Goal: Information Seeking & Learning: Learn about a topic

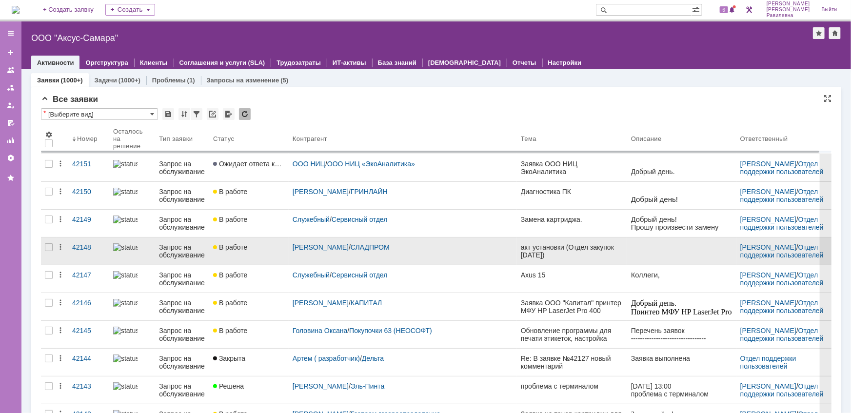
click at [178, 252] on div "Запрос на обслуживание" at bounding box center [182, 251] width 46 height 16
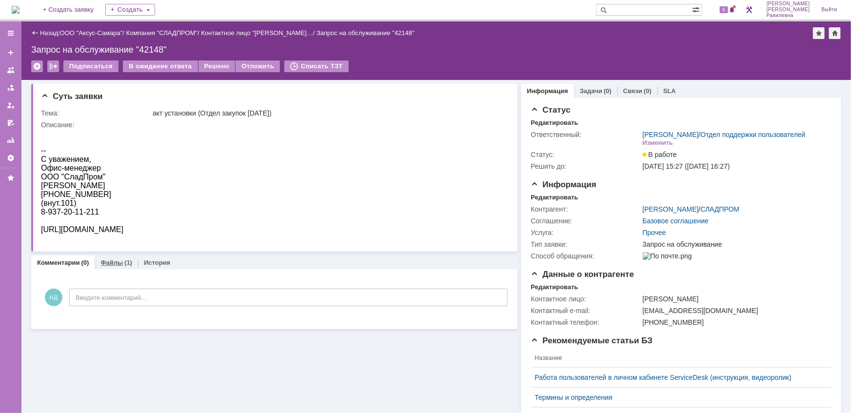
click at [118, 263] on link "Файлы" at bounding box center [111, 262] width 22 height 7
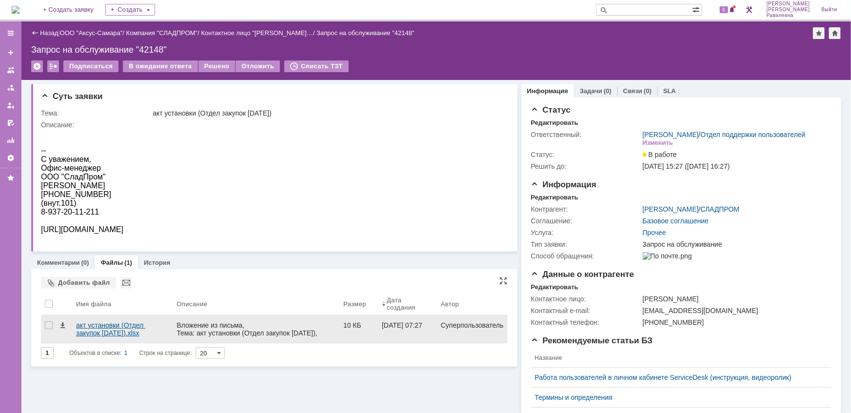
click at [102, 323] on div "акт установки (Отдел закупок 07.10.2025).xlsx" at bounding box center [122, 329] width 93 height 16
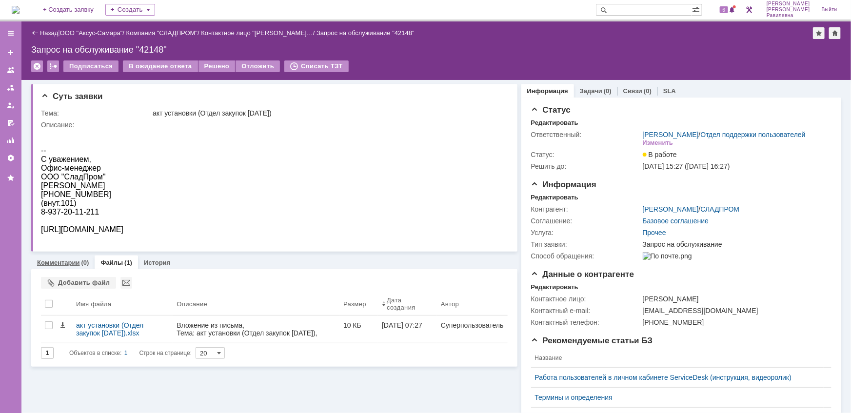
click at [70, 263] on link "Комментарии" at bounding box center [58, 262] width 43 height 7
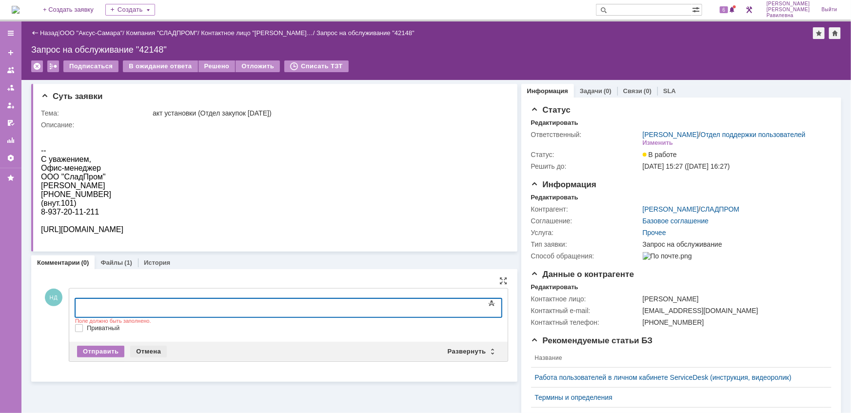
click at [144, 348] on div "Отмена" at bounding box center [148, 352] width 37 height 12
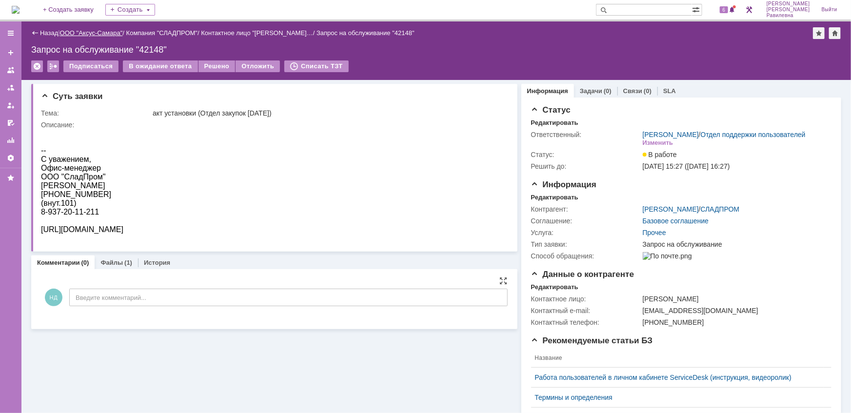
click at [91, 33] on link "ООО "Аксус-Самара"" at bounding box center [91, 32] width 63 height 7
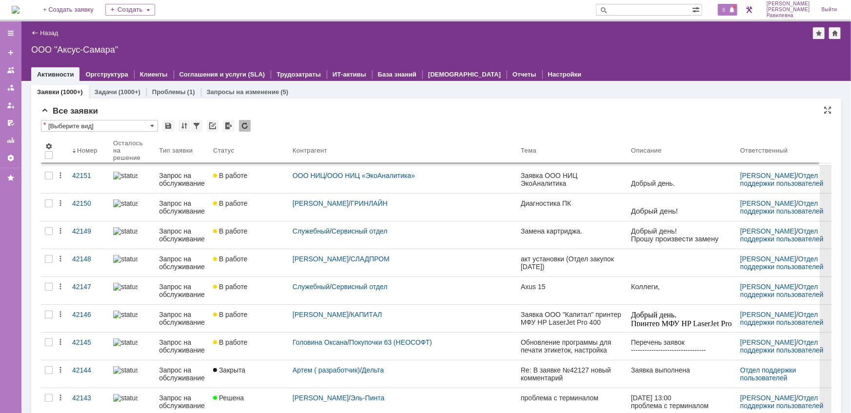
click at [728, 9] on span "6" at bounding box center [723, 9] width 9 height 7
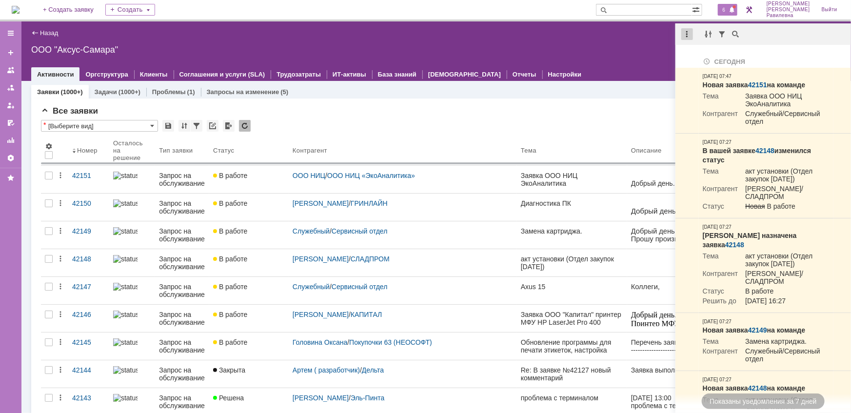
click at [690, 36] on div at bounding box center [687, 34] width 12 height 12
click at [698, 58] on div "Отметить уведомления прочитанными" at bounding box center [754, 59] width 131 height 7
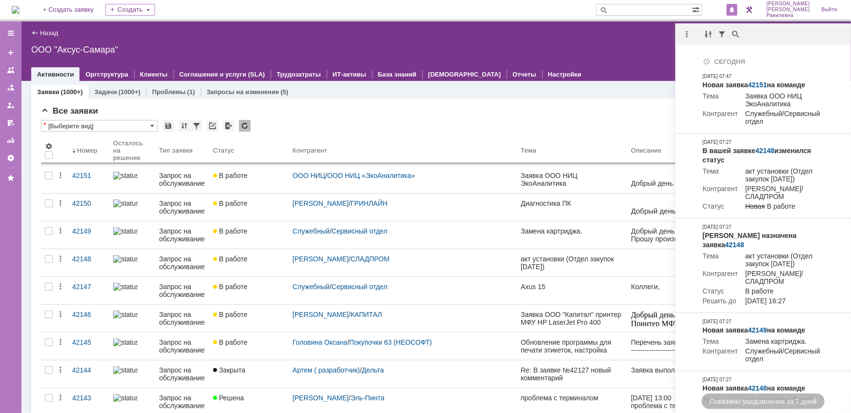
click at [393, 109] on div "Все заявки" at bounding box center [436, 111] width 790 height 10
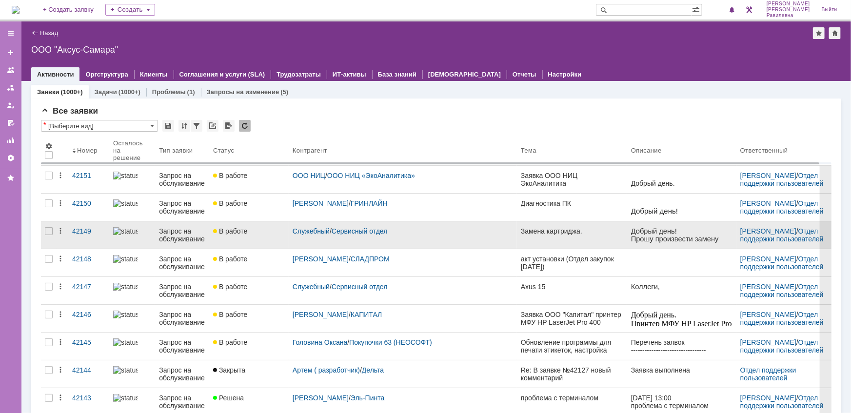
click at [185, 236] on div "Запрос на обслуживание" at bounding box center [182, 235] width 46 height 16
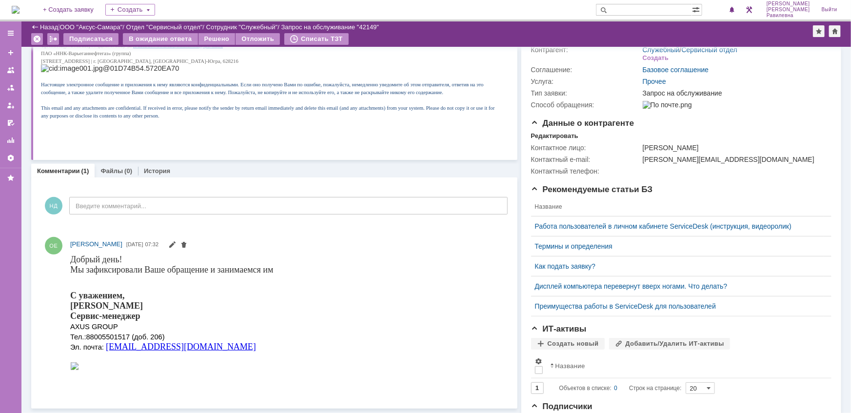
scroll to position [133, 0]
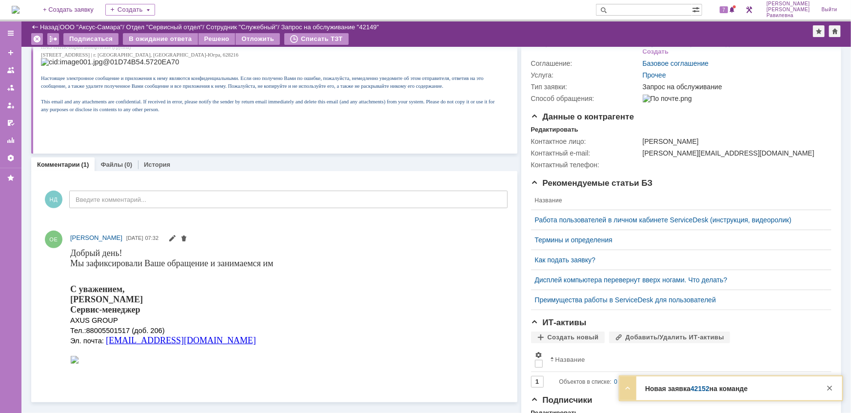
click at [89, 27] on link "ООО "Аксус-Самара"" at bounding box center [91, 26] width 63 height 7
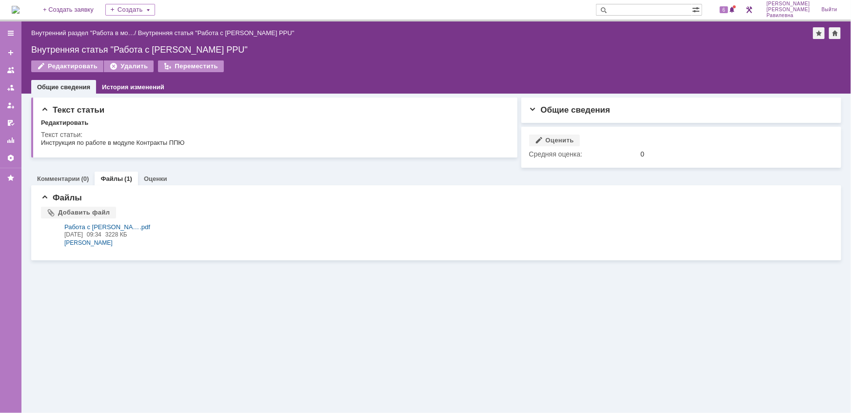
click at [19, 10] on img at bounding box center [16, 10] width 8 height 8
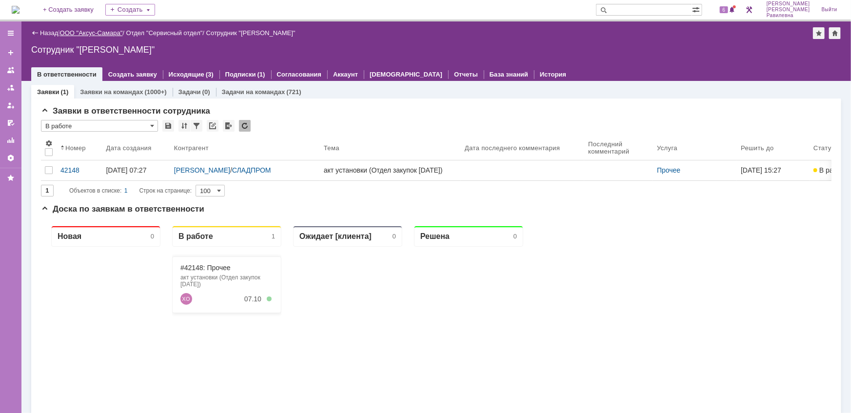
click at [97, 30] on link "ООО "Аксус-Самара"" at bounding box center [91, 32] width 63 height 7
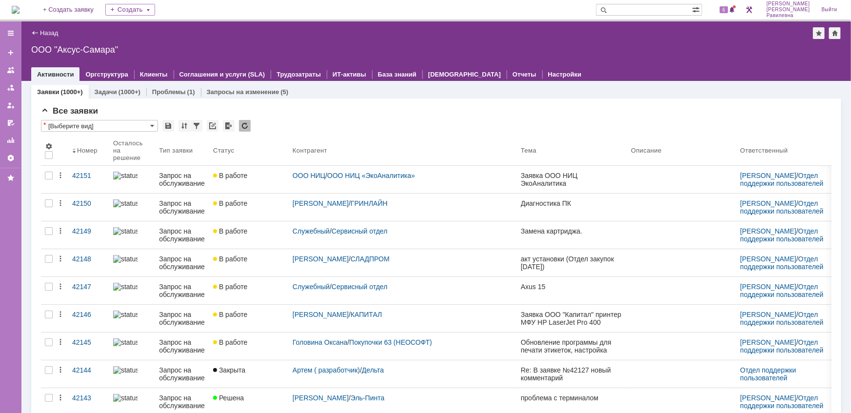
click at [659, 11] on input "text" at bounding box center [644, 10] width 96 height 12
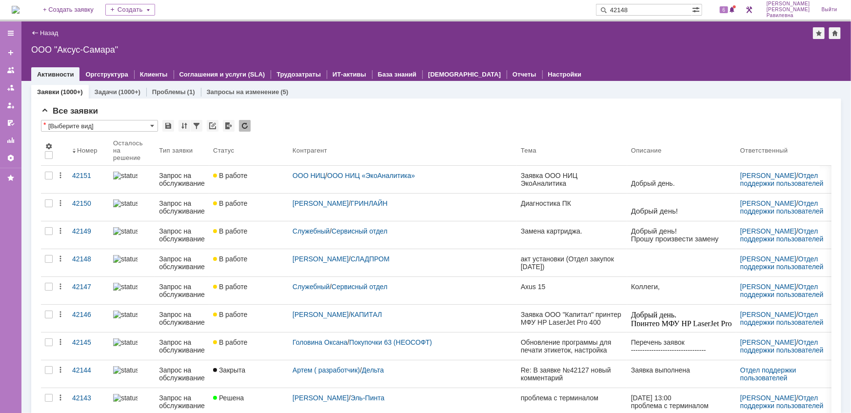
type input "42148"
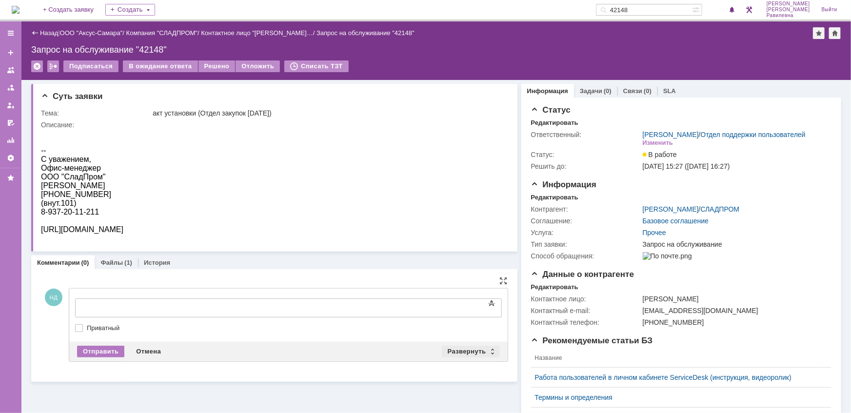
click at [487, 349] on div "Развернуть" at bounding box center [471, 352] width 58 height 12
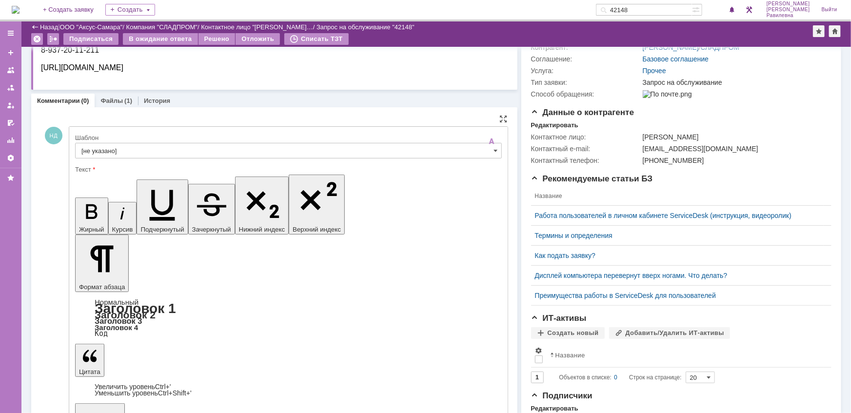
scroll to position [133, 0]
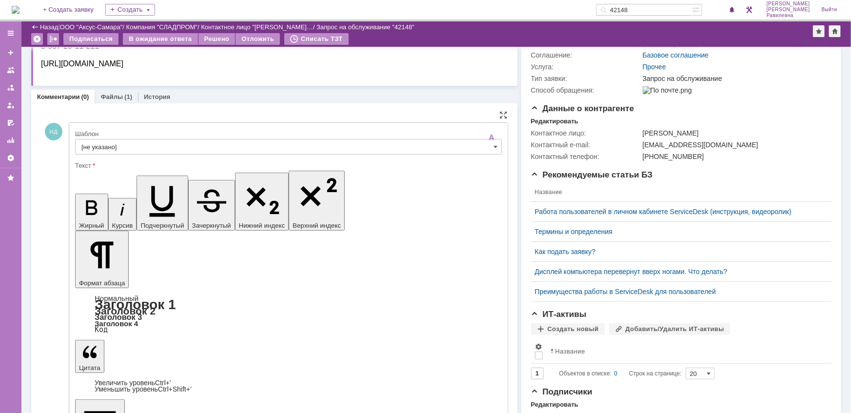
click at [474, 145] on input "[не указано]" at bounding box center [288, 147] width 427 height 16
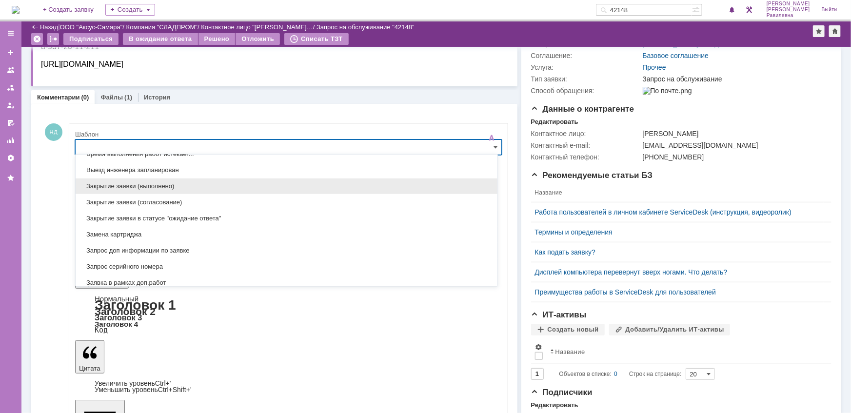
scroll to position [506, 0]
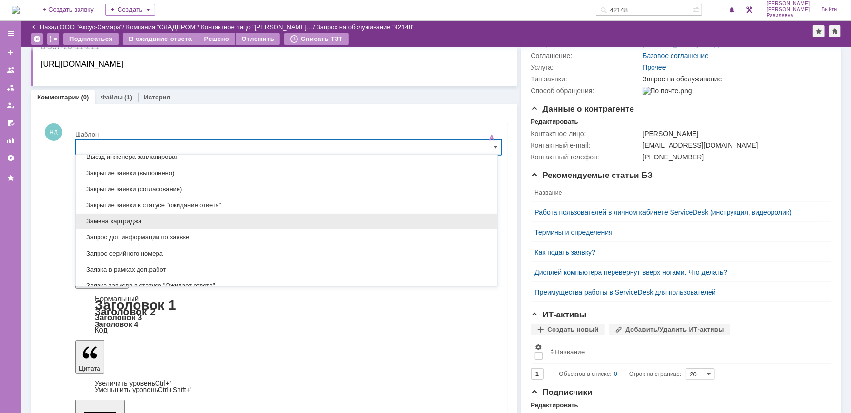
click at [243, 217] on span "Замена картриджа" at bounding box center [286, 221] width 410 height 8
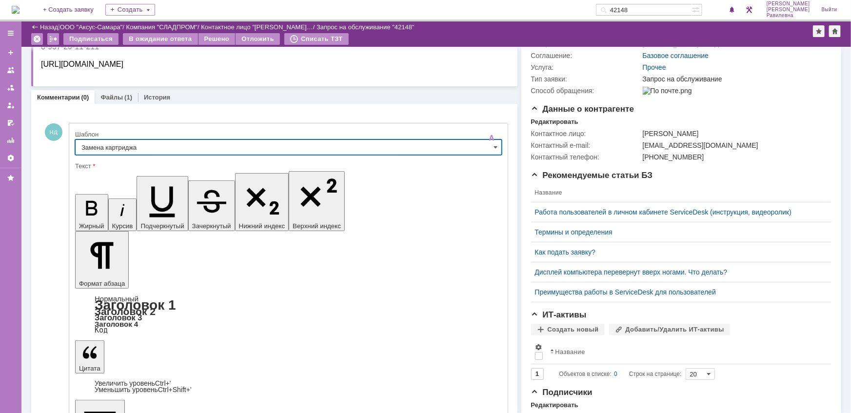
type input "Замена картриджа"
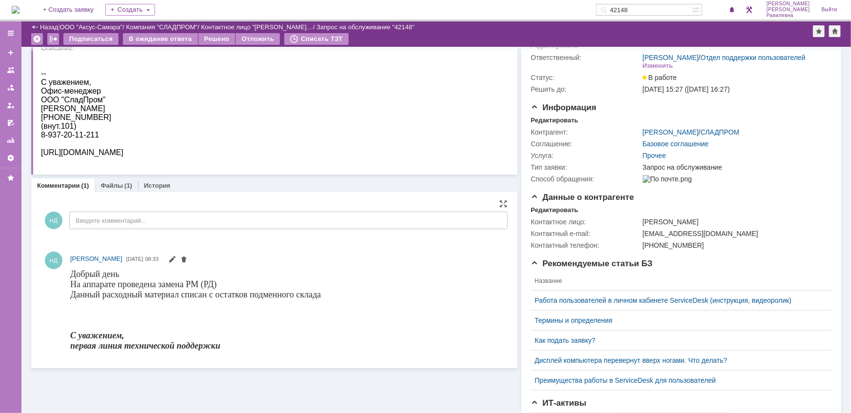
scroll to position [0, 0]
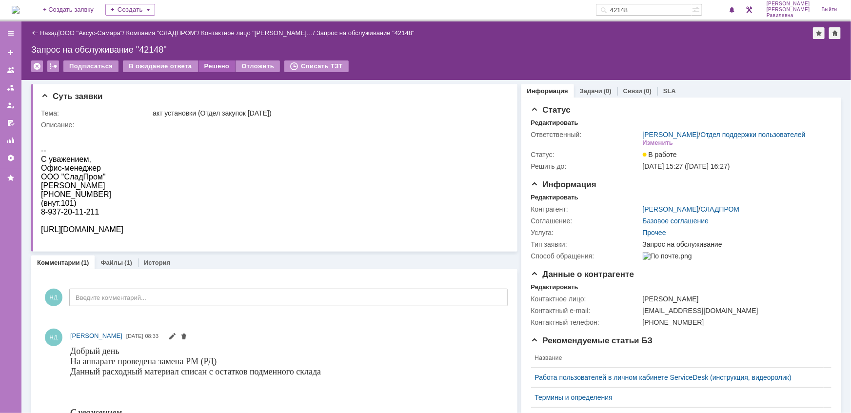
click at [218, 70] on div "Решено" at bounding box center [216, 66] width 37 height 12
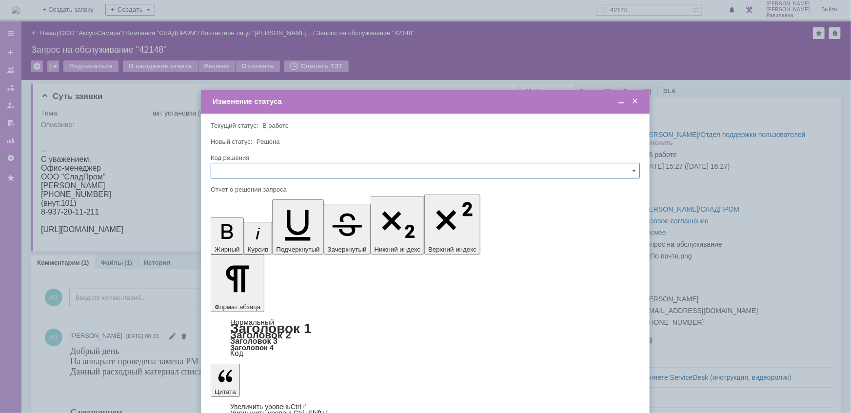
click at [288, 173] on input "text" at bounding box center [425, 171] width 429 height 16
click at [250, 235] on span "Решено" at bounding box center [425, 237] width 416 height 8
type input "Решено"
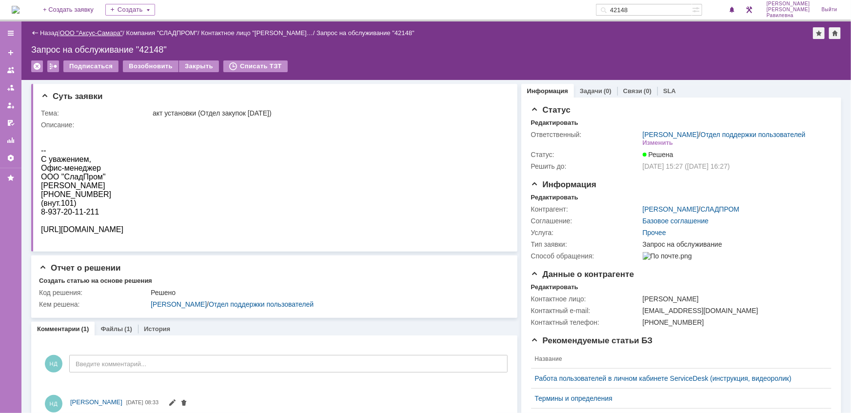
click at [97, 34] on link "ООО "Аксус-Самара"" at bounding box center [91, 32] width 63 height 7
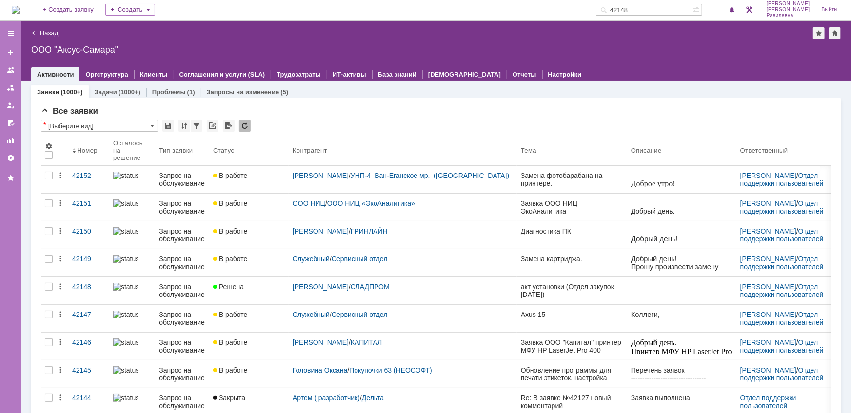
click at [689, 9] on input "42148" at bounding box center [644, 10] width 96 height 12
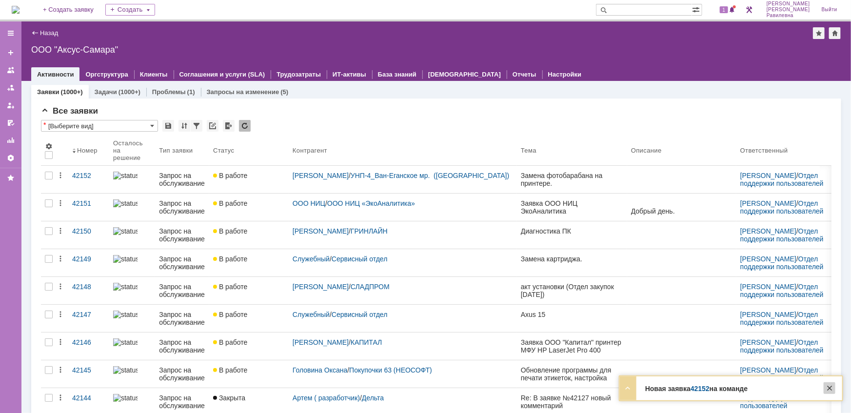
click at [829, 387] on div at bounding box center [829, 388] width 12 height 12
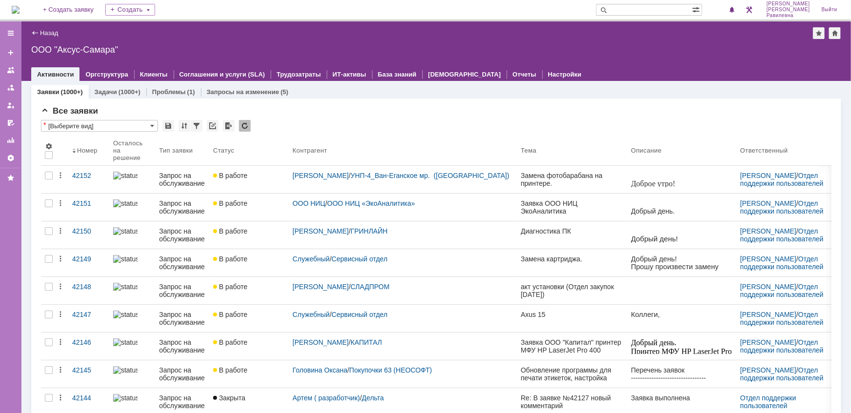
click at [662, 13] on input "text" at bounding box center [644, 10] width 96 height 12
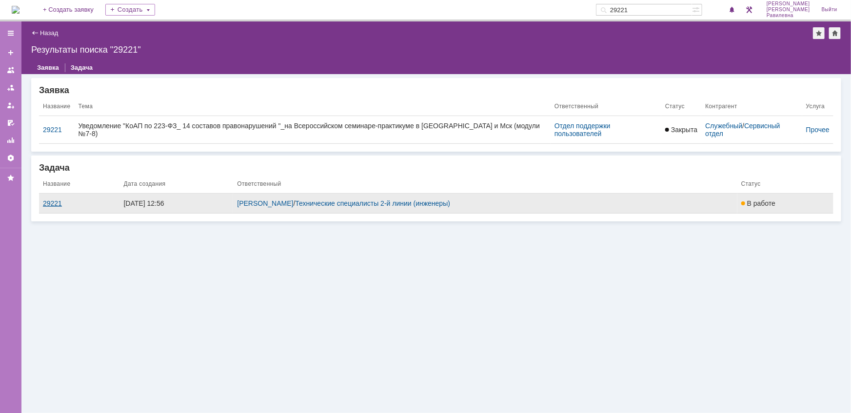
click at [56, 199] on div "29221" at bounding box center [79, 203] width 73 height 8
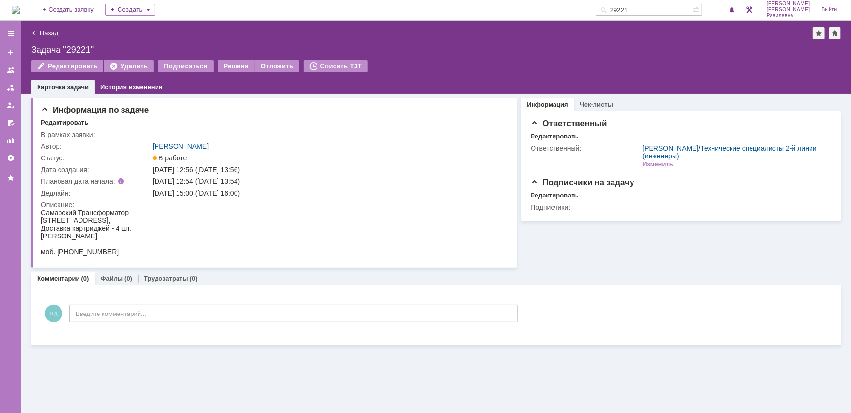
click at [48, 31] on link "Назад" at bounding box center [49, 32] width 18 height 7
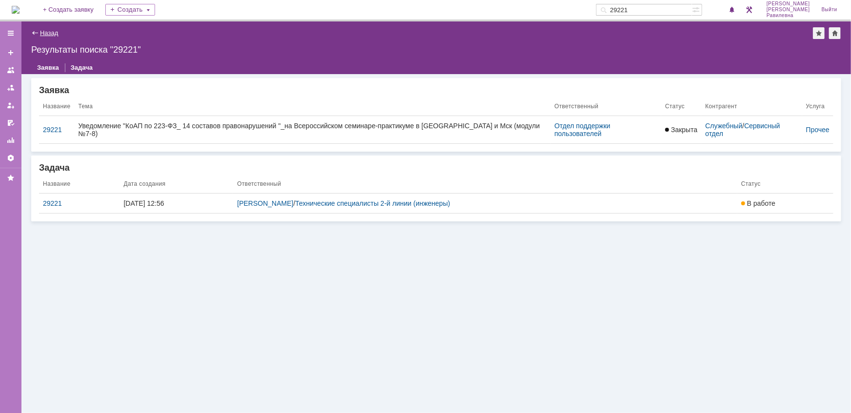
click at [43, 33] on link "Назад" at bounding box center [49, 32] width 18 height 7
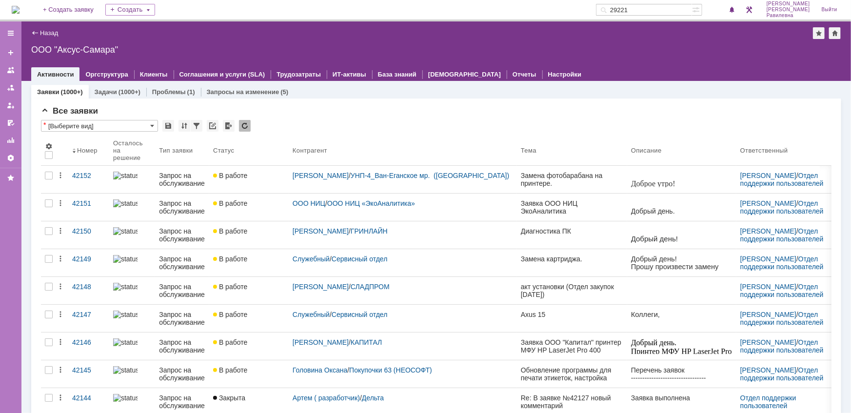
click at [657, 6] on input "29221" at bounding box center [644, 10] width 96 height 12
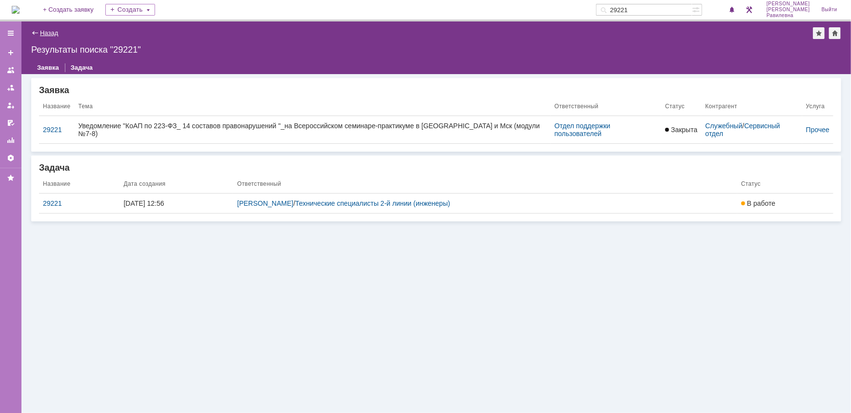
click at [46, 34] on link "Назад" at bounding box center [49, 32] width 18 height 7
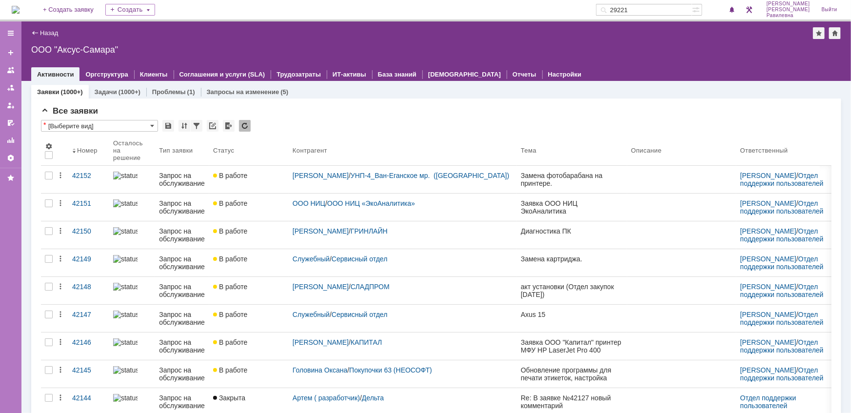
click at [667, 8] on input "29221" at bounding box center [644, 10] width 96 height 12
type input "2"
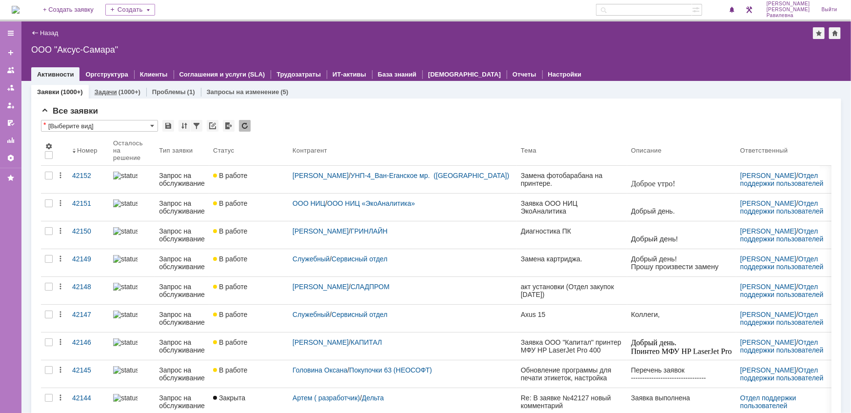
click at [109, 92] on link "Задачи" at bounding box center [106, 91] width 22 height 7
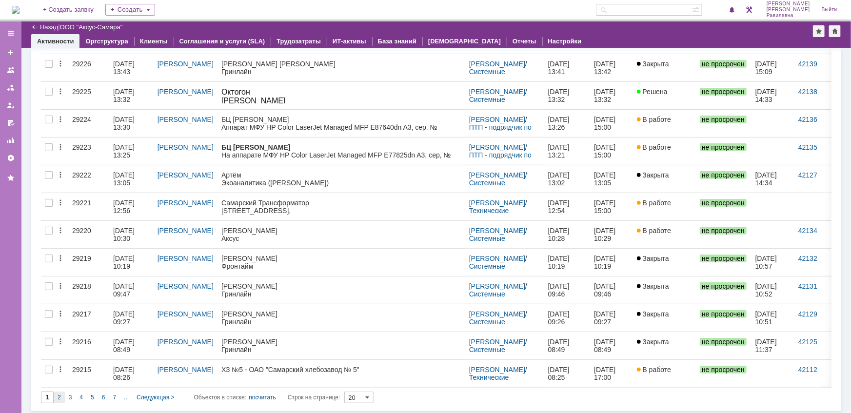
click at [62, 396] on div "2" at bounding box center [59, 397] width 11 height 12
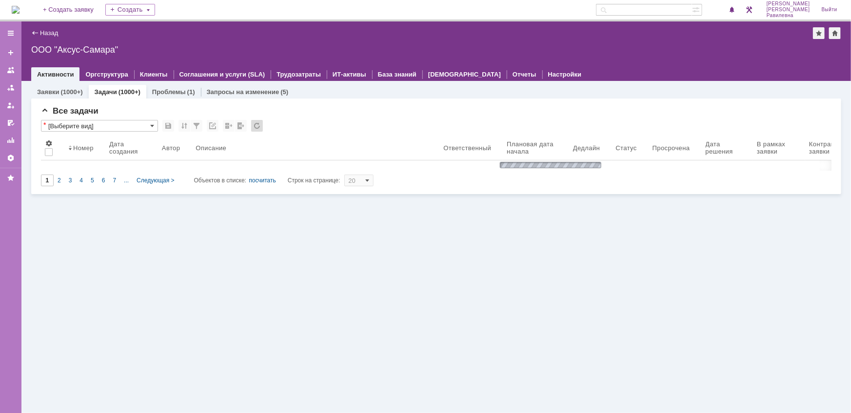
type input "2"
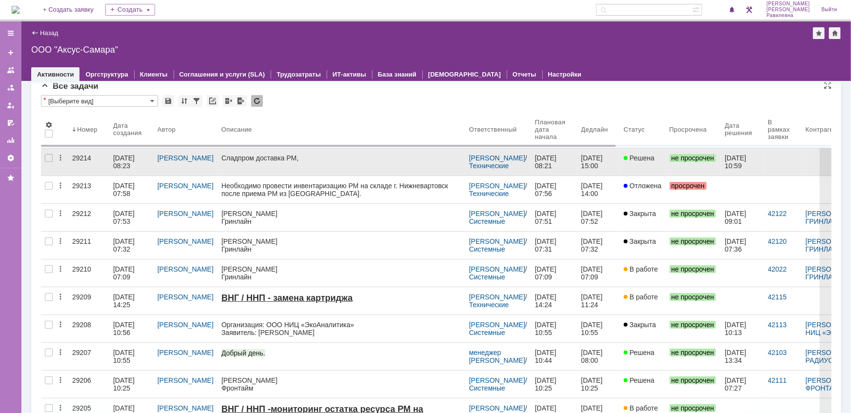
click at [119, 159] on div "06.10.2025 08:23" at bounding box center [124, 162] width 23 height 16
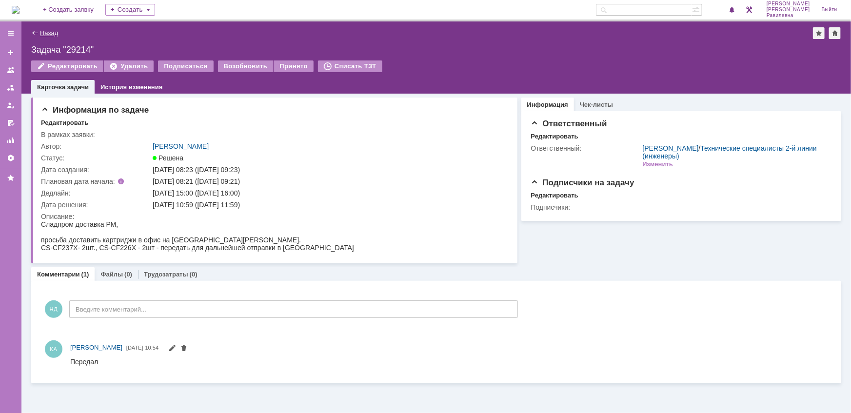
click at [52, 34] on link "Назад" at bounding box center [49, 32] width 18 height 7
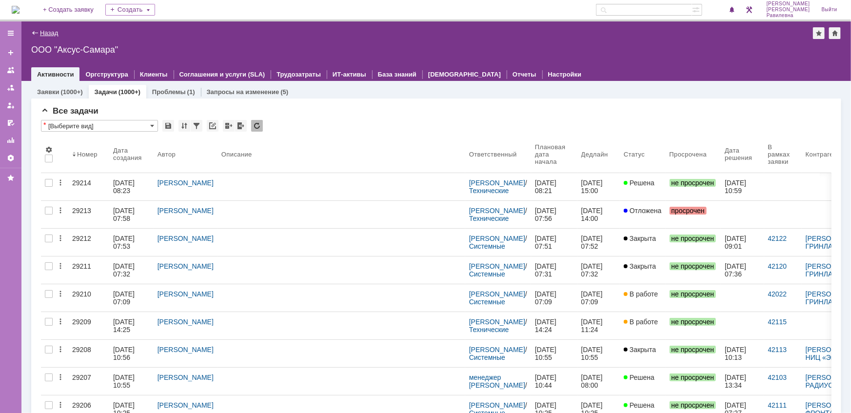
click at [53, 32] on link "Назад" at bounding box center [49, 32] width 18 height 7
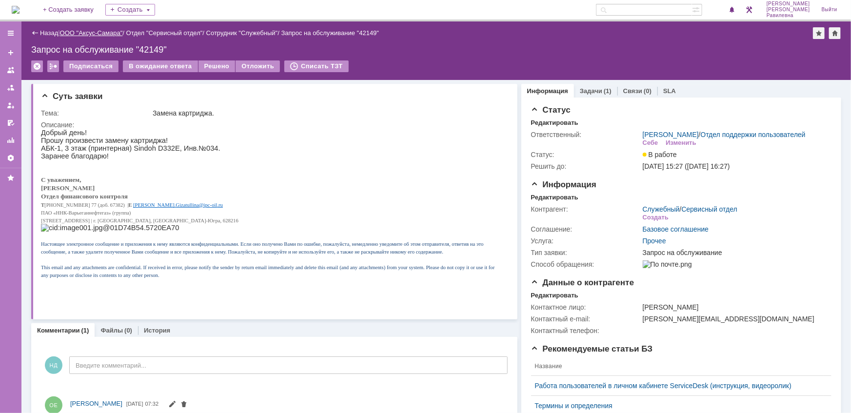
click at [93, 36] on link "ООО "Аксус-Самара"" at bounding box center [91, 32] width 63 height 7
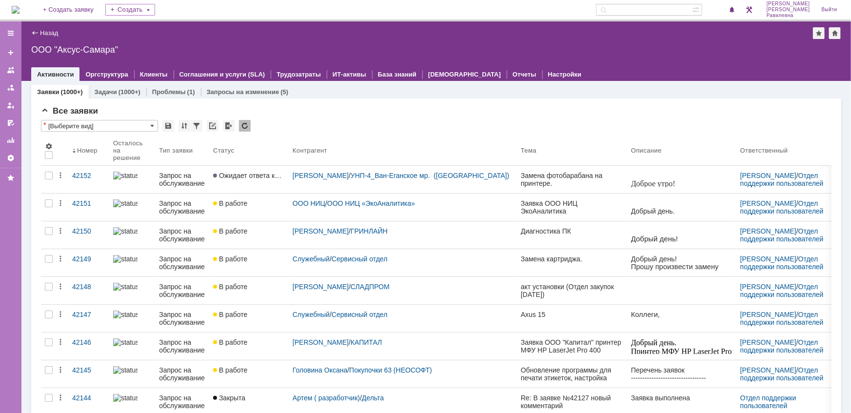
click at [193, 180] on div "Запрос на обслуживание" at bounding box center [182, 180] width 46 height 16
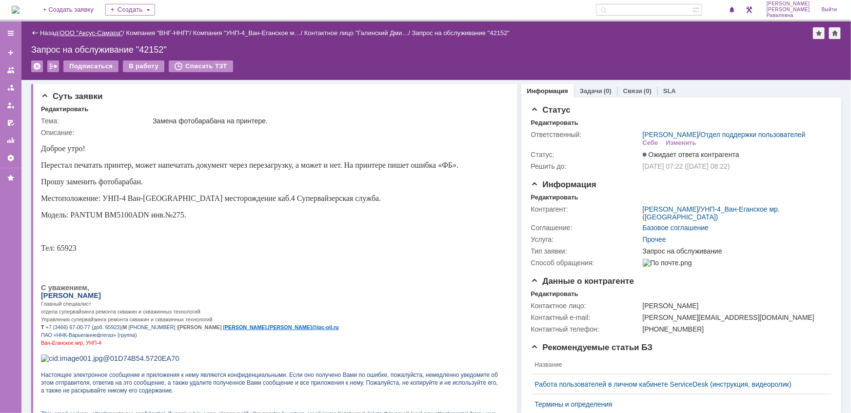
click at [90, 31] on link "ООО "Аксус-Самара"" at bounding box center [91, 32] width 63 height 7
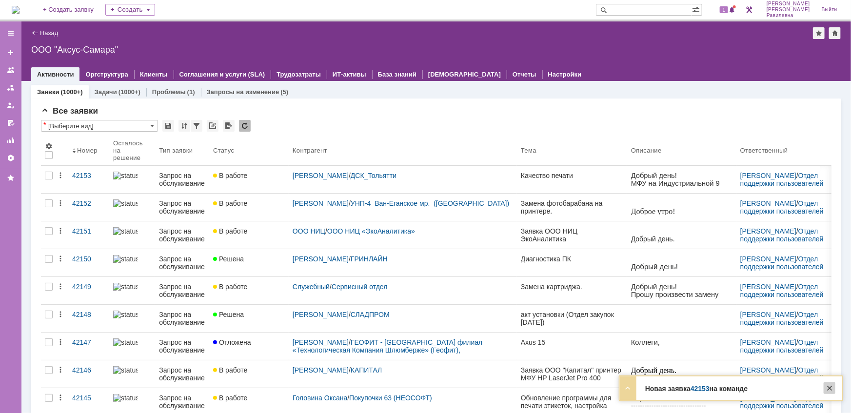
click at [829, 389] on div at bounding box center [829, 388] width 12 height 12
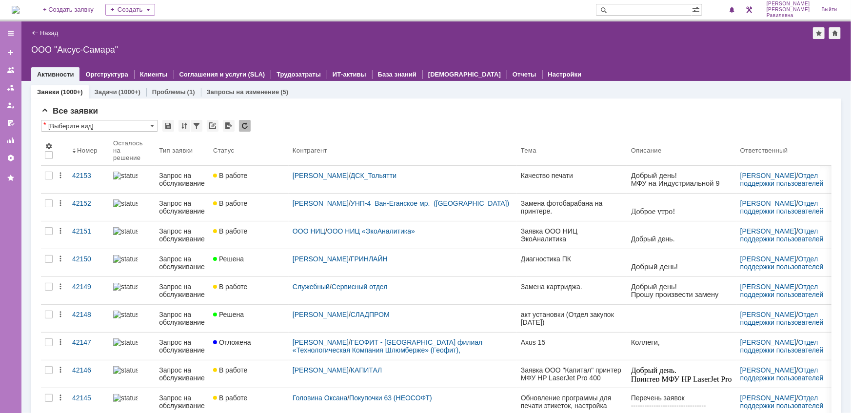
click at [663, 8] on input "text" at bounding box center [644, 10] width 96 height 12
type input "28694"
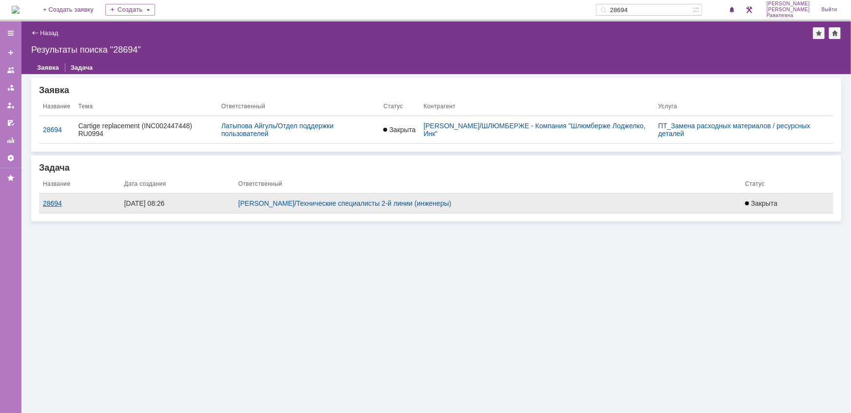
click at [50, 201] on div "28694" at bounding box center [79, 203] width 73 height 8
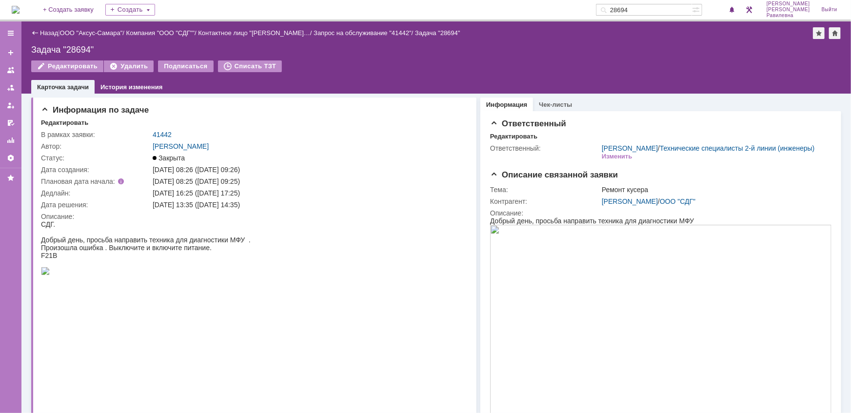
click at [666, 10] on input "28694" at bounding box center [644, 10] width 96 height 12
click at [42, 30] on link "Назад" at bounding box center [49, 32] width 18 height 7
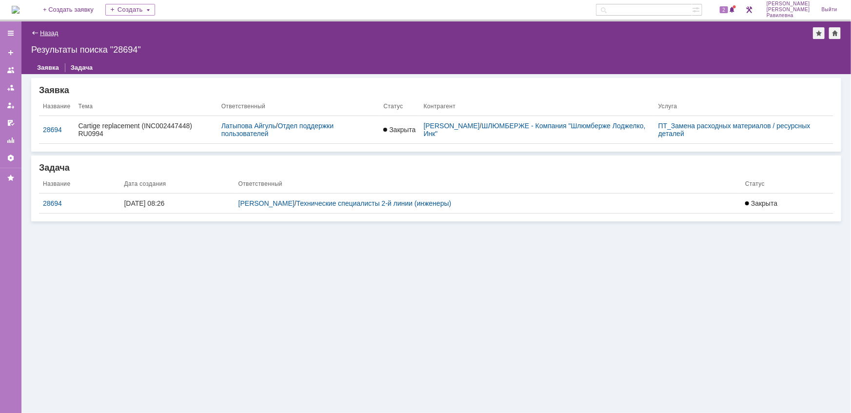
click at [51, 33] on link "Назад" at bounding box center [49, 32] width 18 height 7
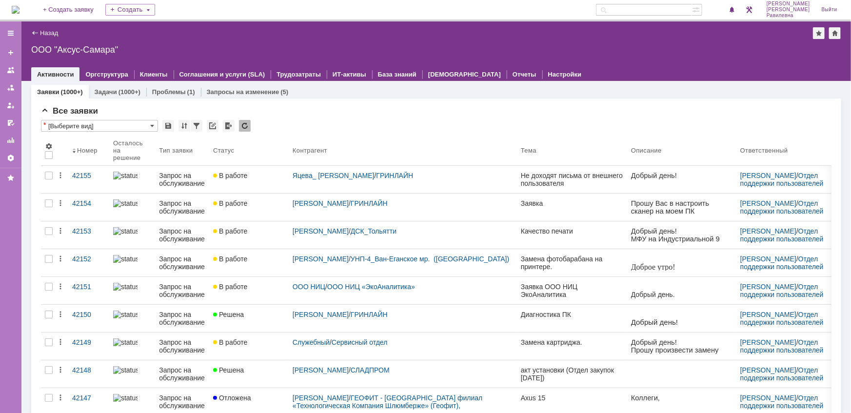
click at [653, 12] on input "text" at bounding box center [644, 10] width 96 height 12
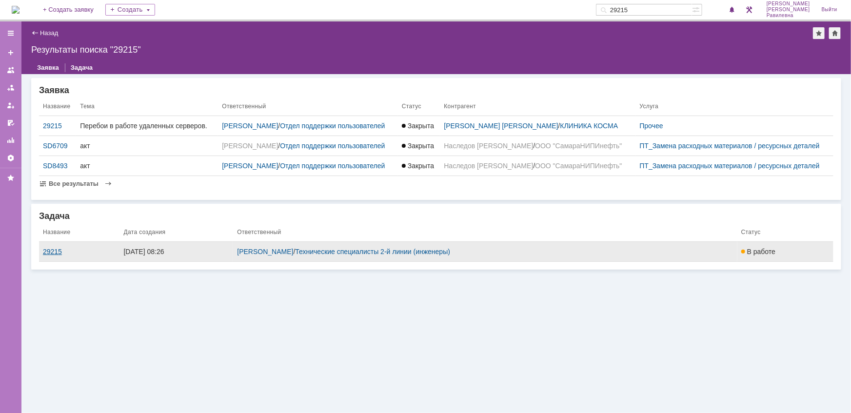
click at [58, 255] on div "29215" at bounding box center [79, 252] width 73 height 8
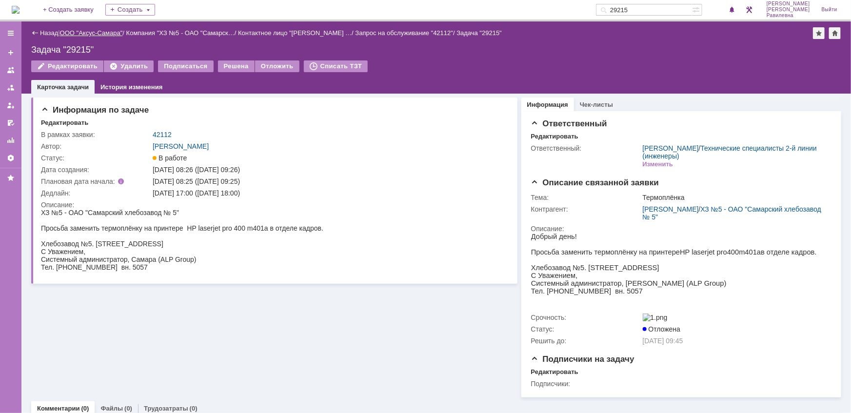
click at [107, 30] on link "ООО "Аксус-Самара"" at bounding box center [91, 32] width 63 height 7
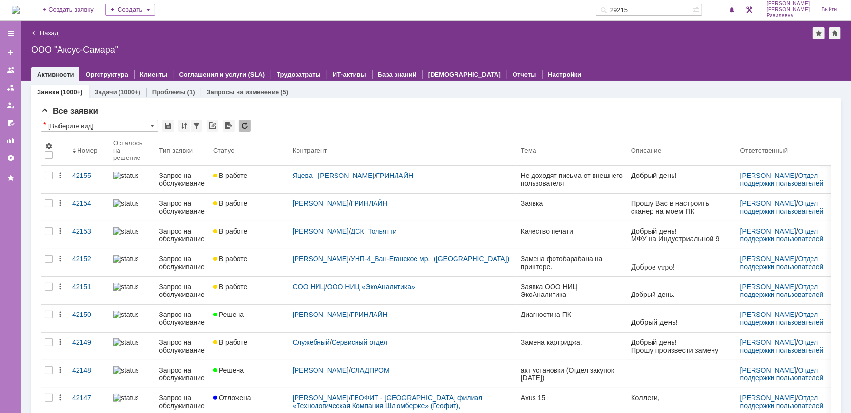
click at [116, 93] on link "Задачи" at bounding box center [106, 91] width 22 height 7
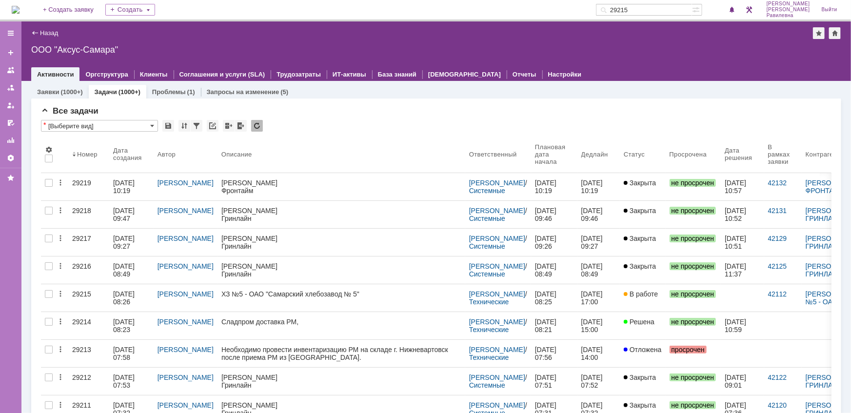
click at [664, 11] on input "29215" at bounding box center [644, 10] width 96 height 12
type input "28619"
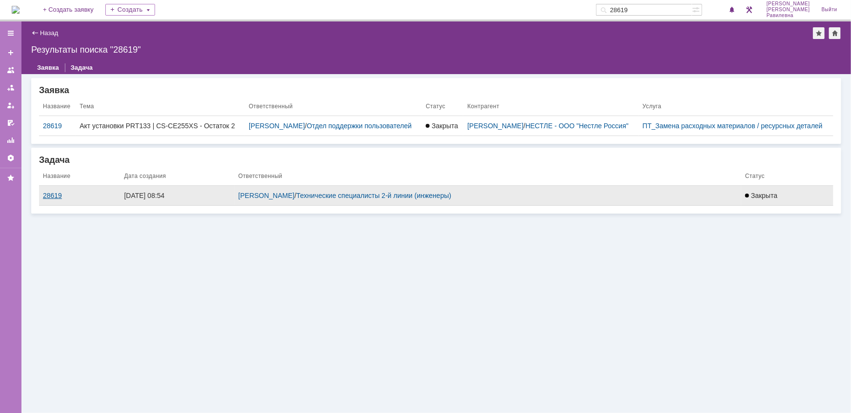
click at [50, 194] on div "28619" at bounding box center [79, 196] width 73 height 8
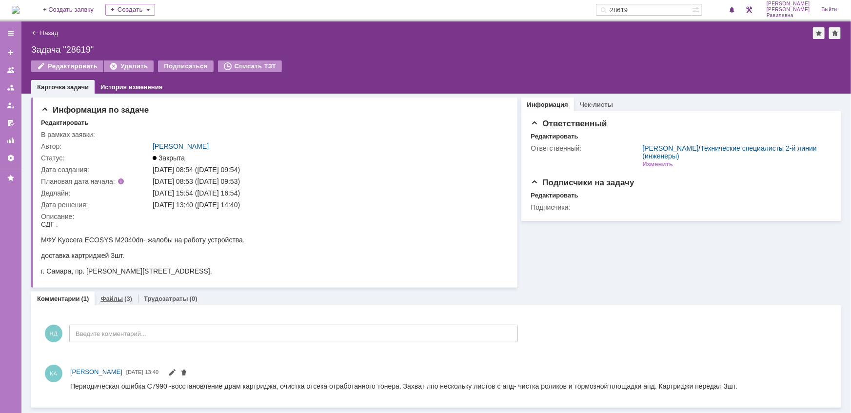
click at [114, 300] on link "Файлы" at bounding box center [111, 298] width 22 height 7
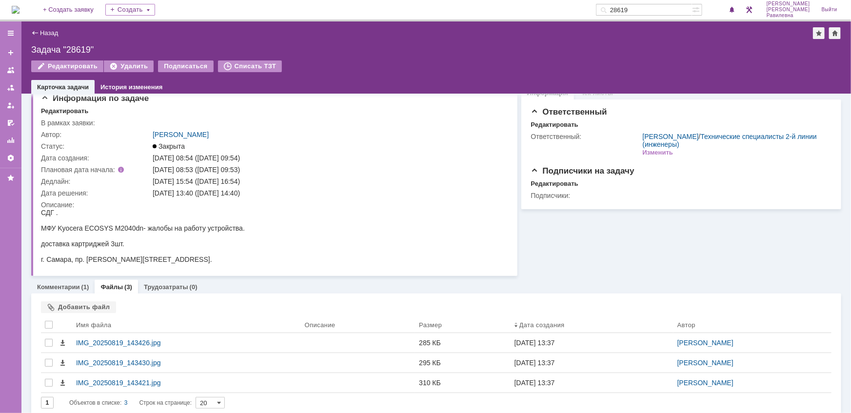
scroll to position [19, 0]
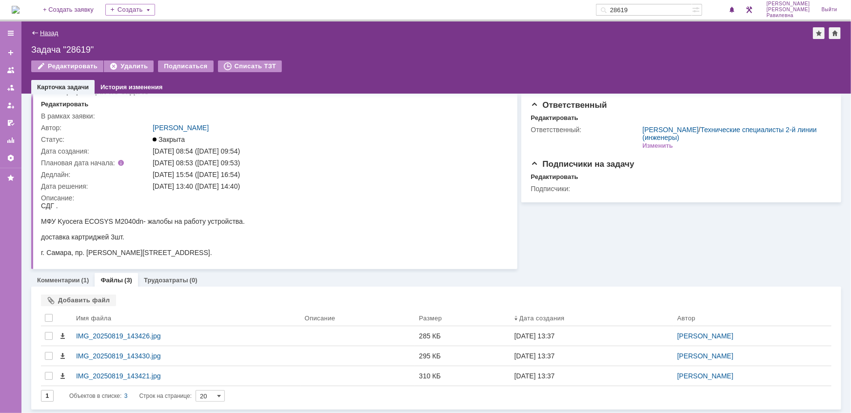
click at [46, 34] on link "Назад" at bounding box center [49, 32] width 18 height 7
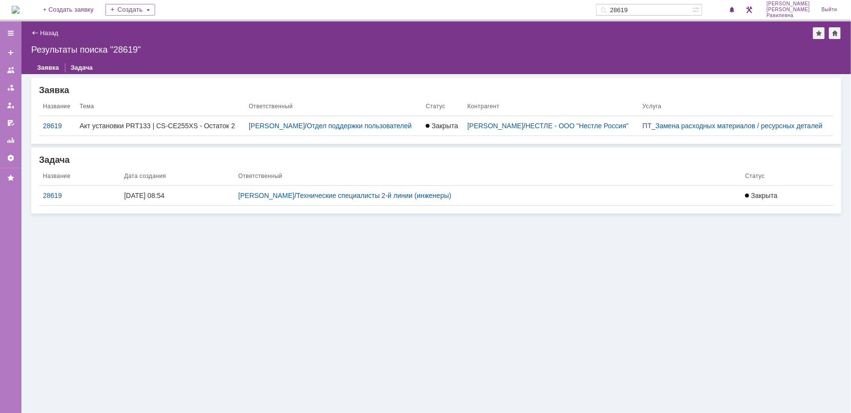
click at [667, 5] on input "28619" at bounding box center [644, 10] width 96 height 12
click at [48, 33] on link "Назад" at bounding box center [49, 32] width 18 height 7
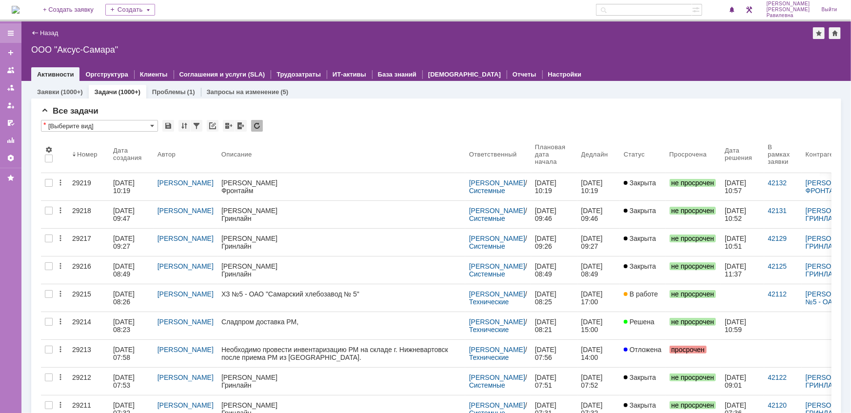
click at [10, 33] on div at bounding box center [11, 33] width 8 height 8
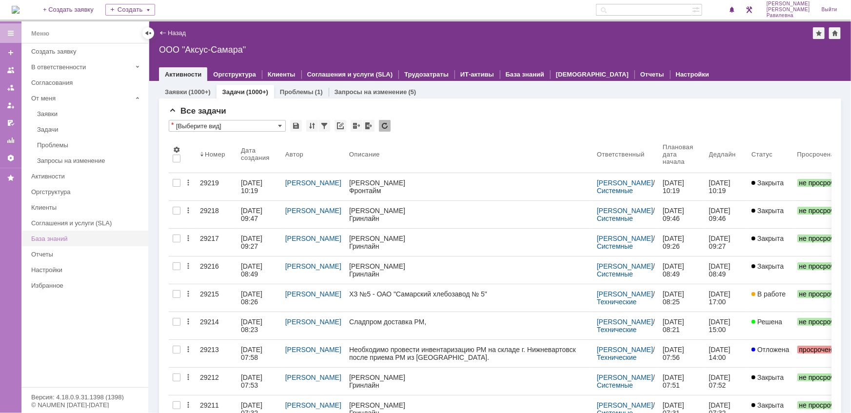
click at [58, 235] on div "База знаний" at bounding box center [86, 238] width 111 height 7
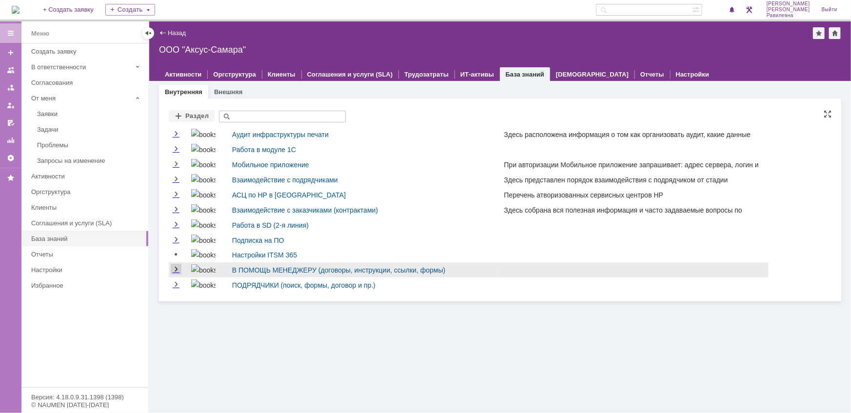
click at [175, 270] on link "Expand" at bounding box center [176, 270] width 11 height 8
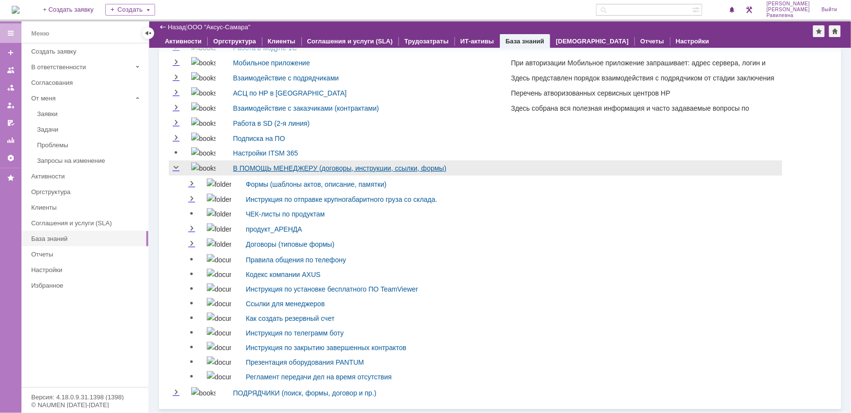
scroll to position [72, 0]
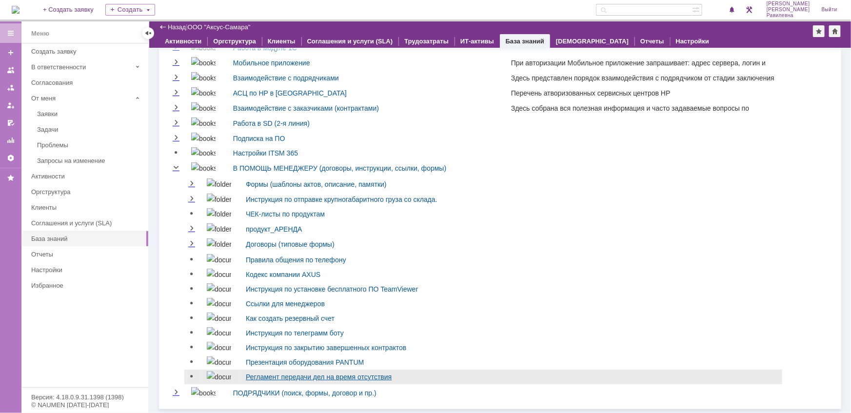
click at [262, 377] on link "Регламент передачи дел на время отсутствия" at bounding box center [319, 377] width 146 height 8
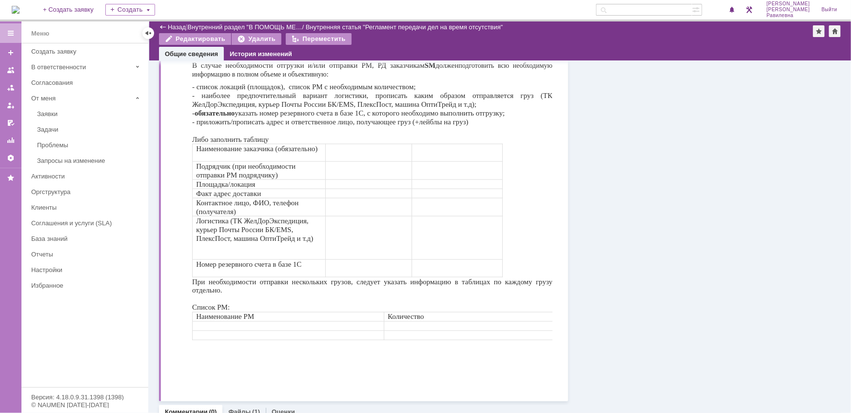
scroll to position [659, 0]
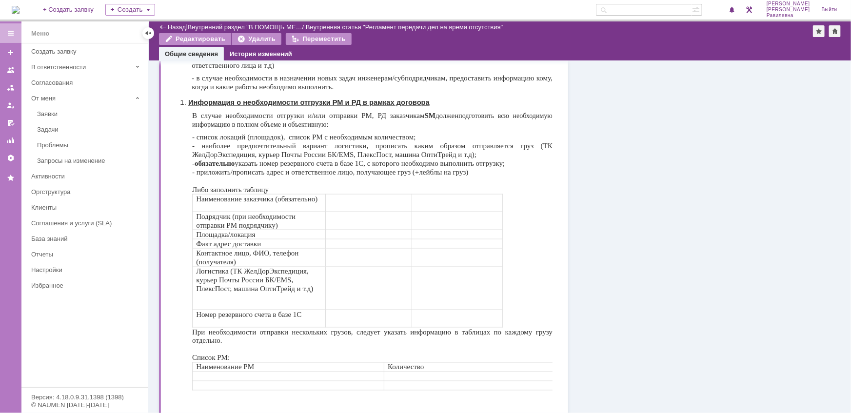
click at [171, 28] on link "Назад" at bounding box center [177, 26] width 18 height 7
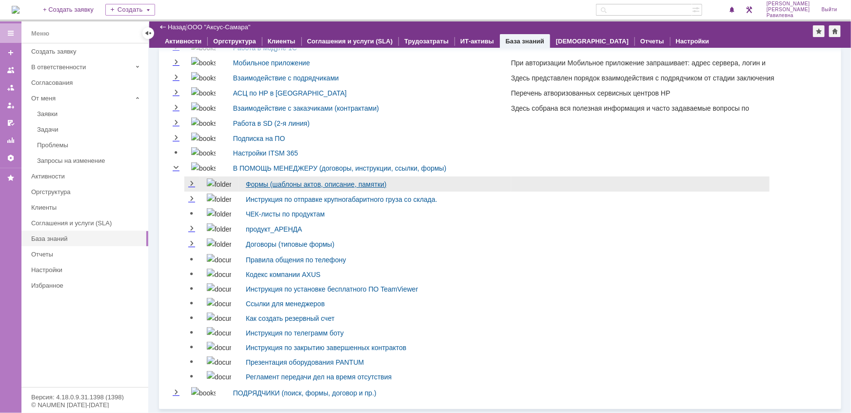
scroll to position [72, 0]
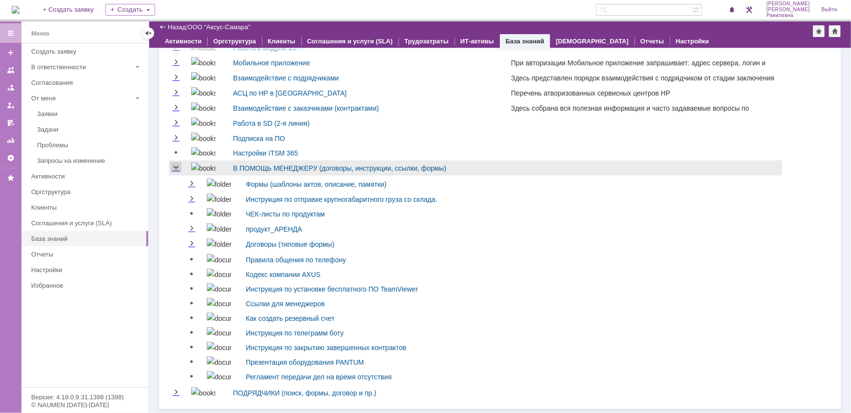
click at [175, 166] on link "Collapse" at bounding box center [176, 168] width 11 height 8
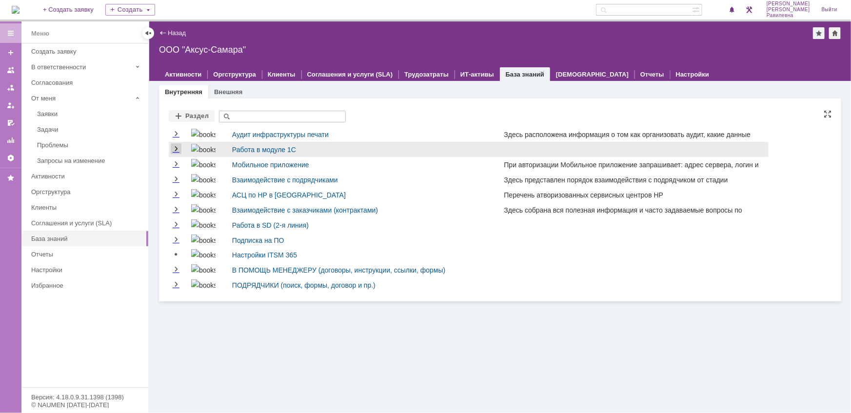
click at [177, 151] on link "Expand" at bounding box center [176, 149] width 11 height 8
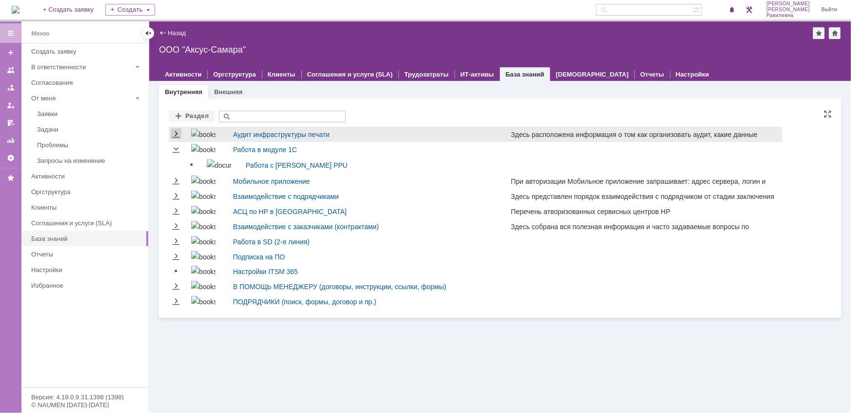
click at [174, 133] on link "Expand" at bounding box center [176, 134] width 11 height 8
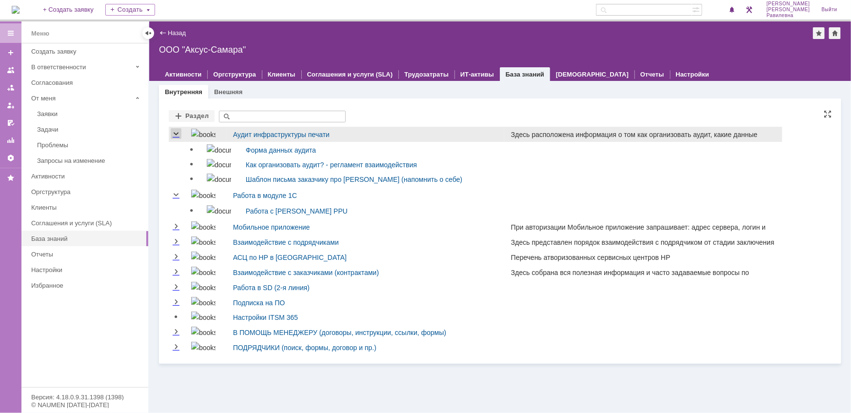
click at [174, 133] on link "Collapse" at bounding box center [176, 134] width 11 height 8
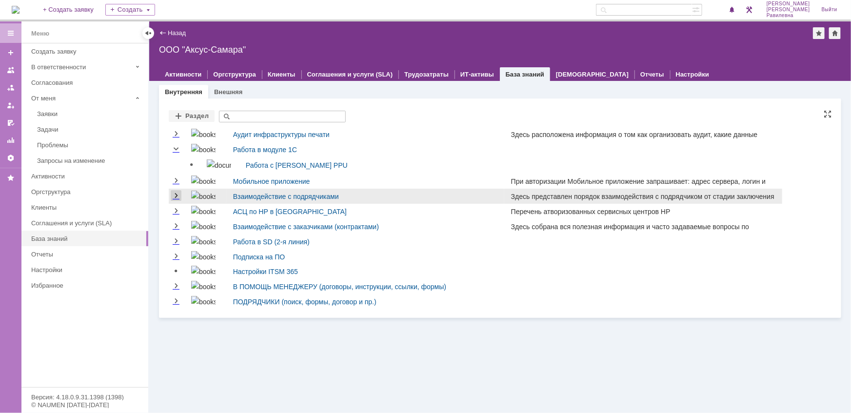
click at [177, 193] on link "Expand" at bounding box center [176, 196] width 11 height 8
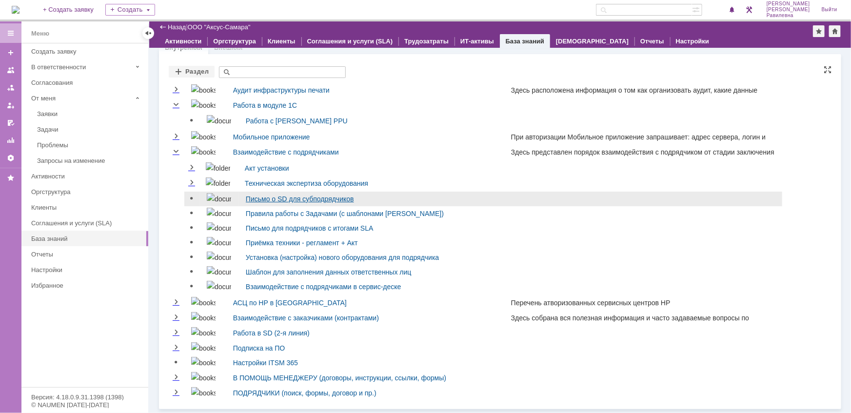
scroll to position [14, 0]
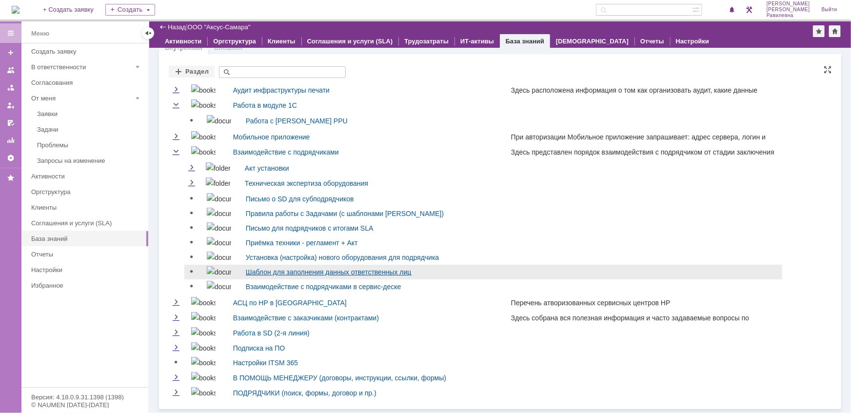
click at [282, 272] on link "Шаблон для заполнения данных ответственных лиц" at bounding box center [329, 272] width 166 height 8
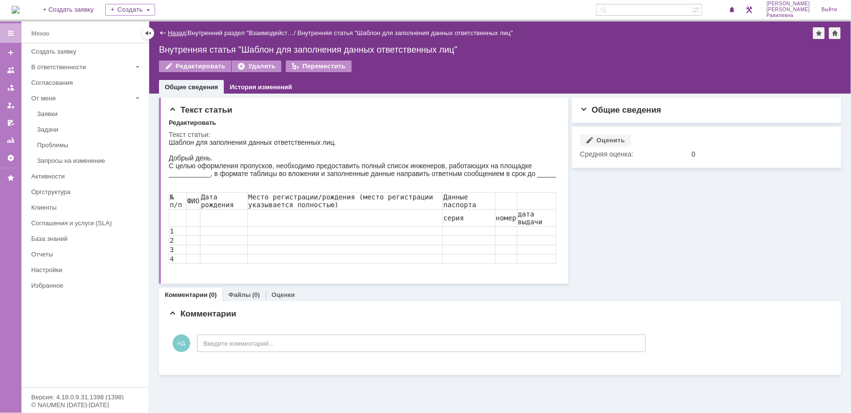
click at [172, 31] on link "Назад" at bounding box center [177, 32] width 18 height 7
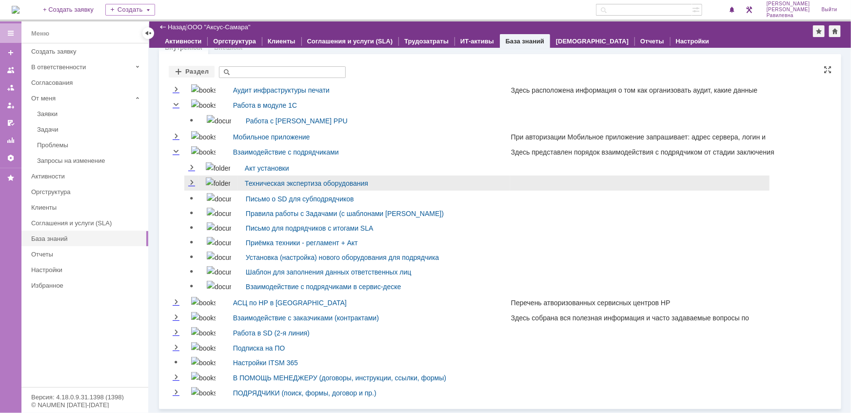
scroll to position [14, 0]
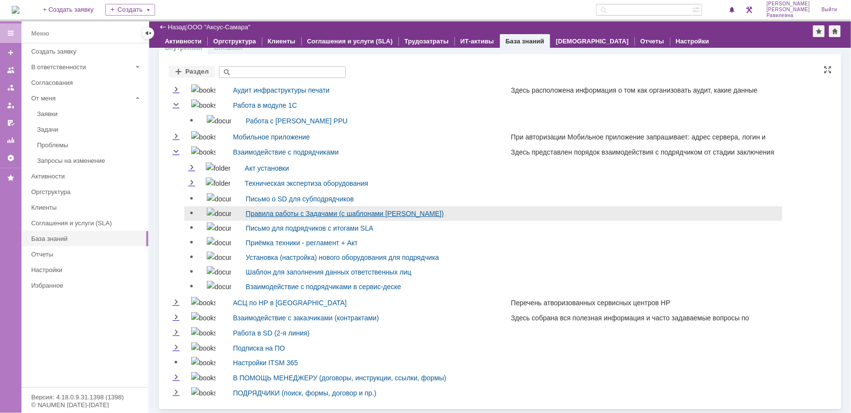
click at [248, 210] on link "Правила работы с Задачами (с шаблонами Актов)" at bounding box center [345, 214] width 198 height 8
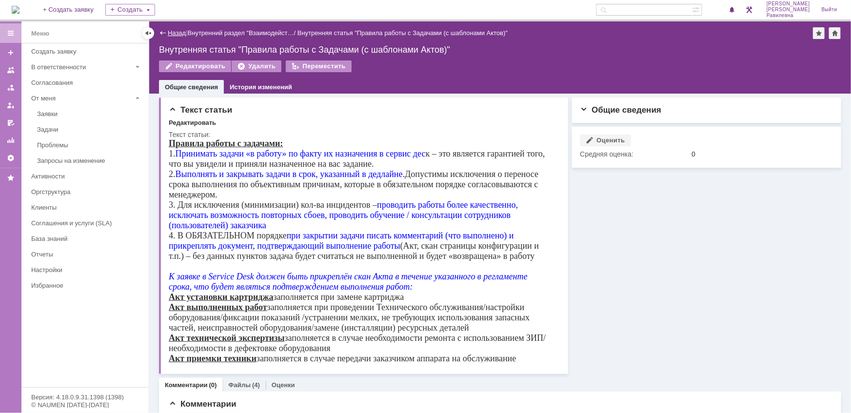
click at [176, 34] on link "Назад" at bounding box center [177, 32] width 18 height 7
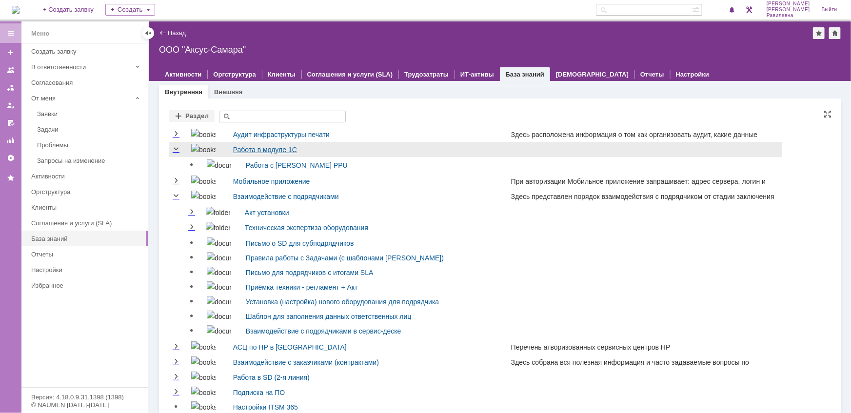
click at [254, 150] on link "Работа в модуле 1С" at bounding box center [265, 150] width 64 height 8
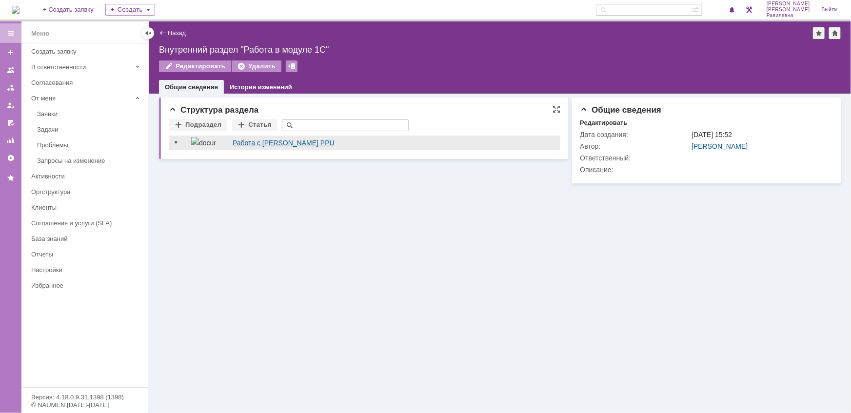
click at [270, 139] on link "Работа с модулем Контракты PPU" at bounding box center [284, 143] width 102 height 8
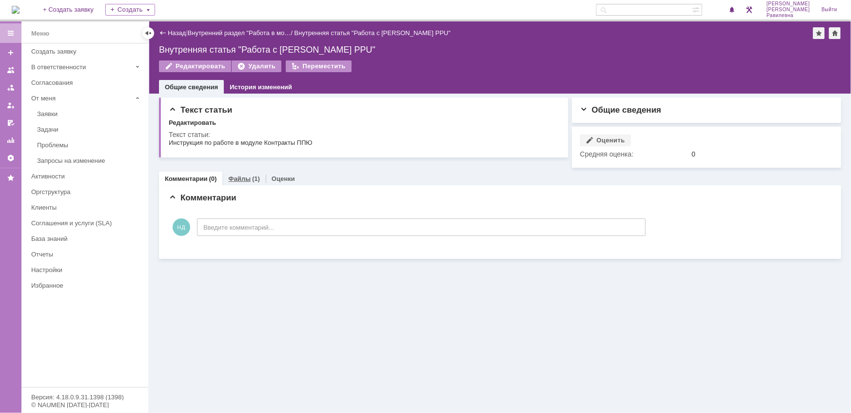
click at [247, 175] on link "Файлы" at bounding box center [239, 178] width 22 height 7
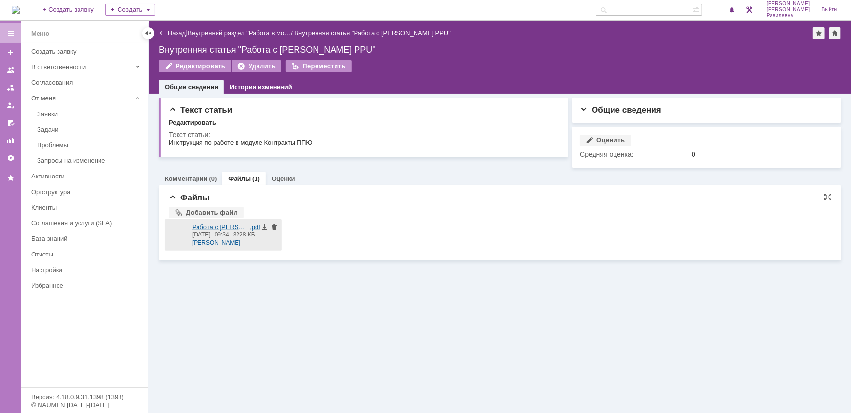
click at [175, 231] on div at bounding box center [178, 234] width 19 height 23
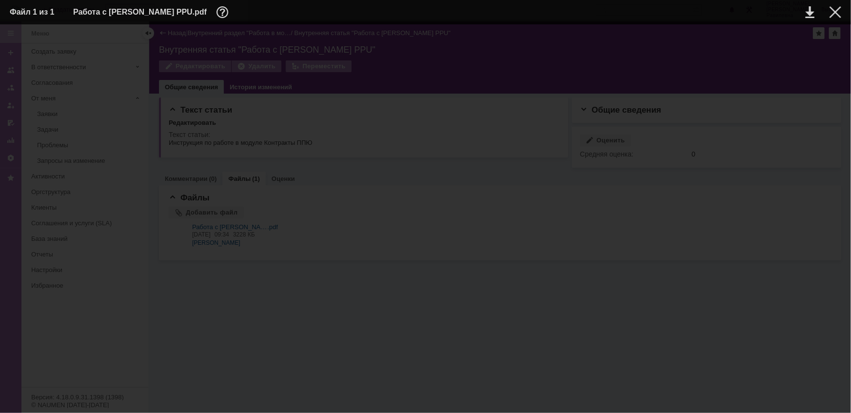
scroll to position [12053, 0]
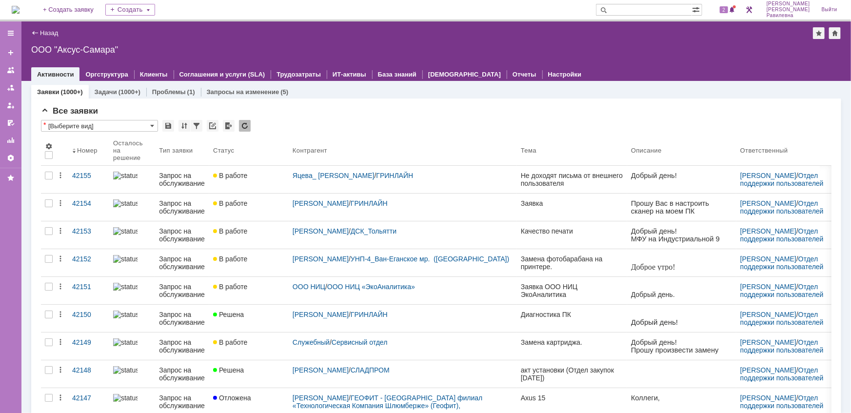
click at [830, 400] on div at bounding box center [829, 406] width 12 height 12
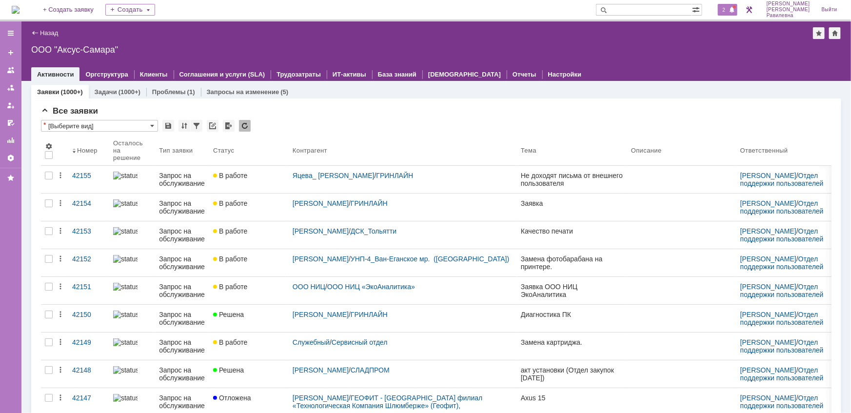
click at [728, 9] on span "2" at bounding box center [723, 9] width 9 height 7
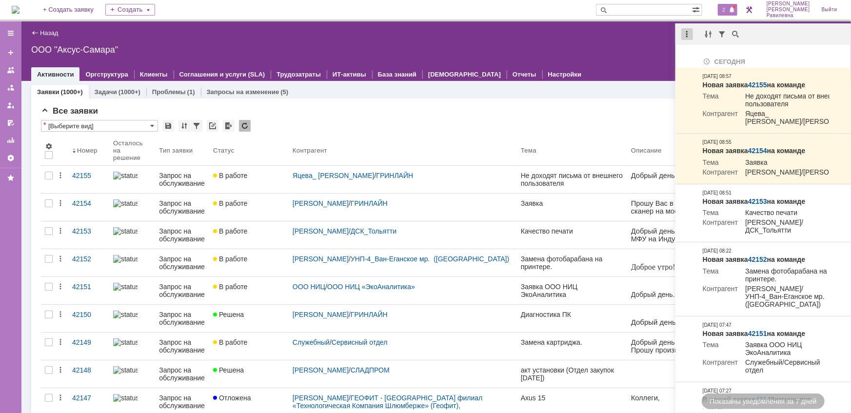
click at [688, 35] on div at bounding box center [687, 34] width 12 height 12
click at [707, 58] on div "Отметить уведомления прочитанными" at bounding box center [754, 59] width 131 height 7
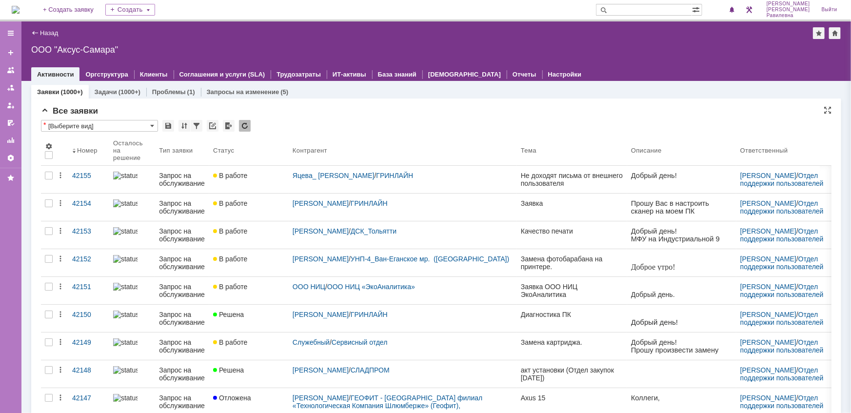
click at [395, 113] on div "Все заявки" at bounding box center [436, 111] width 790 height 10
click at [121, 88] on div "(1000+)" at bounding box center [129, 91] width 22 height 7
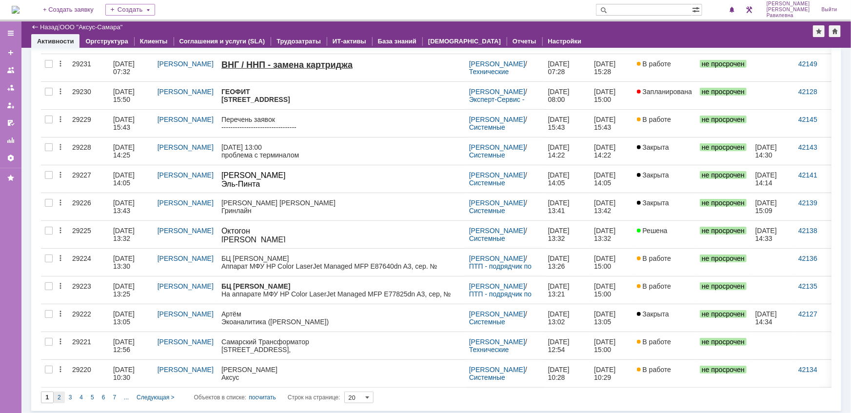
click at [59, 394] on span "2" at bounding box center [59, 397] width 3 height 7
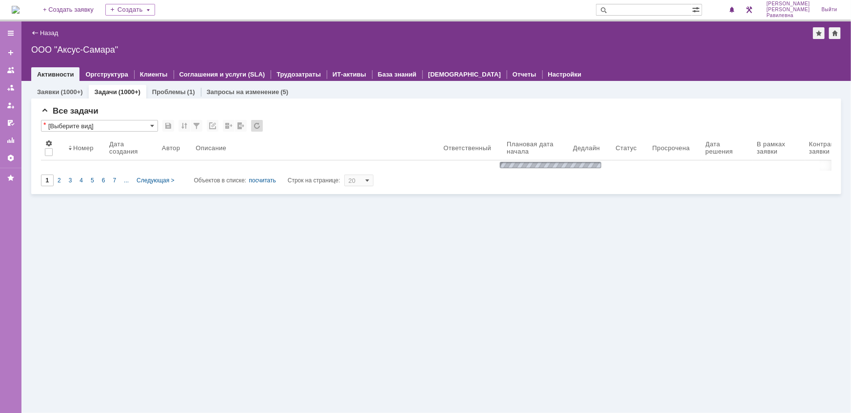
type input "2"
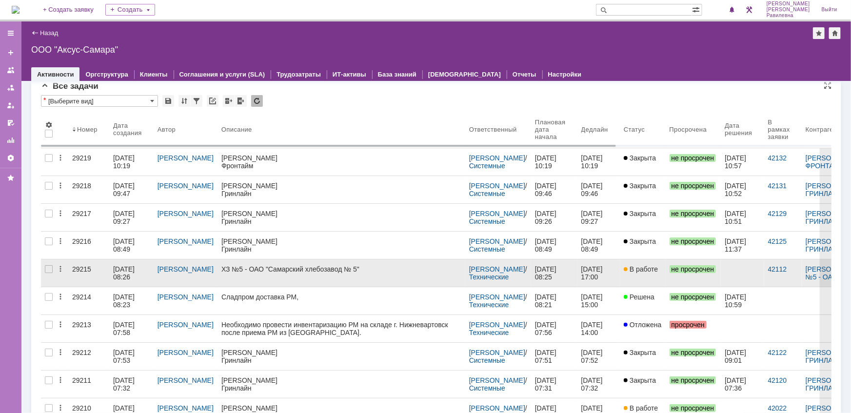
click at [119, 267] on div "06.10.2025 08:26" at bounding box center [124, 273] width 23 height 16
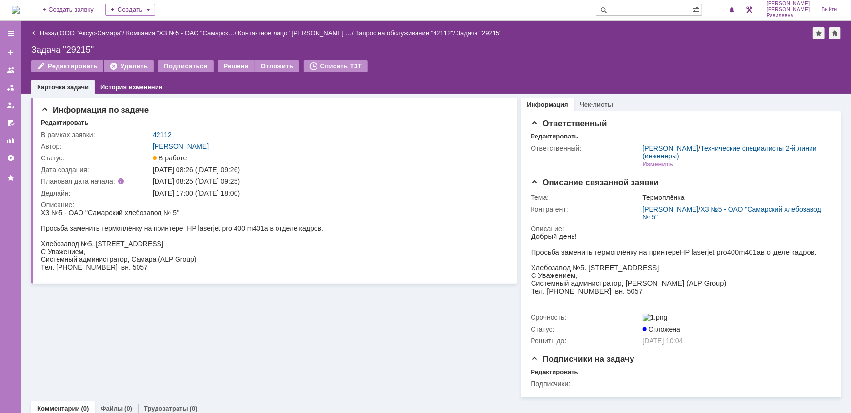
click at [94, 30] on link "ООО "Аксус-Самара"" at bounding box center [91, 32] width 63 height 7
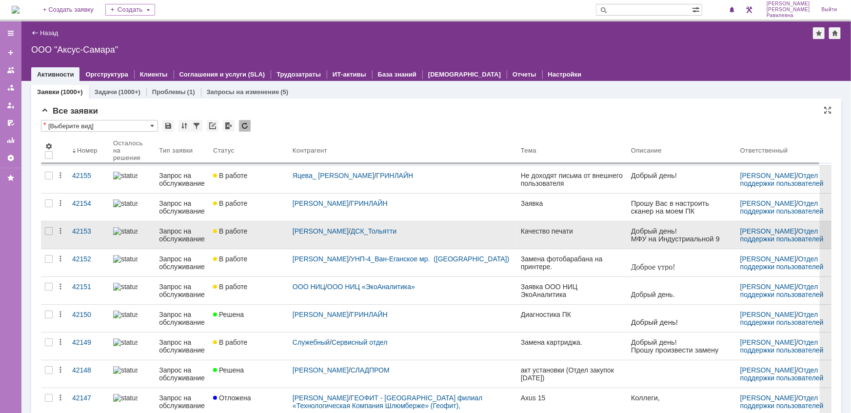
click at [185, 236] on div "Запрос на обслуживание" at bounding box center [182, 235] width 46 height 16
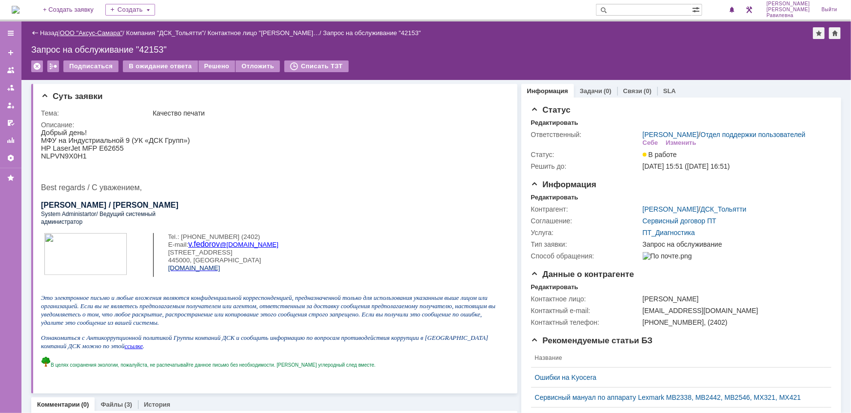
click at [85, 32] on link "ООО "Аксус-Самара"" at bounding box center [91, 32] width 63 height 7
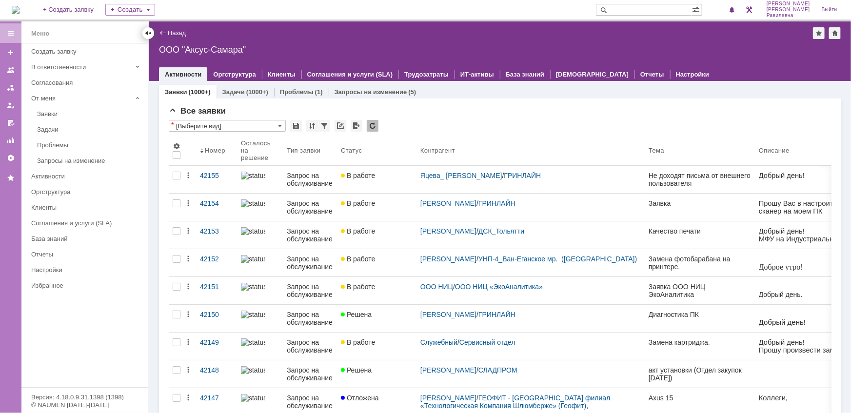
click at [145, 34] on div at bounding box center [148, 33] width 8 height 8
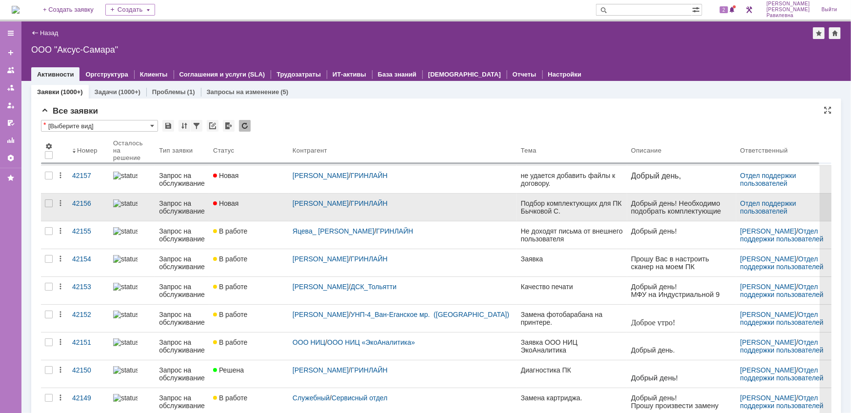
click at [161, 205] on div "Запрос на обслуживание" at bounding box center [182, 207] width 46 height 16
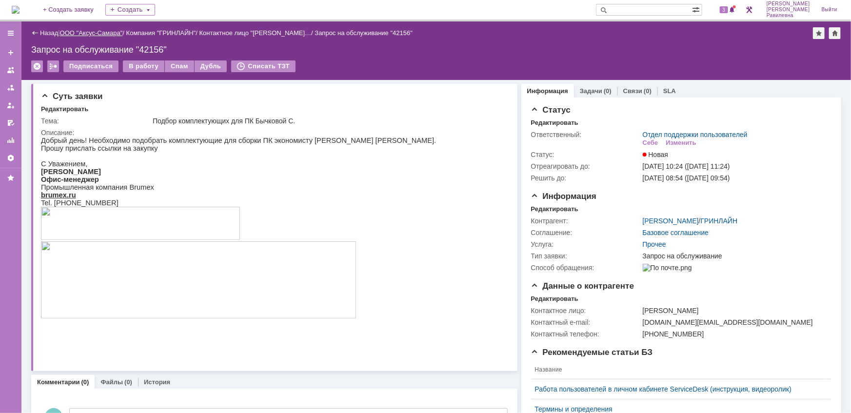
click at [97, 35] on link "ООО "Аксус-Самара"" at bounding box center [91, 32] width 63 height 7
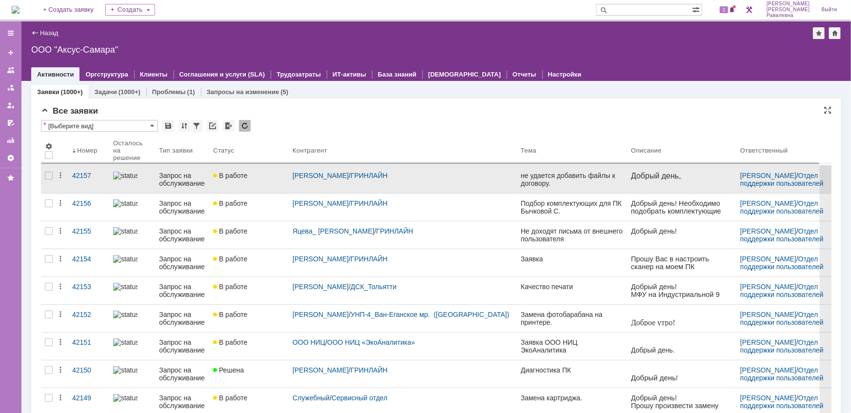
click at [166, 177] on div "Запрос на обслуживание" at bounding box center [182, 180] width 46 height 16
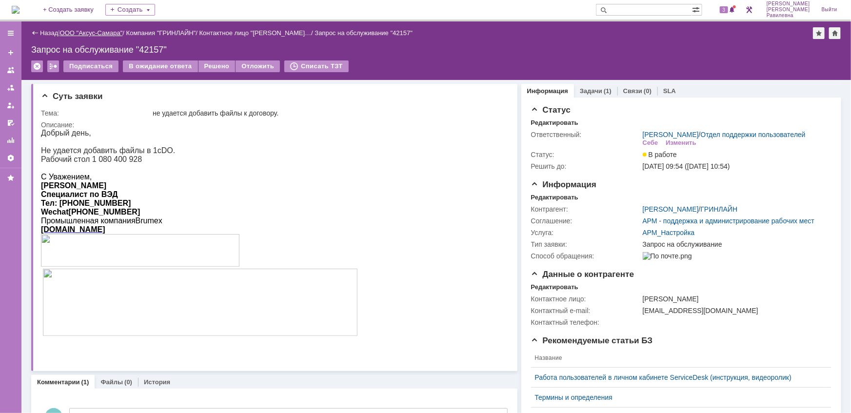
click at [89, 34] on link "ООО "Аксус-Самара"" at bounding box center [91, 32] width 63 height 7
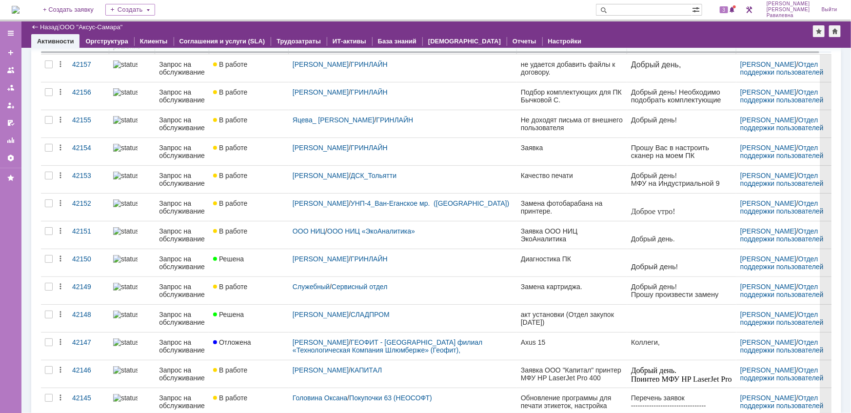
scroll to position [88, 0]
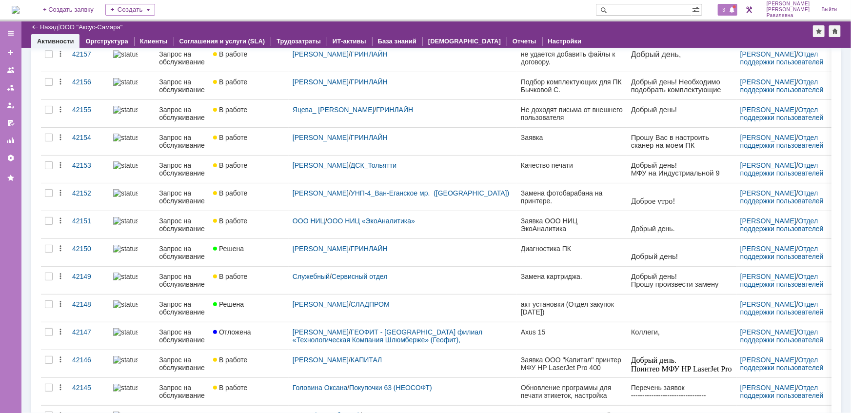
click at [735, 12] on span at bounding box center [731, 10] width 7 height 8
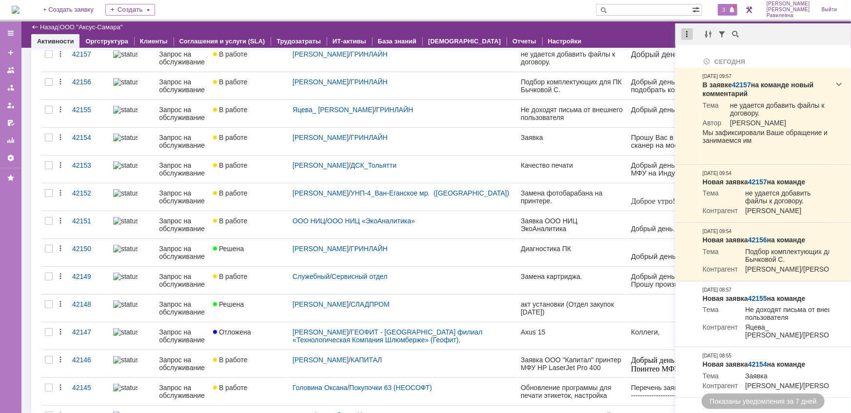
click at [689, 37] on div at bounding box center [687, 34] width 12 height 12
click at [707, 58] on div "Отметить уведомления прочитанными" at bounding box center [754, 59] width 131 height 7
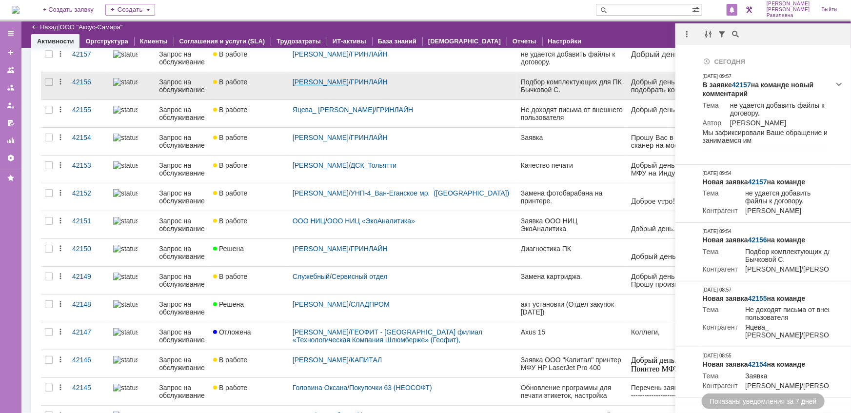
scroll to position [0, 0]
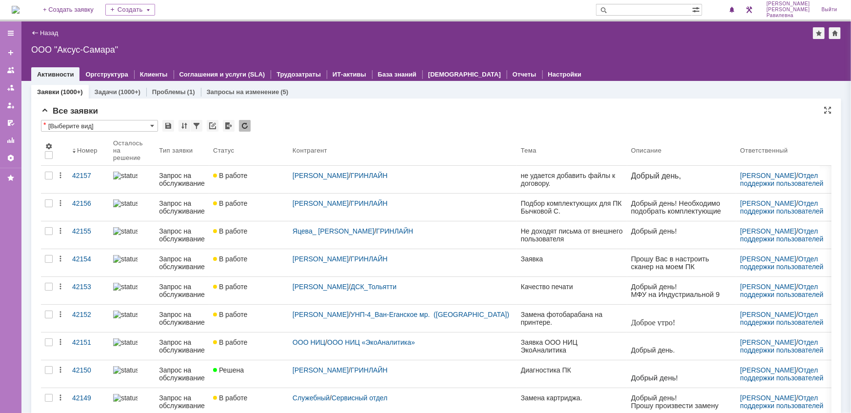
click at [393, 116] on div "Все заявки" at bounding box center [436, 111] width 790 height 10
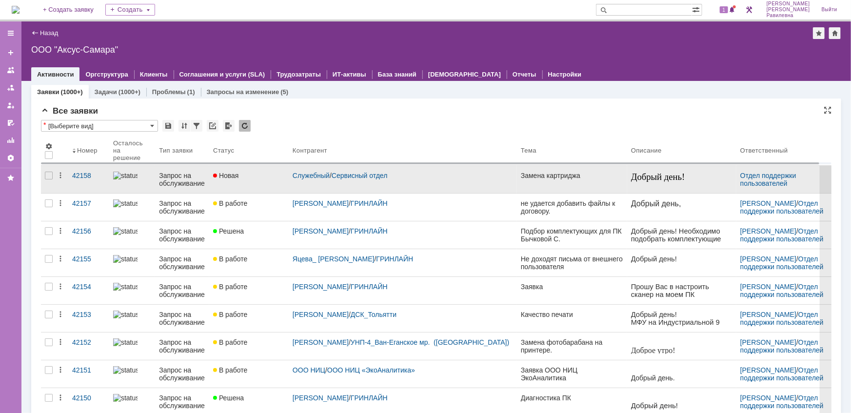
click at [179, 178] on div "Запрос на обслуживание" at bounding box center [182, 180] width 46 height 16
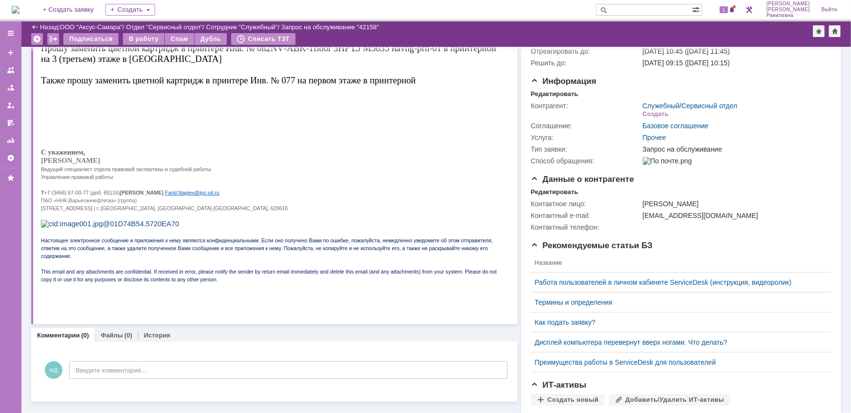
scroll to position [88, 0]
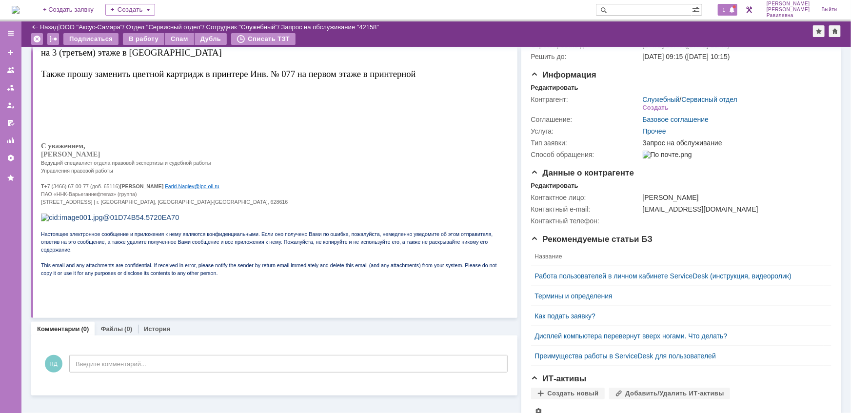
click at [735, 11] on span at bounding box center [731, 10] width 7 height 8
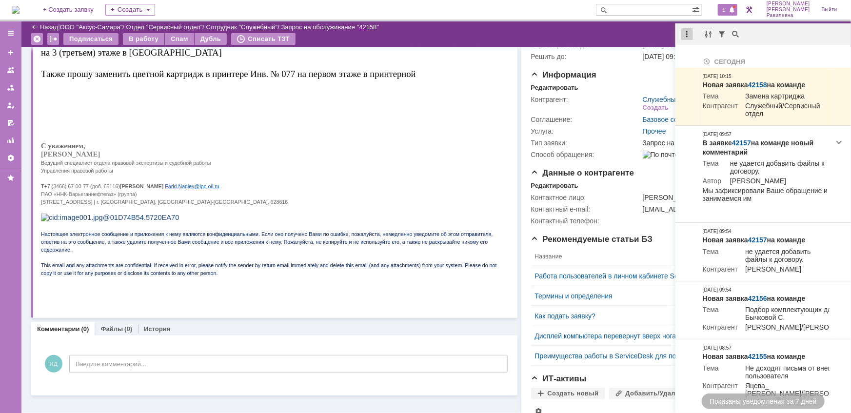
click at [688, 35] on div at bounding box center [687, 34] width 12 height 12
drag, startPoint x: 701, startPoint y: 61, endPoint x: 163, endPoint y: 89, distance: 539.4
click at [701, 61] on div "Отметить уведомления прочитанными" at bounding box center [754, 59] width 131 height 7
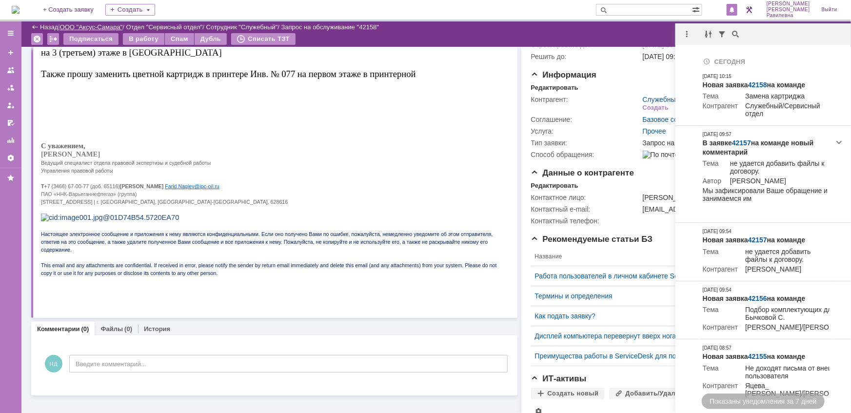
click at [98, 24] on link "ООО "Аксус-Самара"" at bounding box center [91, 26] width 63 height 7
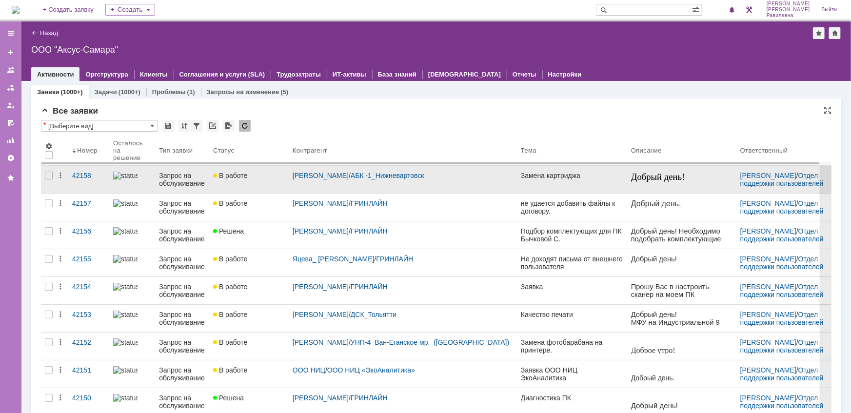
click at [175, 184] on div "Запрос на обслуживание" at bounding box center [182, 180] width 46 height 16
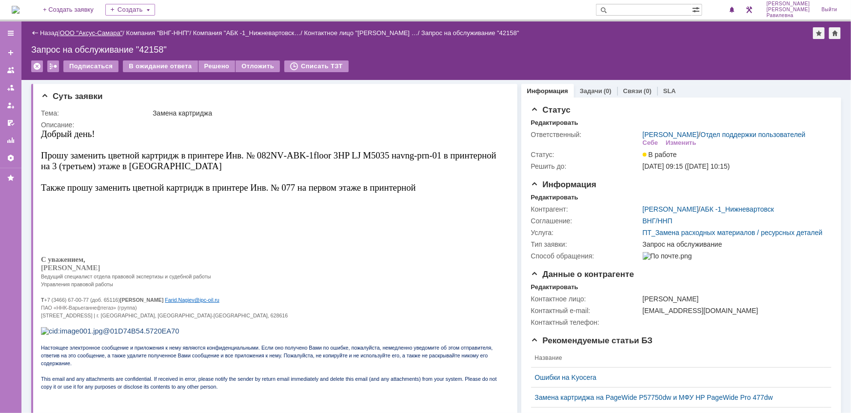
click at [101, 29] on link "ООО "Аксус-Самара"" at bounding box center [91, 32] width 63 height 7
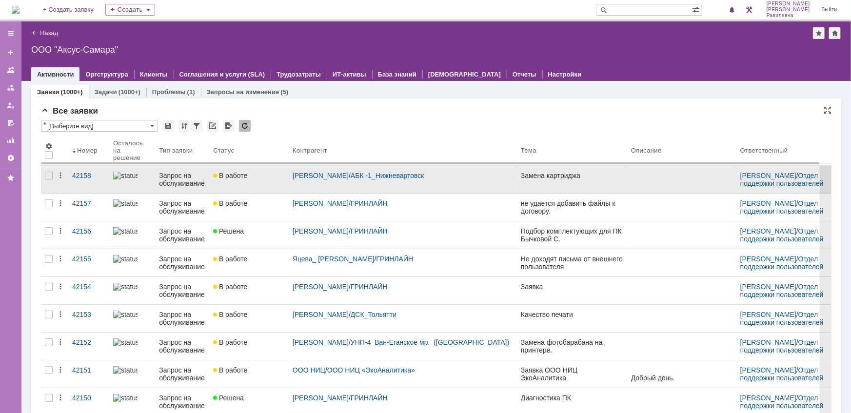
click at [175, 181] on div "Запрос на обслуживание" at bounding box center [182, 180] width 46 height 16
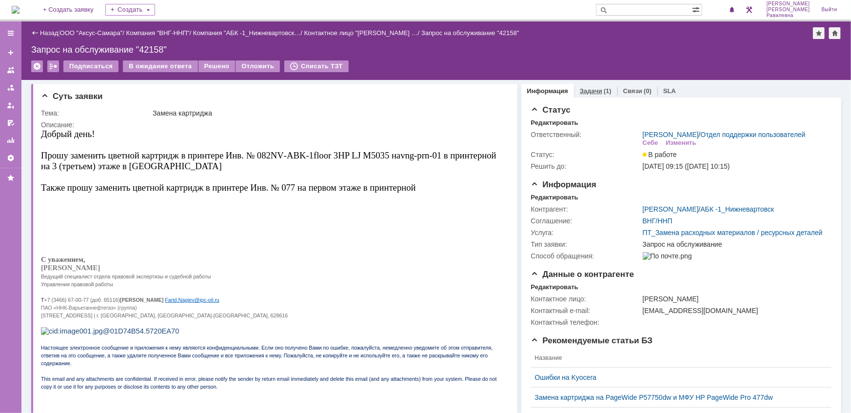
click at [595, 95] on div "Задачи (1)" at bounding box center [595, 91] width 43 height 14
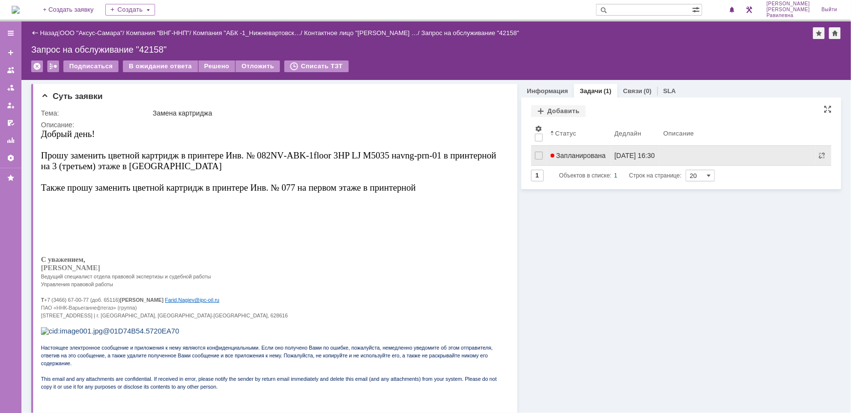
click at [577, 152] on span "Запланирована" at bounding box center [578, 156] width 56 height 8
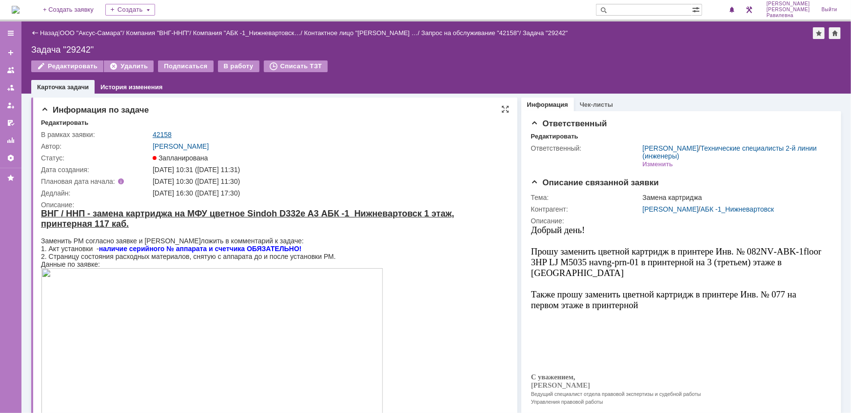
click at [159, 134] on link "42158" at bounding box center [162, 135] width 19 height 8
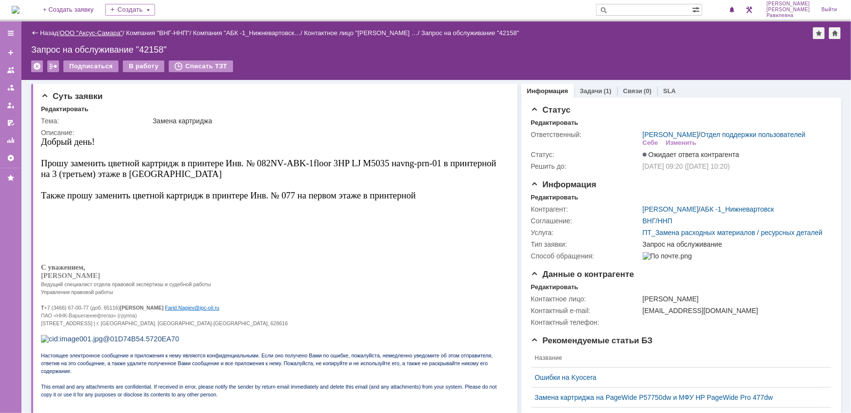
click at [96, 31] on link "ООО "Аксус-Самара"" at bounding box center [91, 32] width 63 height 7
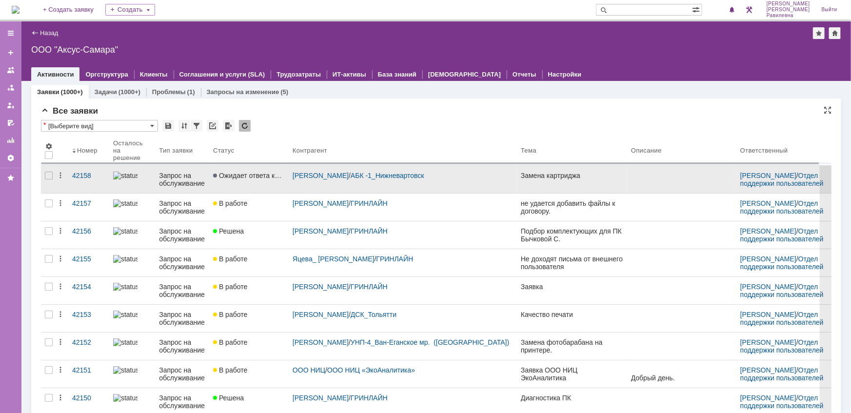
click at [179, 181] on div "Запрос на обслуживание" at bounding box center [182, 180] width 46 height 16
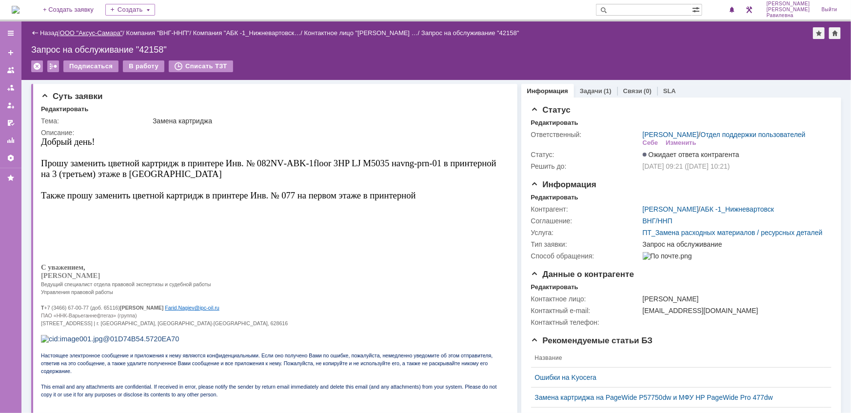
click at [93, 33] on link "ООО "Аксус-Самара"" at bounding box center [91, 32] width 63 height 7
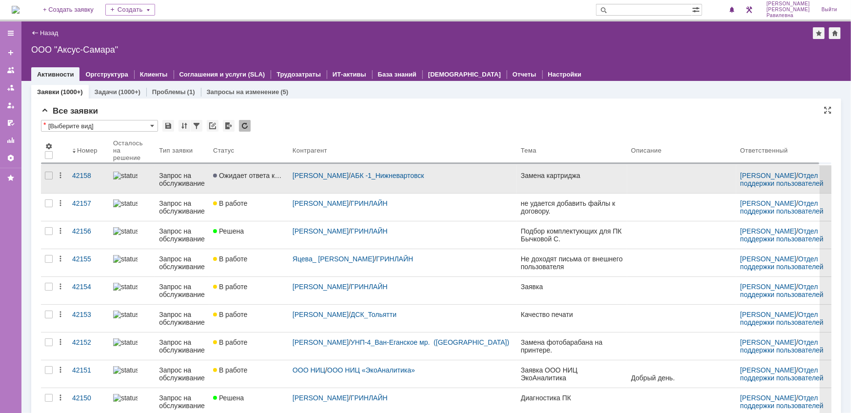
click at [185, 179] on div "Запрос на обслуживание" at bounding box center [182, 180] width 46 height 16
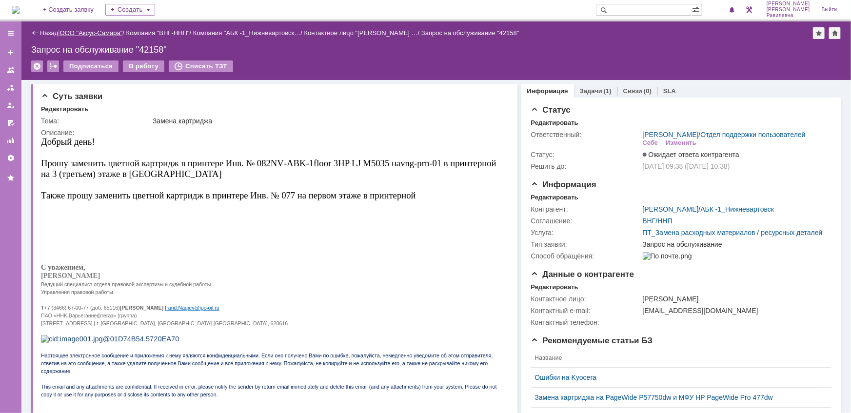
click at [99, 33] on link "ООО "Аксус-Самара"" at bounding box center [91, 32] width 63 height 7
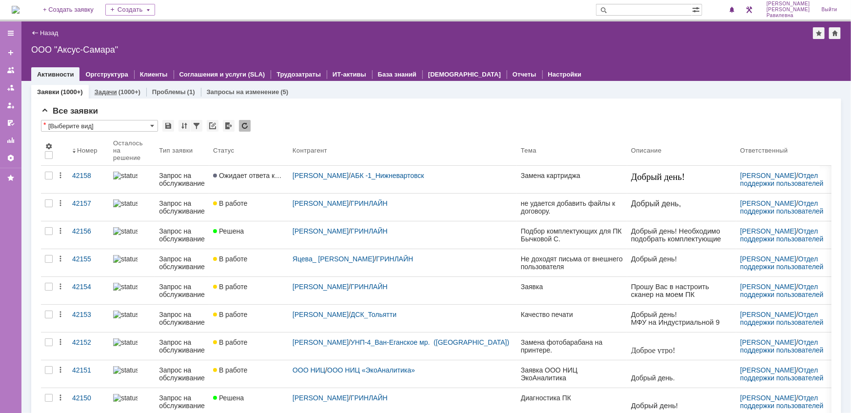
click at [114, 90] on link "Задачи" at bounding box center [106, 91] width 22 height 7
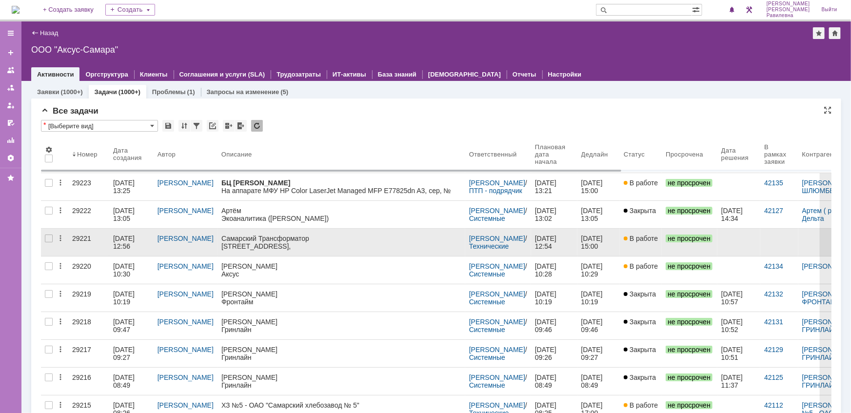
click at [133, 241] on div "06.10.2025 12:56" at bounding box center [124, 242] width 23 height 16
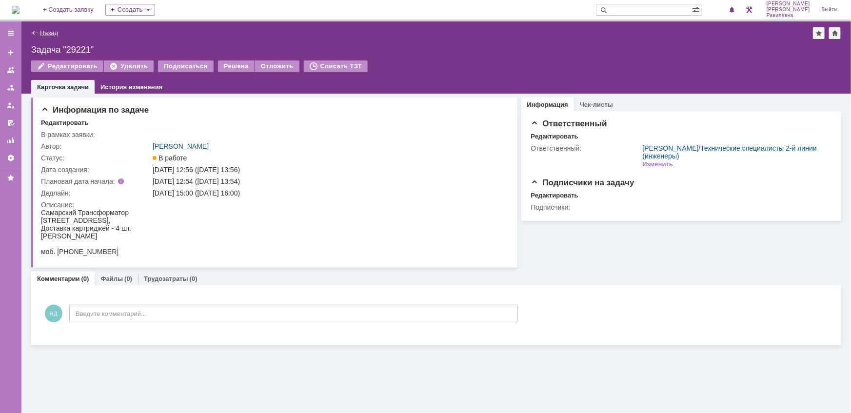
click at [48, 33] on link "Назад" at bounding box center [49, 32] width 18 height 7
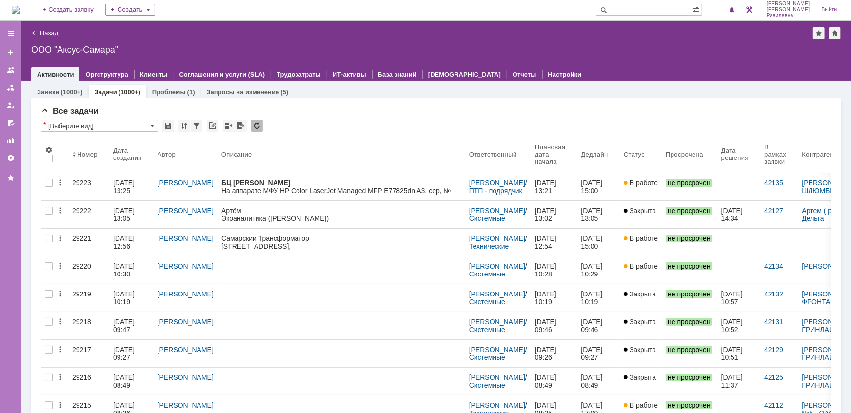
click at [52, 33] on link "Назад" at bounding box center [49, 32] width 18 height 7
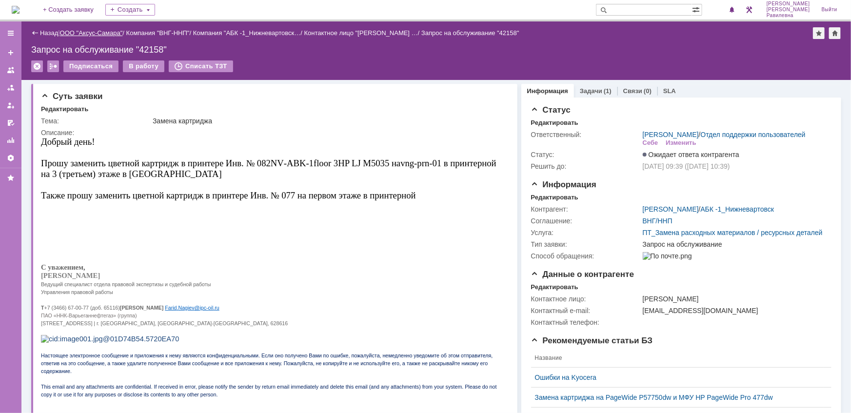
click at [101, 35] on link "ООО "Аксус-Самара"" at bounding box center [91, 32] width 63 height 7
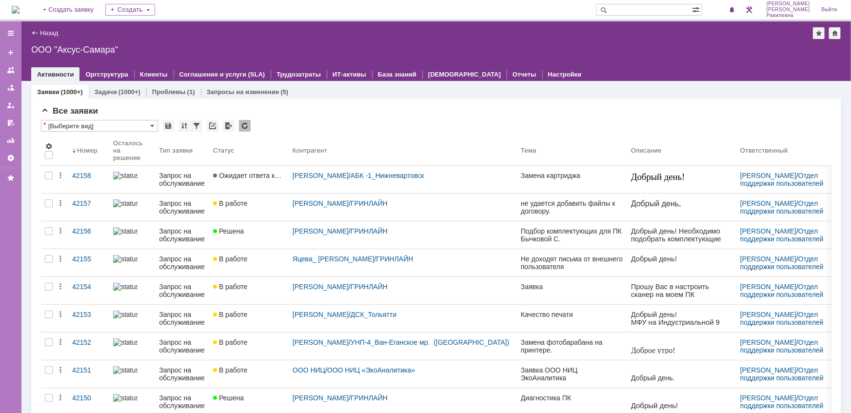
click at [643, 7] on input "text" at bounding box center [644, 10] width 96 height 12
type input "29039"
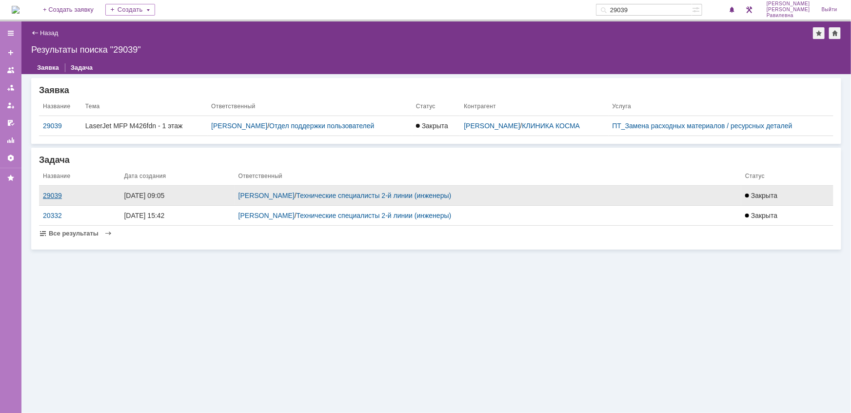
click at [49, 194] on div "29039" at bounding box center [79, 196] width 73 height 8
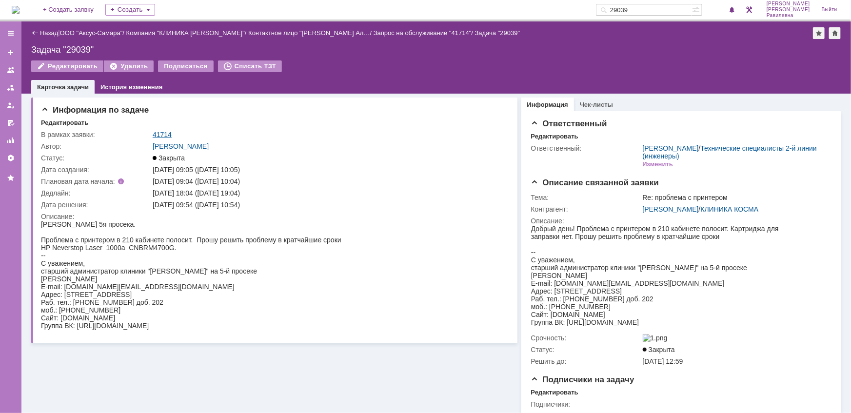
click at [154, 131] on link "41714" at bounding box center [162, 135] width 19 height 8
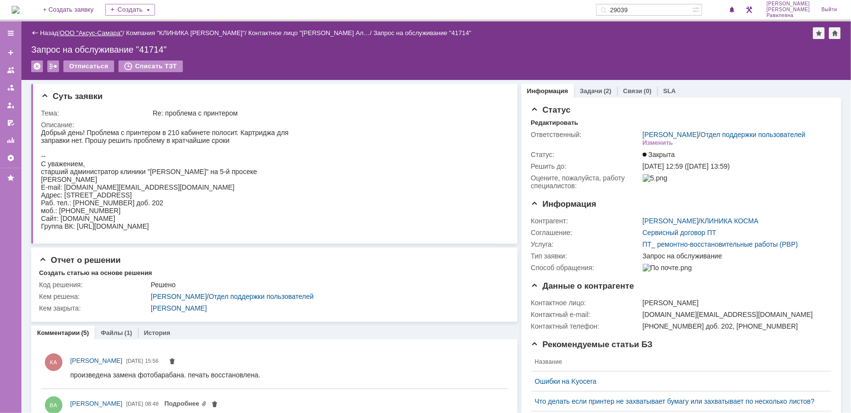
click at [92, 33] on link "ООО "Аксус-Самара"" at bounding box center [91, 32] width 63 height 7
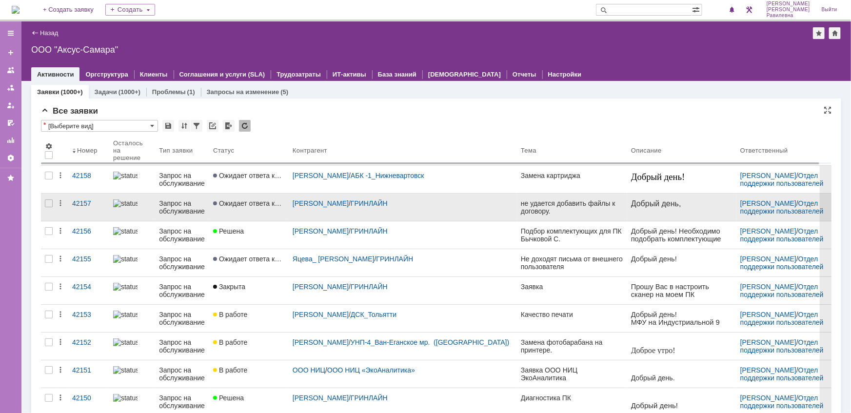
click at [189, 208] on div "Запрос на обслуживание" at bounding box center [182, 207] width 46 height 16
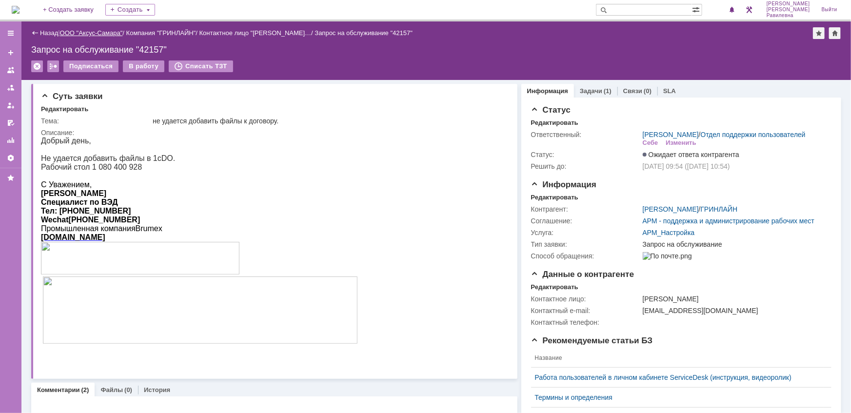
click at [97, 29] on link "ООО "Аксус-Самара"" at bounding box center [91, 32] width 63 height 7
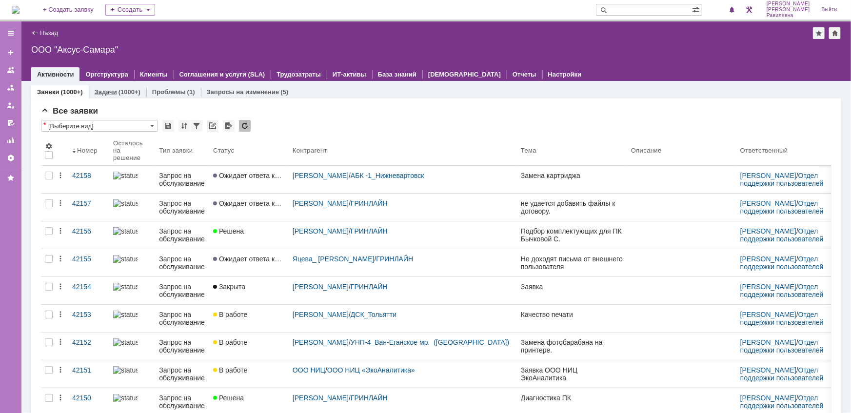
click at [119, 93] on div "(1000+)" at bounding box center [129, 91] width 22 height 7
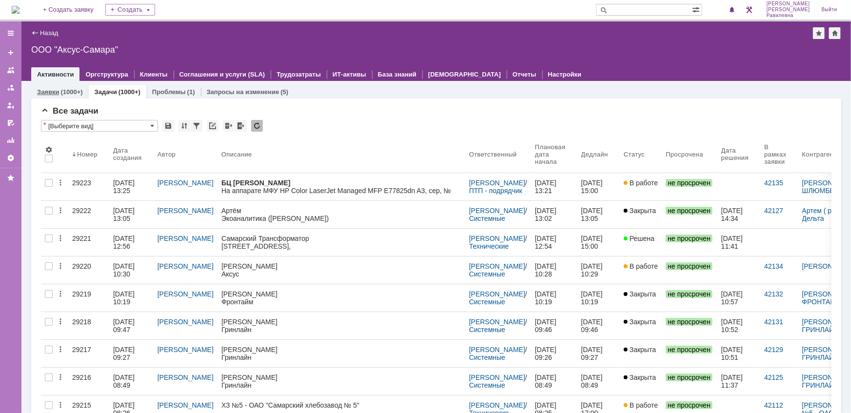
click at [61, 93] on div "(1000+)" at bounding box center [71, 91] width 22 height 7
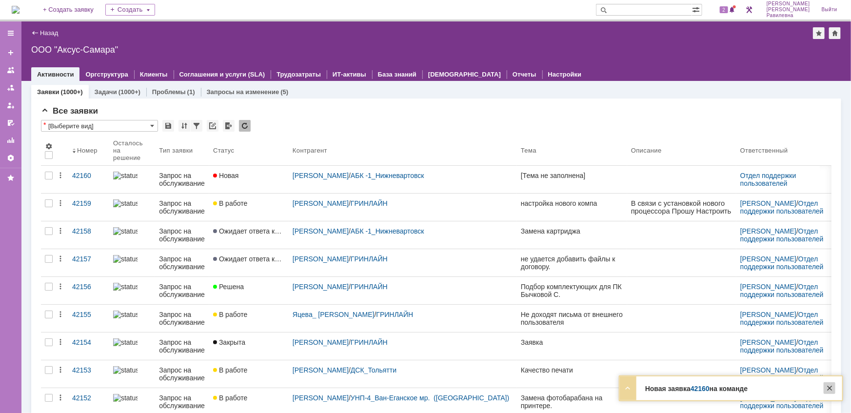
click at [831, 387] on div at bounding box center [829, 388] width 12 height 12
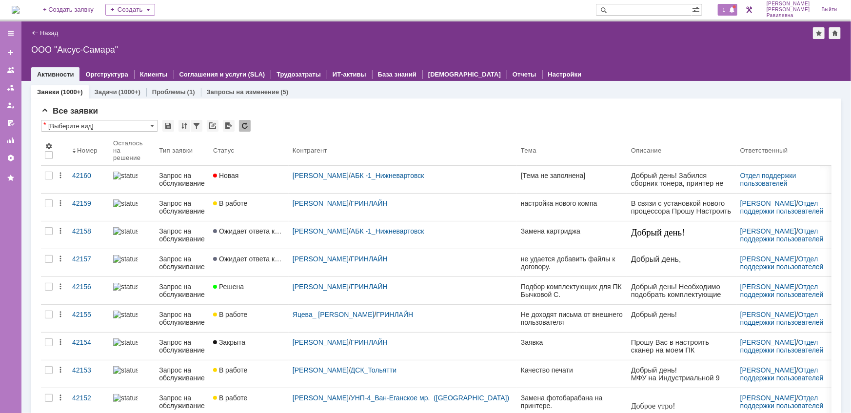
click at [735, 8] on span at bounding box center [731, 10] width 7 height 8
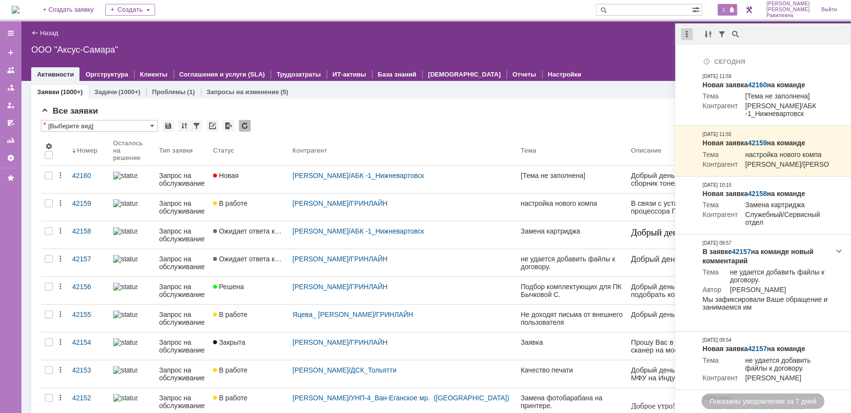
click at [689, 31] on div at bounding box center [687, 34] width 12 height 12
click at [701, 59] on div "Отметить уведомления прочитанными" at bounding box center [754, 59] width 131 height 7
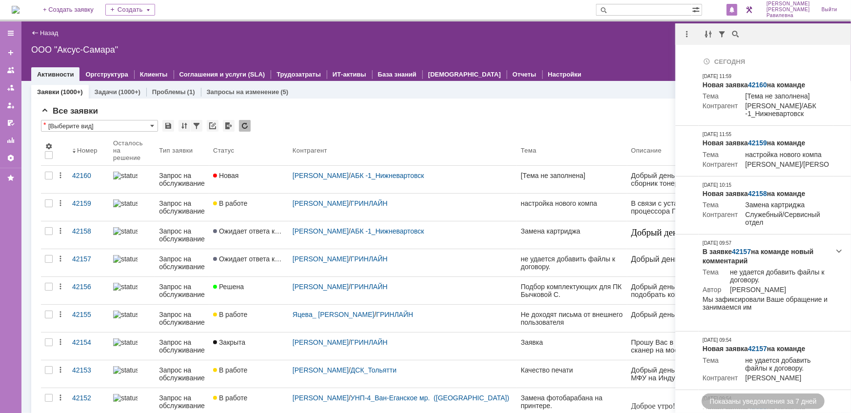
click at [440, 116] on div "Все заявки" at bounding box center [436, 111] width 790 height 10
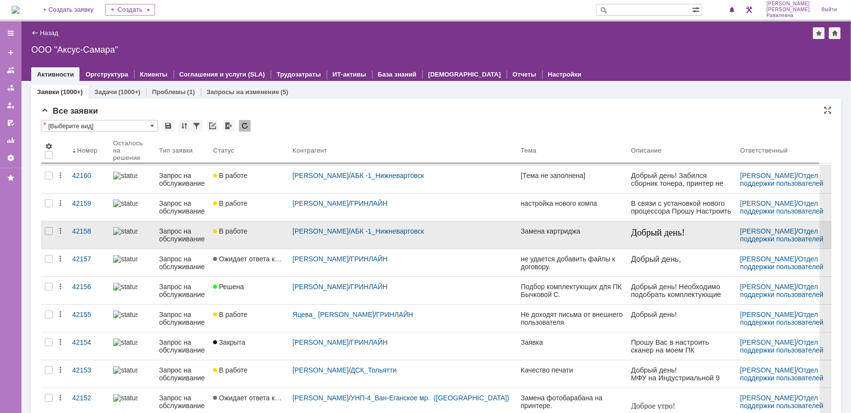
click at [193, 233] on div "Запрос на обслуживание" at bounding box center [182, 235] width 46 height 16
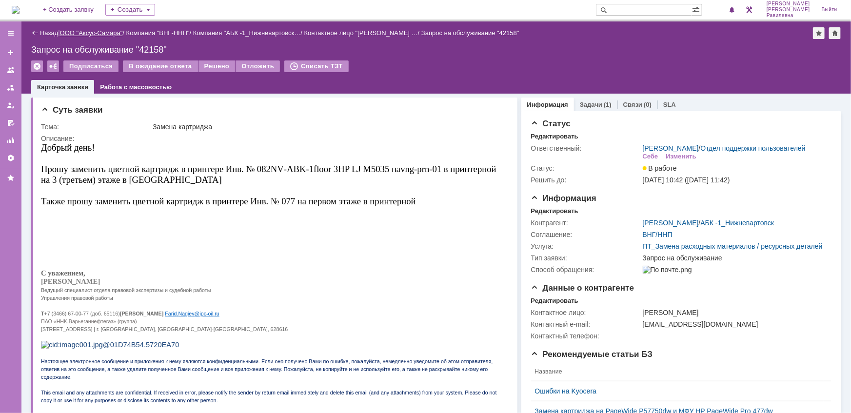
click at [96, 31] on link "ООО "Аксус-Самара"" at bounding box center [91, 32] width 63 height 7
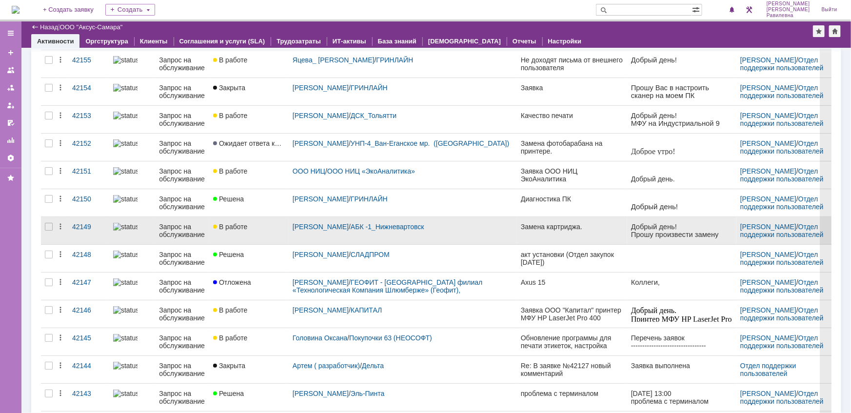
click at [171, 227] on div "Запрос на обслуживание" at bounding box center [182, 231] width 46 height 16
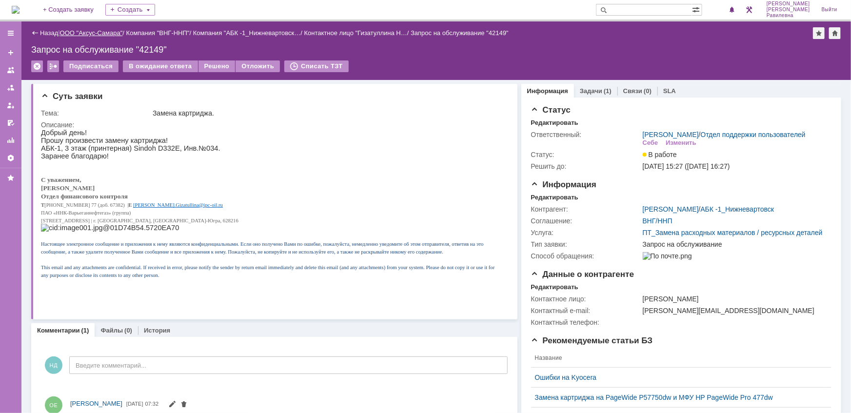
click at [105, 32] on link "ООО "Аксус-Самара"" at bounding box center [91, 32] width 63 height 7
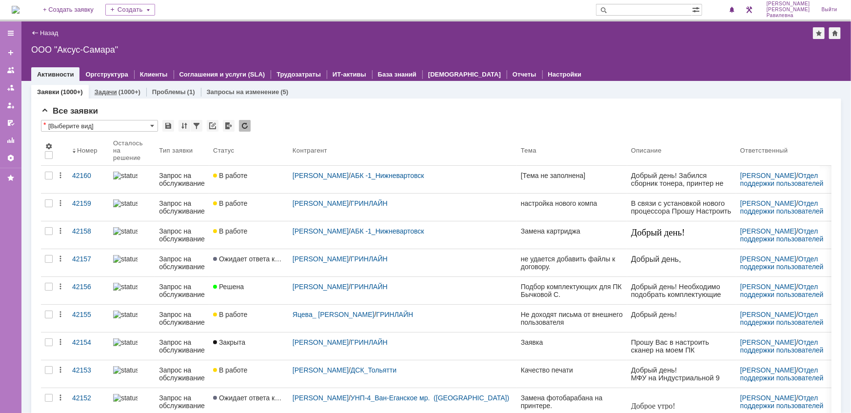
click at [126, 89] on div "(1000+)" at bounding box center [129, 91] width 22 height 7
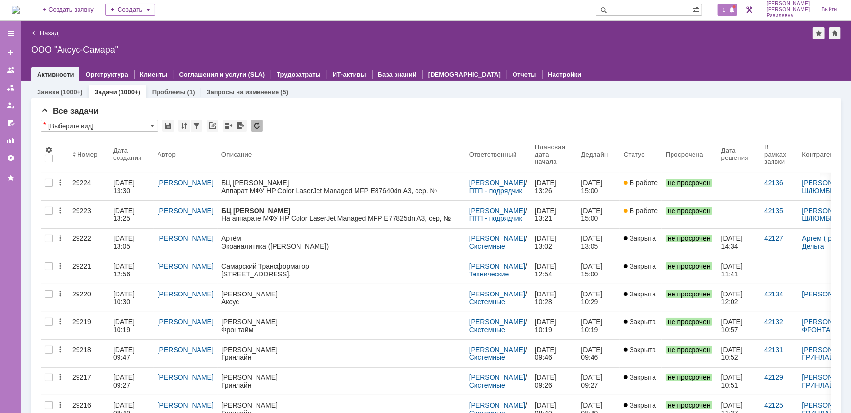
click at [738, 13] on div "1" at bounding box center [728, 10] width 20 height 12
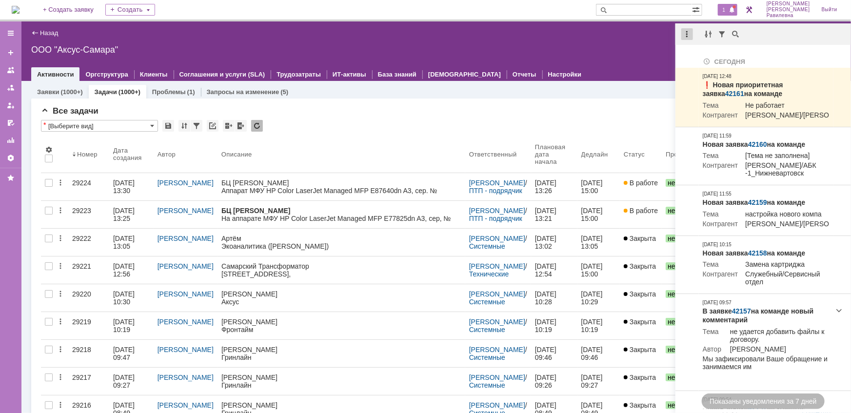
click at [688, 37] on div at bounding box center [687, 34] width 12 height 12
click at [698, 58] on div "Отметить уведомления прочитанными" at bounding box center [754, 59] width 131 height 7
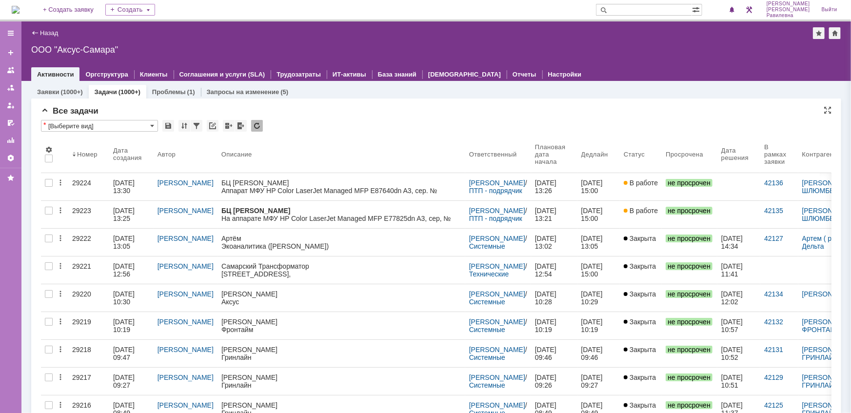
click at [458, 114] on div "Все задачи" at bounding box center [436, 111] width 790 height 10
click at [65, 91] on div "(1000+)" at bounding box center [71, 91] width 22 height 7
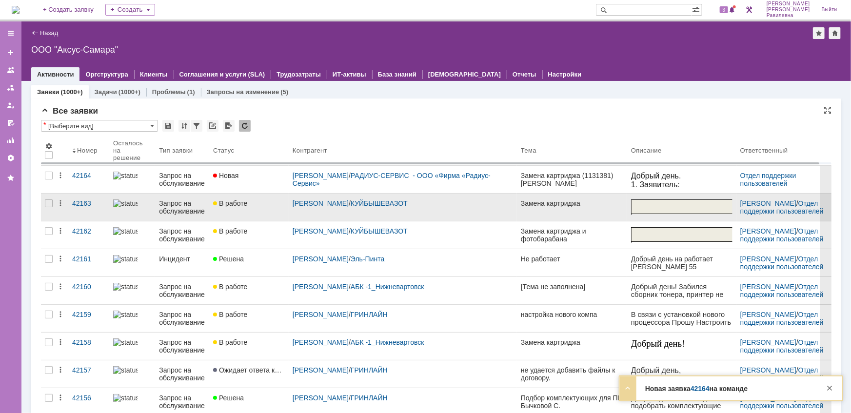
click at [178, 201] on div "Запрос на обслуживание" at bounding box center [182, 207] width 46 height 16
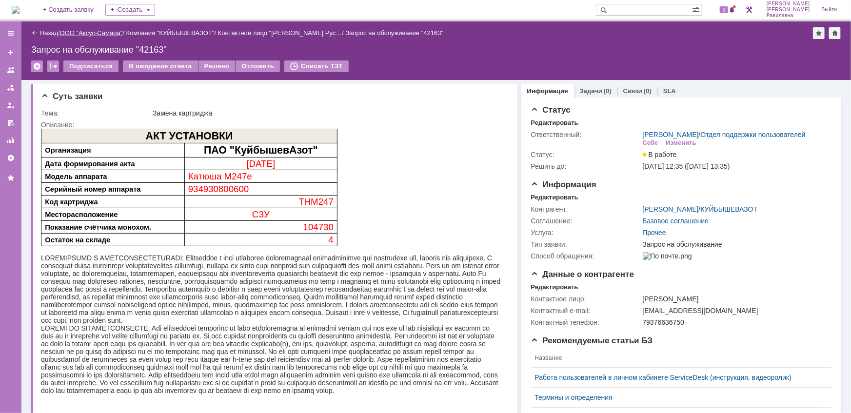
click at [99, 34] on link "ООО "Аксус-Самара"" at bounding box center [91, 32] width 63 height 7
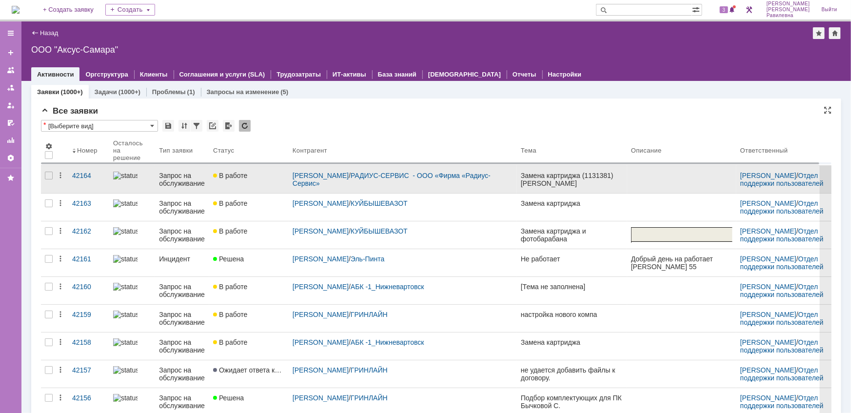
click at [180, 182] on div "Запрос на обслуживание" at bounding box center [182, 180] width 46 height 16
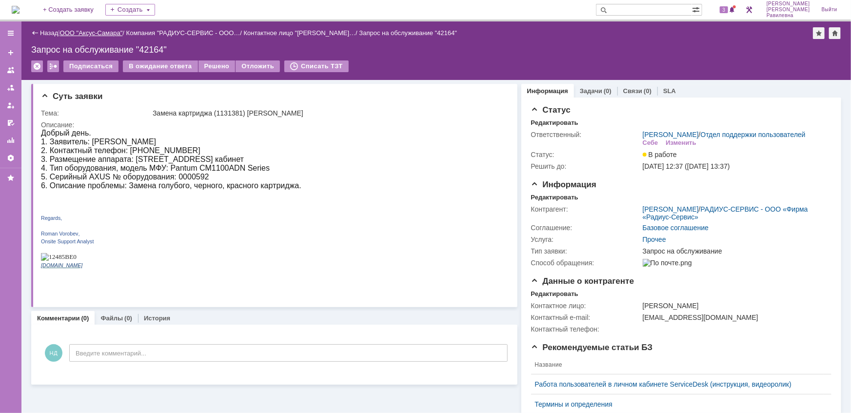
click at [88, 29] on link "ООО "Аксус-Самара"" at bounding box center [91, 32] width 63 height 7
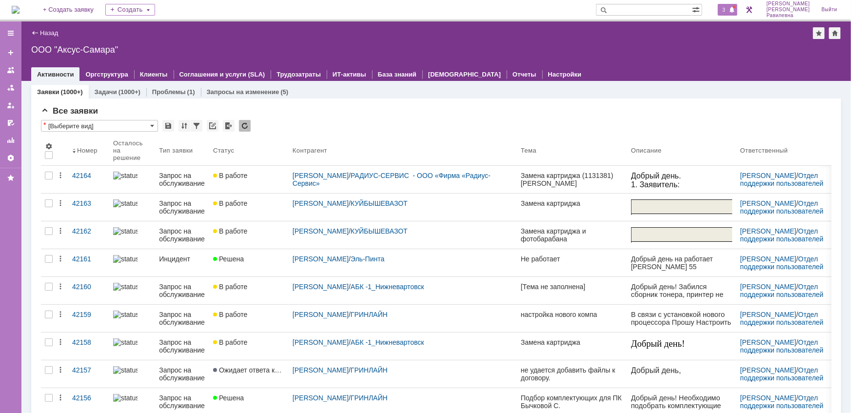
click at [728, 8] on span "3" at bounding box center [723, 9] width 9 height 7
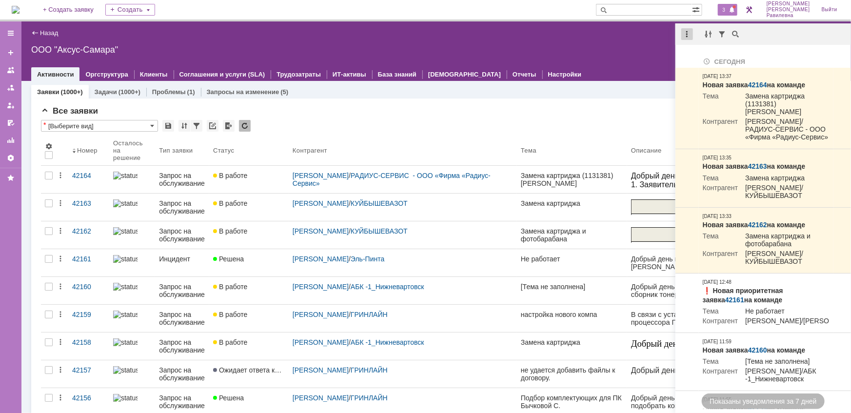
click at [688, 36] on div at bounding box center [687, 34] width 12 height 12
click at [698, 60] on div "Отметить уведомления прочитанными" at bounding box center [754, 59] width 131 height 7
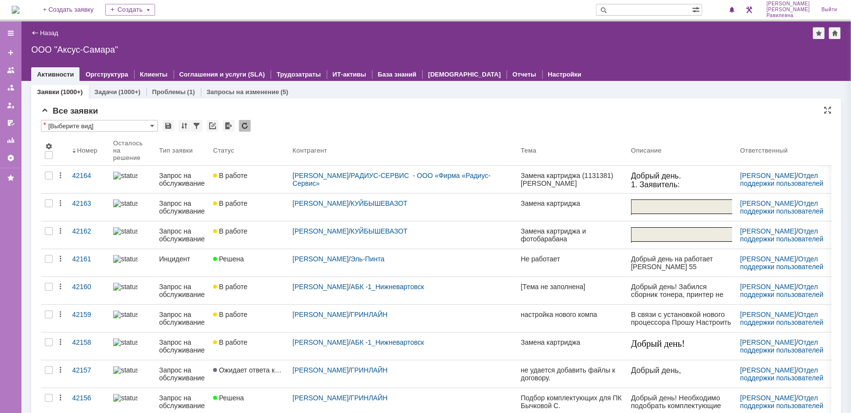
click at [508, 107] on div "Все заявки" at bounding box center [436, 111] width 790 height 10
click at [116, 93] on div "Задачи (1000+)" at bounding box center [118, 92] width 46 height 6
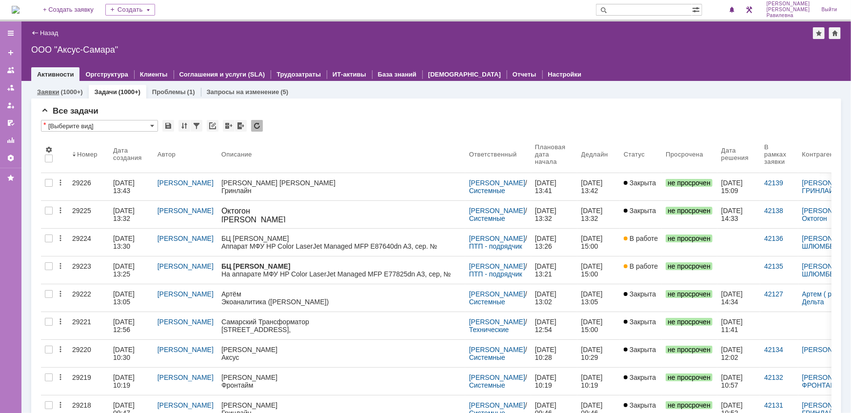
click at [56, 92] on link "Заявки" at bounding box center [48, 91] width 22 height 7
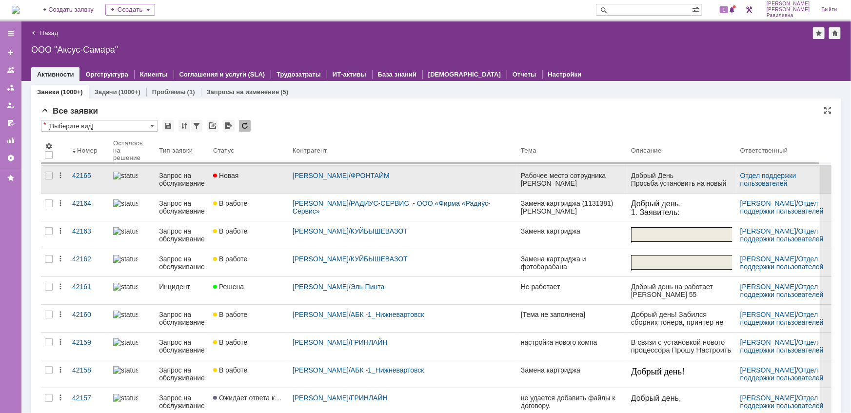
click at [166, 179] on div "Запрос на обслуживание" at bounding box center [182, 180] width 46 height 16
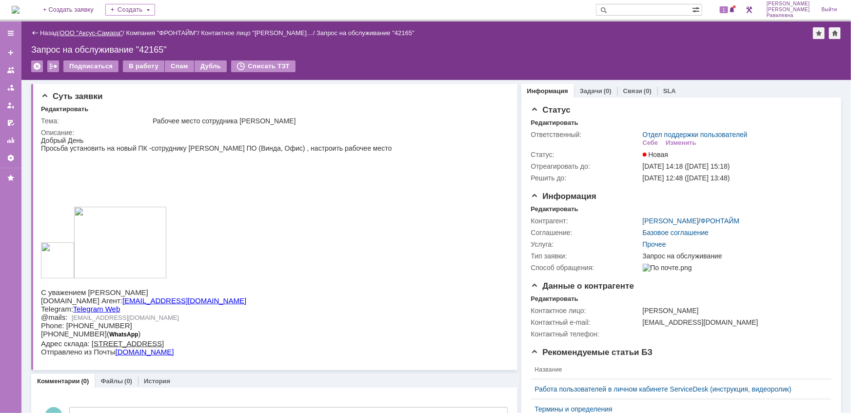
click at [96, 35] on link "ООО "Аксус-Самара"" at bounding box center [91, 32] width 63 height 7
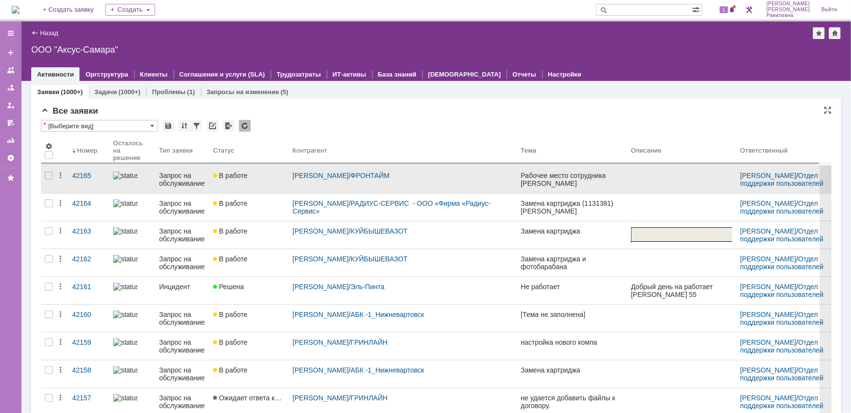
click at [179, 179] on div "Запрос на обслуживание" at bounding box center [182, 180] width 46 height 16
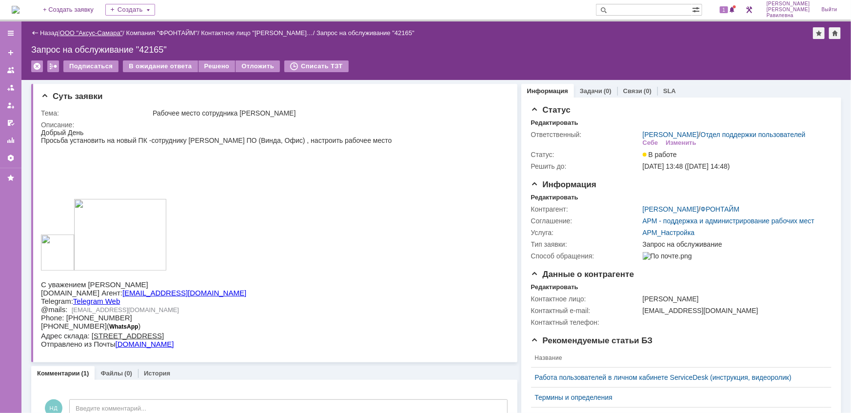
click at [94, 29] on link "ООО "Аксус-Самара"" at bounding box center [91, 32] width 63 height 7
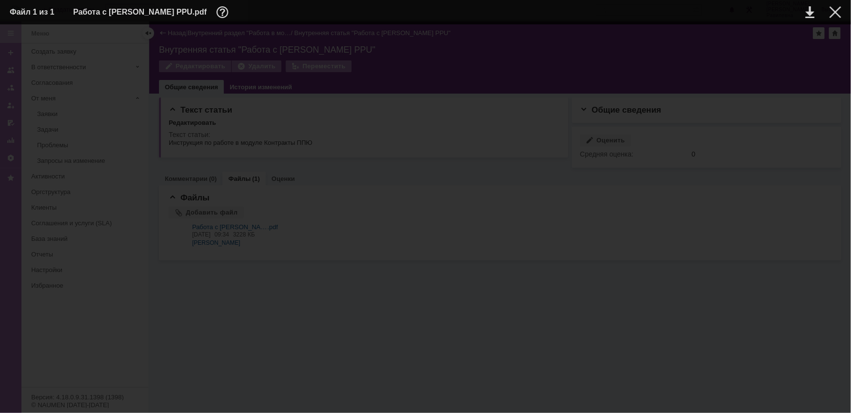
scroll to position [12452, 0]
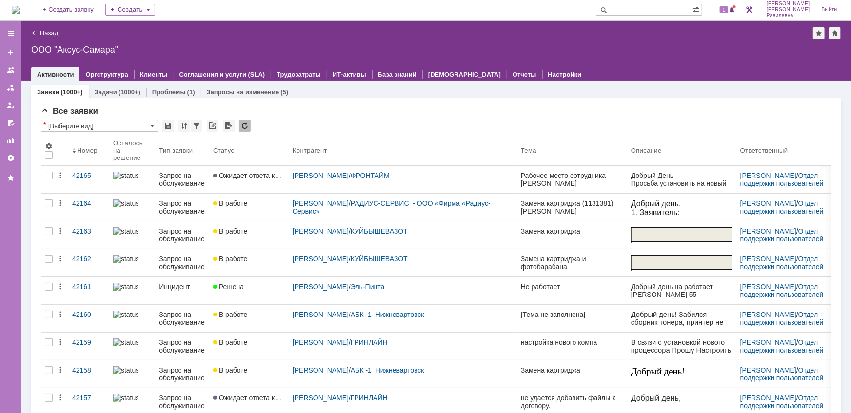
click at [122, 90] on div "(1000+)" at bounding box center [129, 91] width 22 height 7
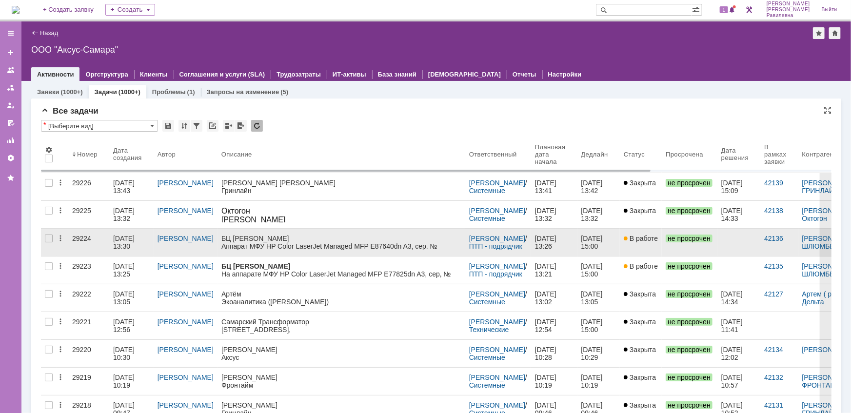
click at [127, 238] on div "06.10.2025 13:30" at bounding box center [124, 242] width 23 height 16
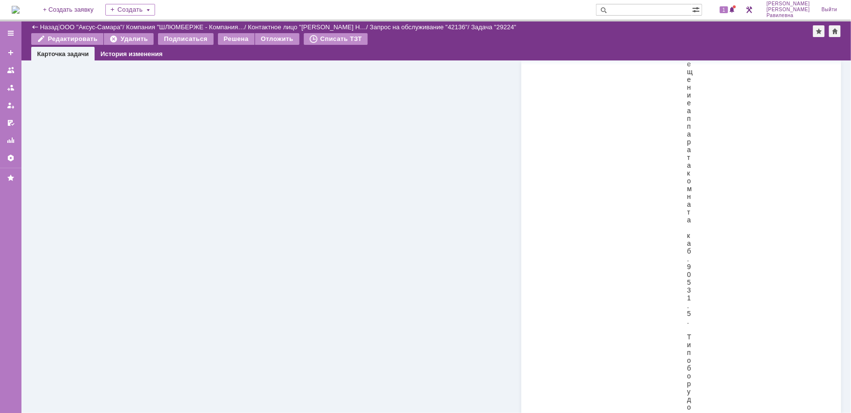
click at [682, 215] on blockquote "Примите, пожалуйста, заявку. 1.1. Организация Шлюмберже 1.2. Заявитель Александ…" at bounding box center [677, 65] width 21 height 2270
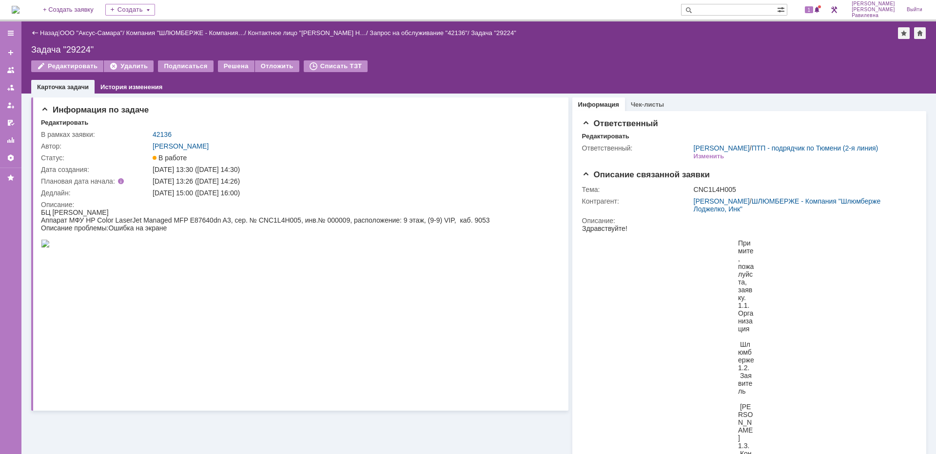
click at [850, 178] on div at bounding box center [913, 174] width 8 height 8
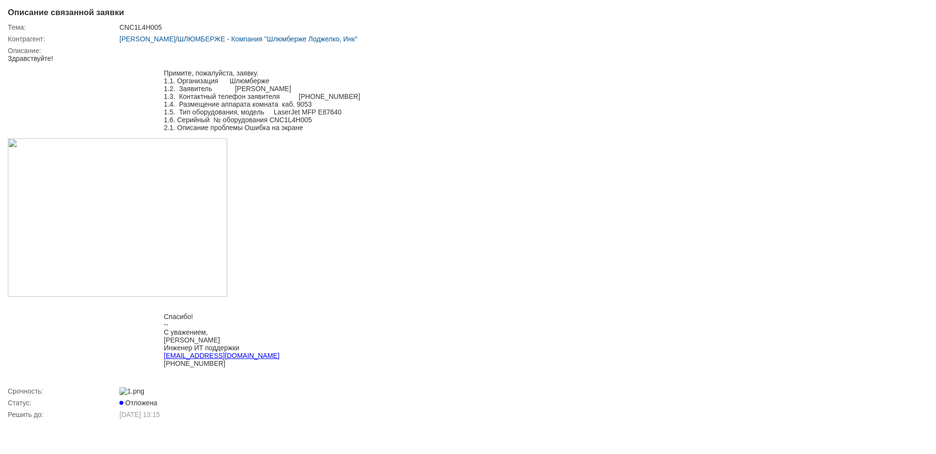
click at [850, 9] on div at bounding box center [920, 12] width 8 height 8
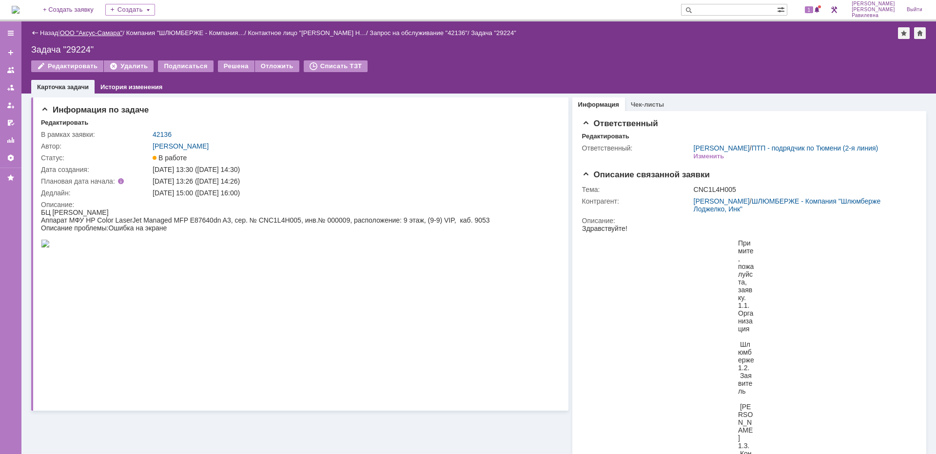
click at [83, 30] on link "ООО "Аксус-Самара"" at bounding box center [91, 32] width 63 height 7
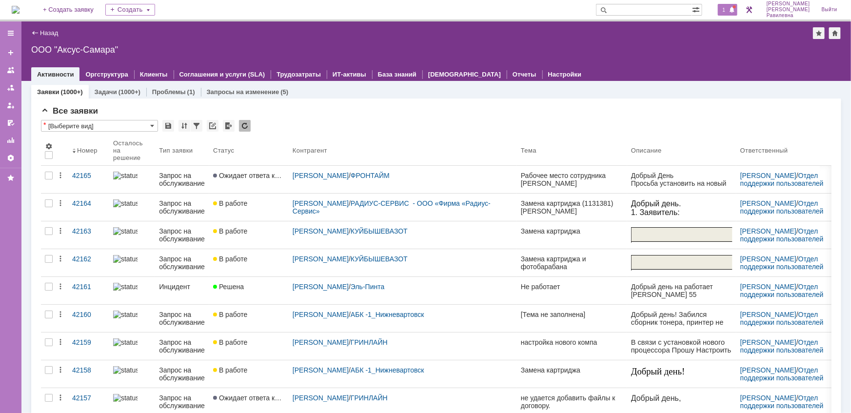
click at [728, 7] on span "1" at bounding box center [723, 9] width 9 height 7
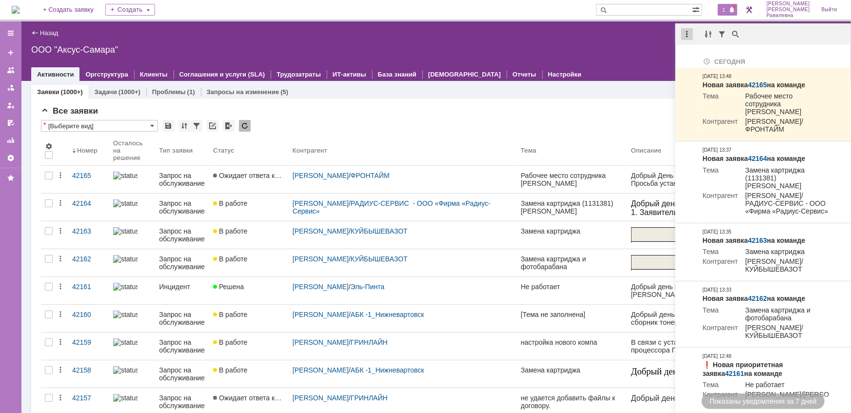
click at [686, 34] on div at bounding box center [687, 34] width 12 height 12
click at [699, 58] on div "Отметить уведомления прочитанными" at bounding box center [754, 59] width 131 height 7
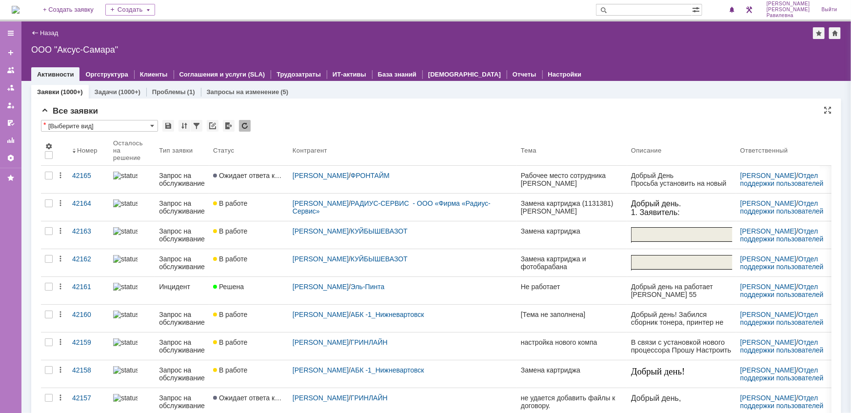
click at [390, 111] on div "Все заявки" at bounding box center [436, 111] width 790 height 10
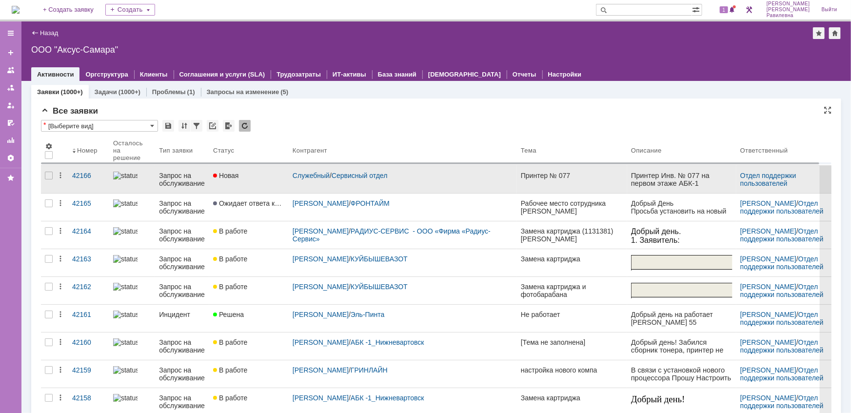
click at [185, 177] on div "Запрос на обслуживание" at bounding box center [182, 180] width 46 height 16
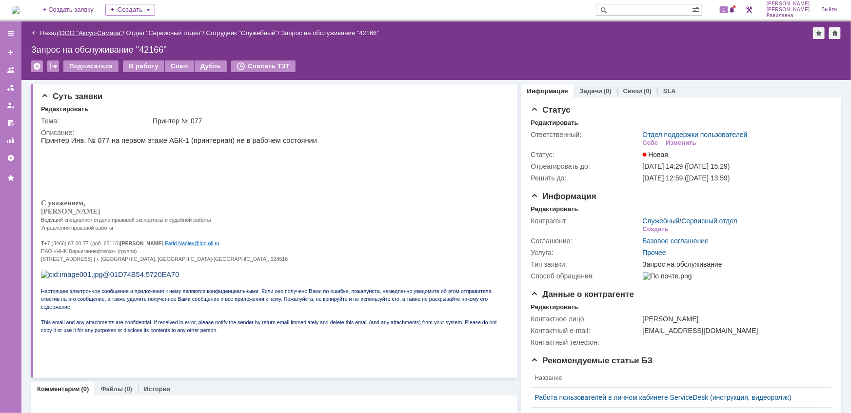
click at [98, 32] on link "ООО "Аксус-Самара"" at bounding box center [91, 32] width 63 height 7
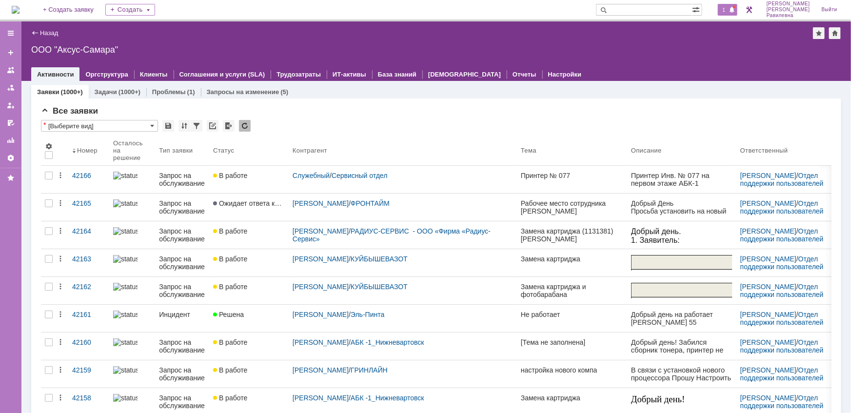
click at [735, 8] on span at bounding box center [731, 10] width 7 height 8
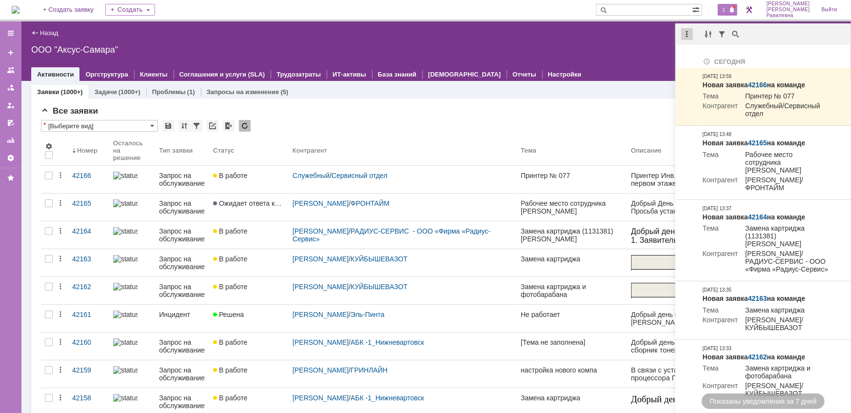
click at [683, 35] on div at bounding box center [687, 34] width 12 height 12
click at [704, 61] on div "Отметить уведомления прочитанными" at bounding box center [754, 59] width 131 height 7
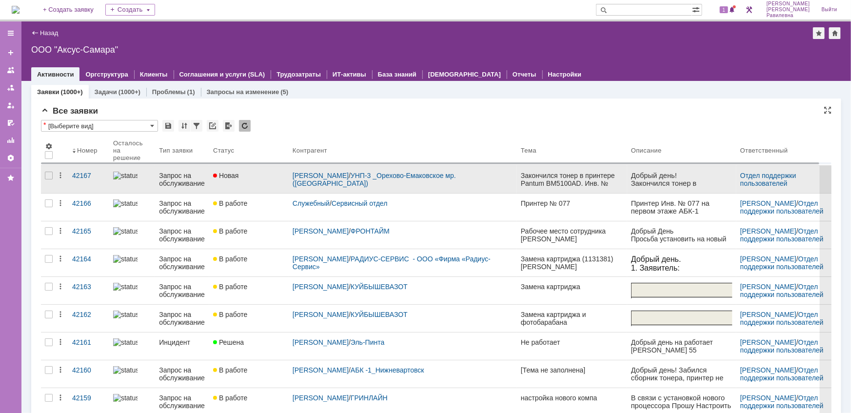
click at [186, 181] on div "Запрос на обслуживание" at bounding box center [182, 180] width 46 height 16
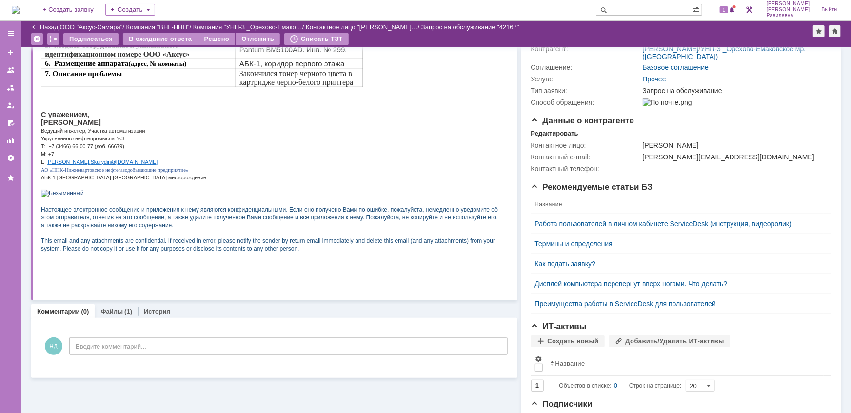
scroll to position [133, 0]
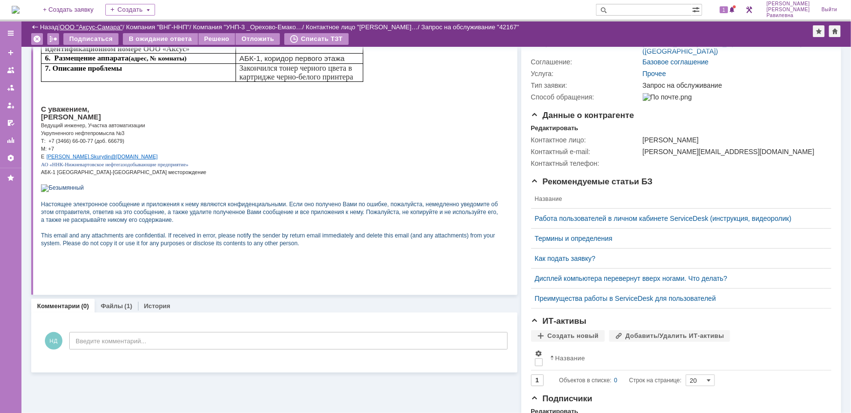
click at [93, 23] on link "ООО "Аксус-Самара"" at bounding box center [91, 26] width 63 height 7
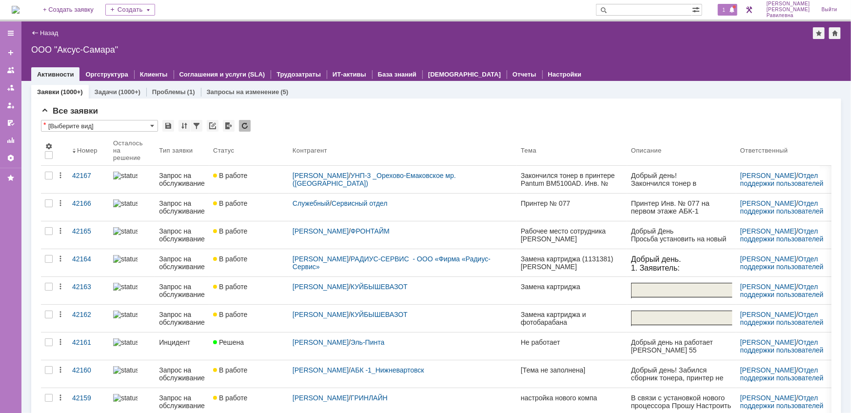
click at [728, 10] on span "1" at bounding box center [723, 9] width 9 height 7
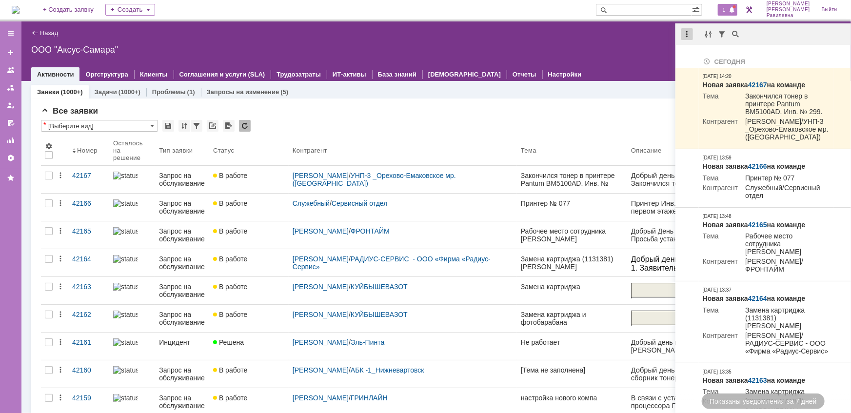
click at [692, 34] on div at bounding box center [687, 34] width 12 height 12
click at [705, 58] on div "Отметить уведомления прочитанными" at bounding box center [754, 59] width 131 height 7
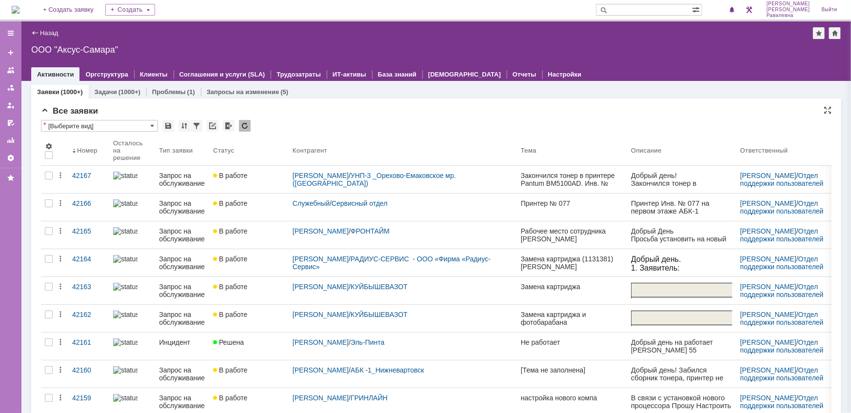
click at [472, 115] on div "Все заявки" at bounding box center [436, 111] width 790 height 10
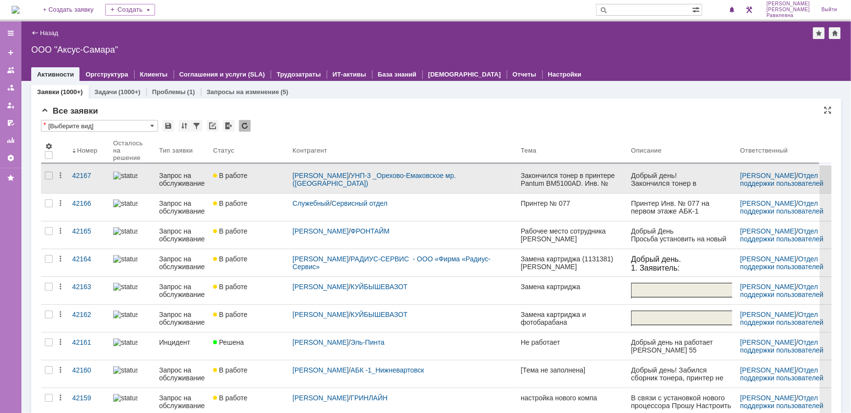
click at [181, 180] on div "Запрос на обслуживание" at bounding box center [182, 180] width 46 height 16
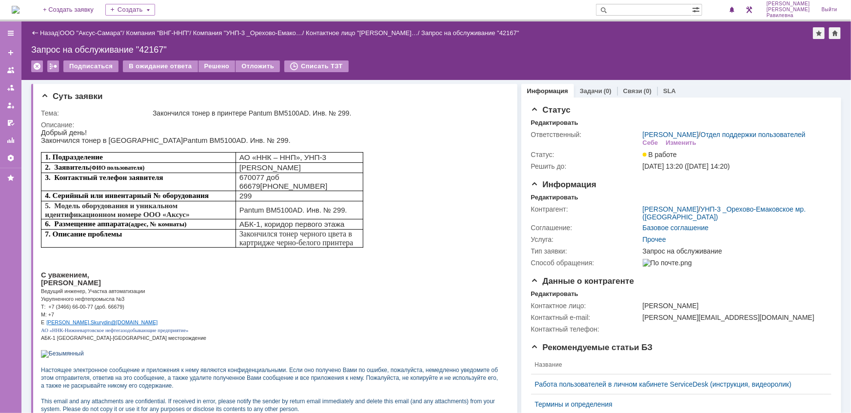
click at [92, 28] on div "Назад | ООО "Аксус-Самара" / Компания "ВНГ-ННП" / Компания "УНП-3 _Орехово-Емак…" at bounding box center [436, 33] width 810 height 12
click at [92, 29] on link "ООО "Аксус-Самара"" at bounding box center [91, 32] width 63 height 7
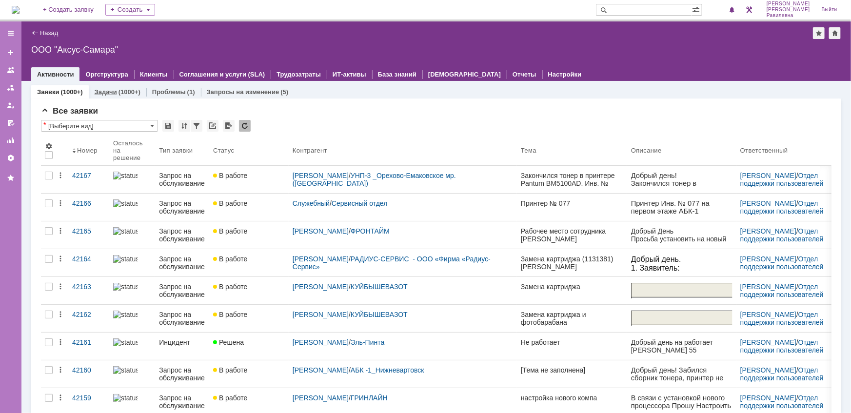
click at [114, 91] on link "Задачи" at bounding box center [106, 91] width 22 height 7
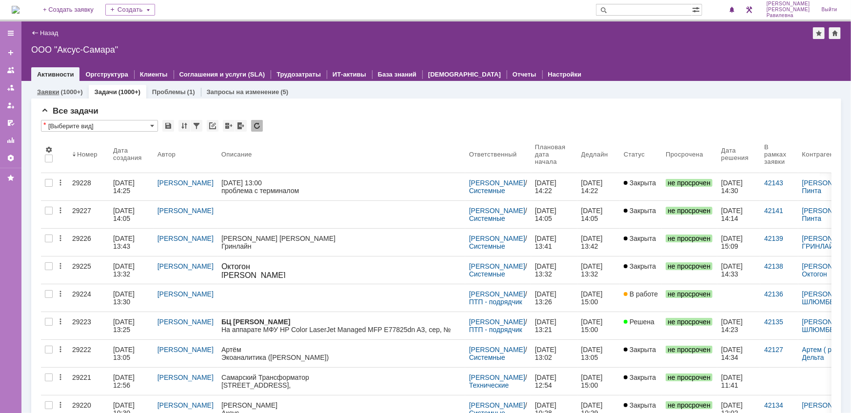
click at [66, 90] on div "(1000+)" at bounding box center [71, 91] width 22 height 7
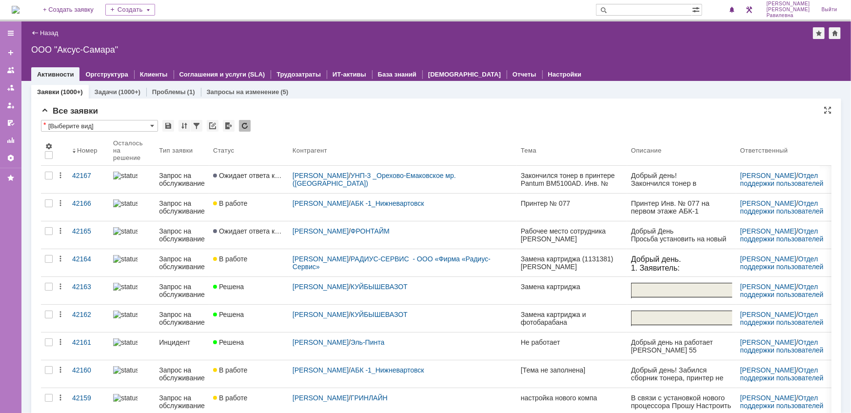
click at [394, 109] on div "Все заявки" at bounding box center [436, 111] width 790 height 10
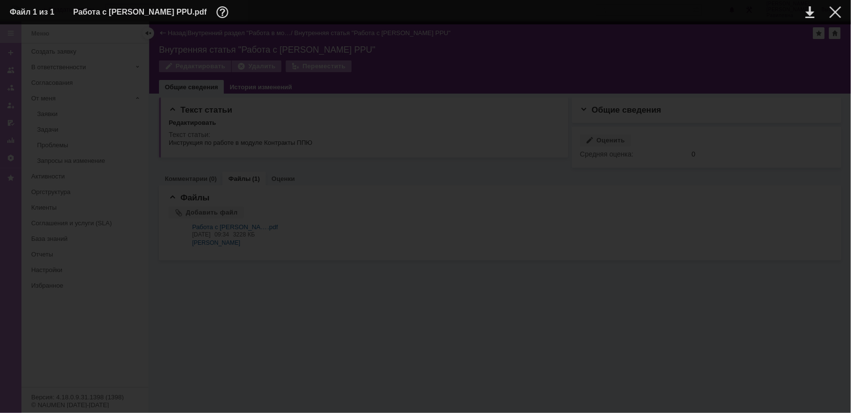
scroll to position [17442, 0]
click at [834, 12] on div at bounding box center [835, 12] width 12 height 12
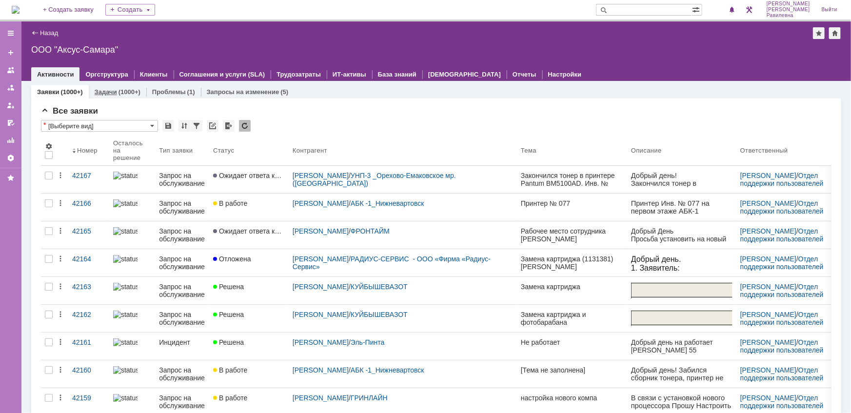
click at [115, 90] on link "Задачи" at bounding box center [106, 91] width 22 height 7
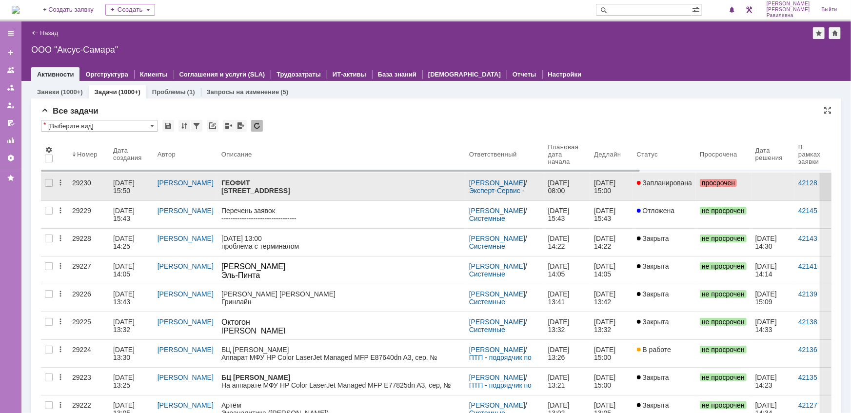
click at [125, 188] on div "06.10.2025 15:50" at bounding box center [124, 187] width 23 height 16
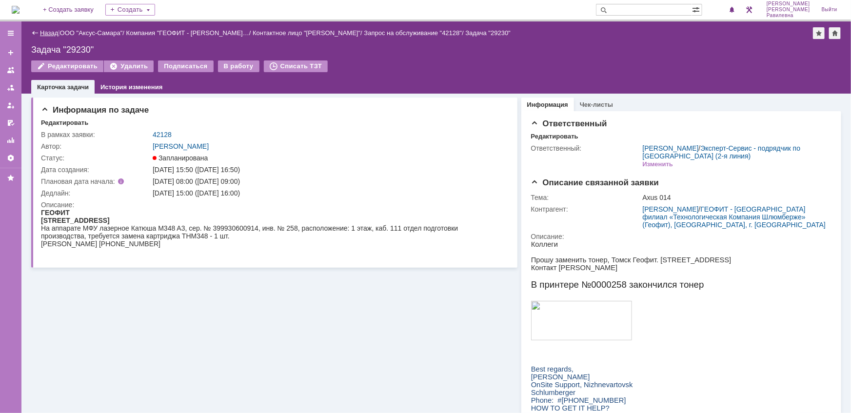
click at [47, 29] on link "Назад" at bounding box center [49, 32] width 18 height 7
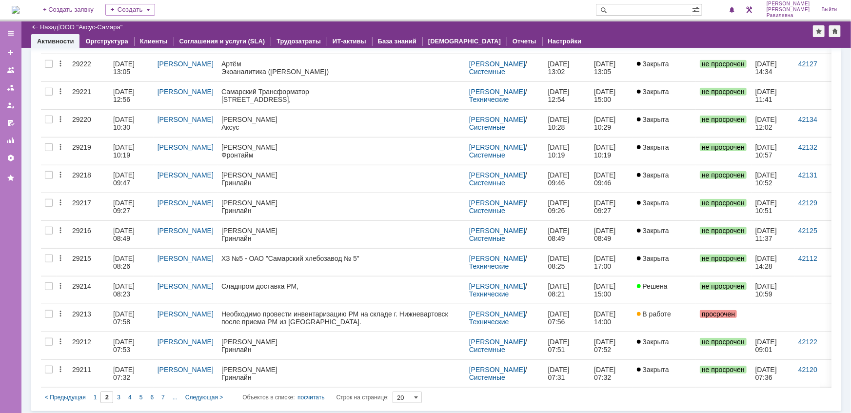
click at [94, 394] on span "1" at bounding box center [95, 397] width 3 height 7
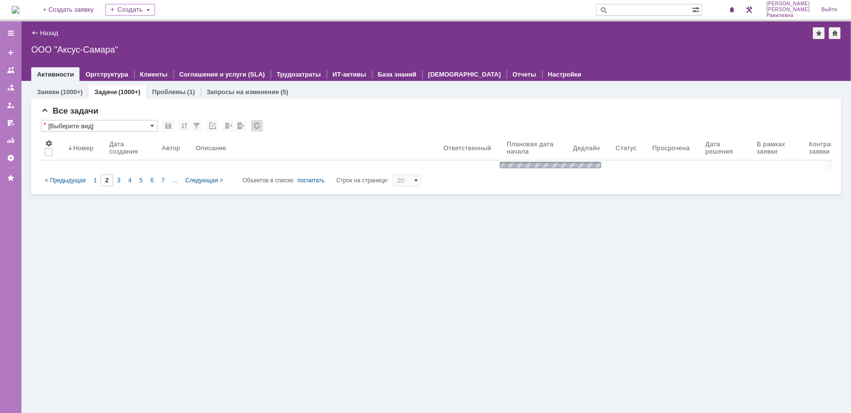
type input "1"
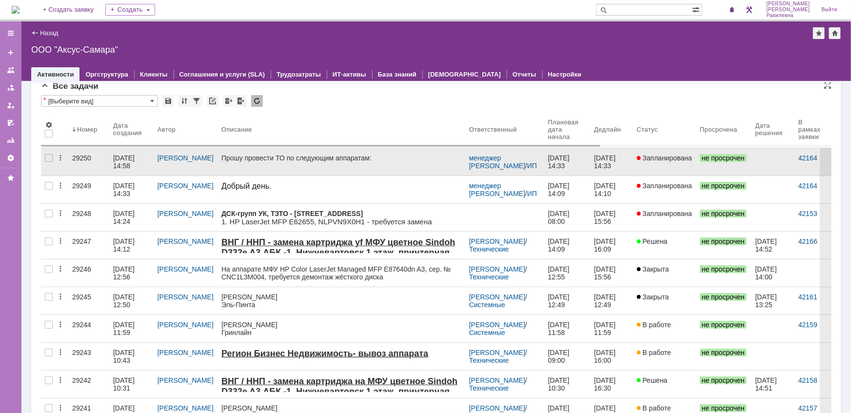
click at [123, 156] on div "07.10.2025 14:58" at bounding box center [124, 162] width 23 height 16
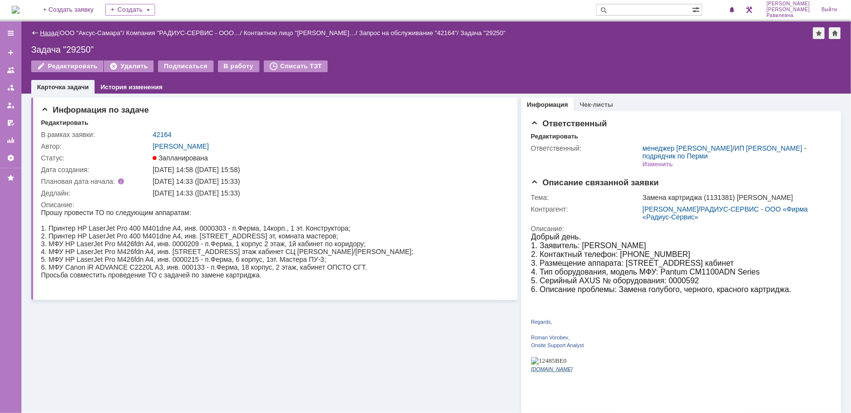
click at [48, 31] on link "Назад" at bounding box center [49, 32] width 18 height 7
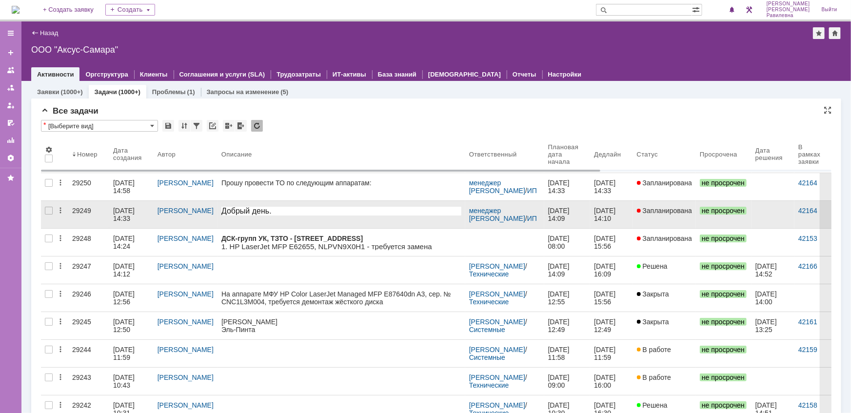
click at [118, 210] on div "07.10.2025 14:33" at bounding box center [124, 215] width 23 height 16
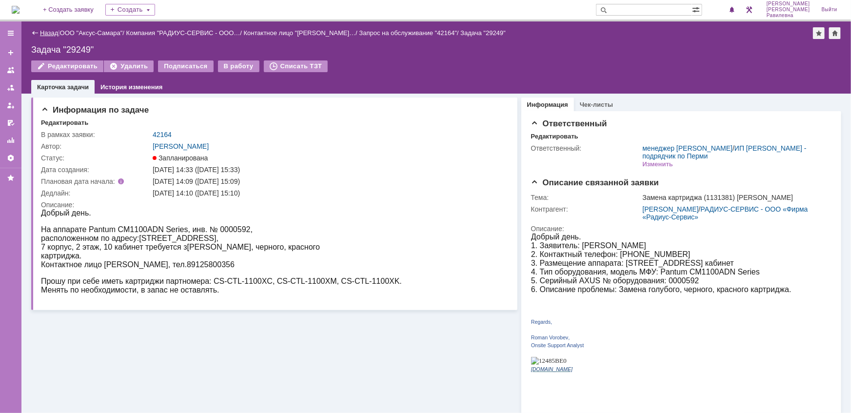
click at [43, 35] on link "Назад" at bounding box center [49, 32] width 18 height 7
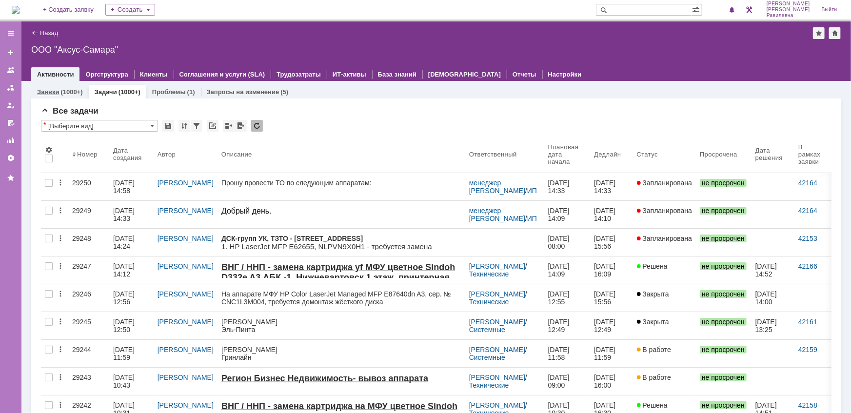
click at [67, 92] on div "(1000+)" at bounding box center [71, 91] width 22 height 7
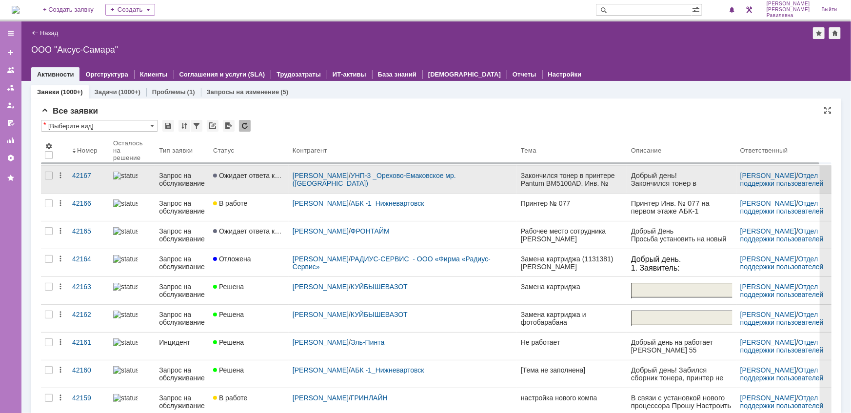
click at [175, 174] on div "Запрос на обслуживание" at bounding box center [182, 180] width 46 height 16
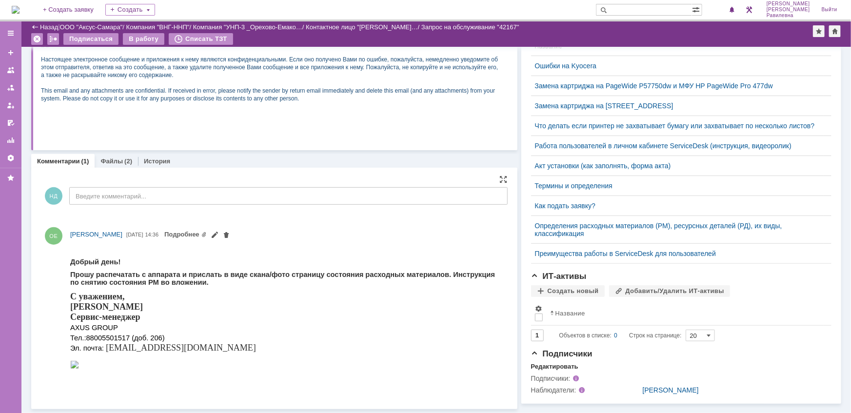
scroll to position [212, 0]
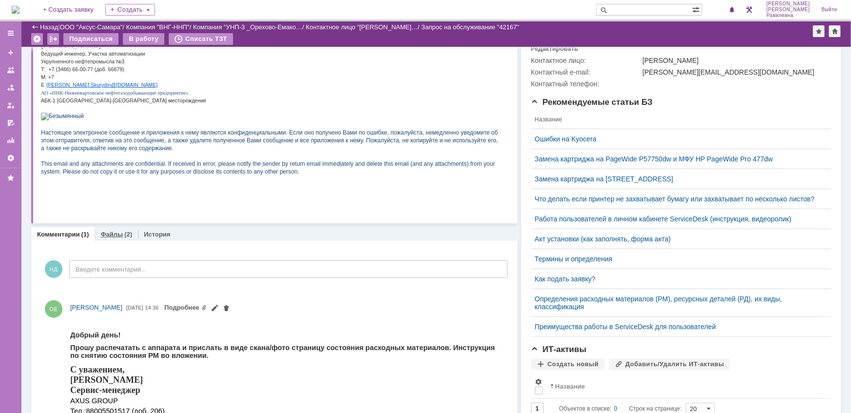
click at [116, 236] on link "Файлы" at bounding box center [111, 234] width 22 height 7
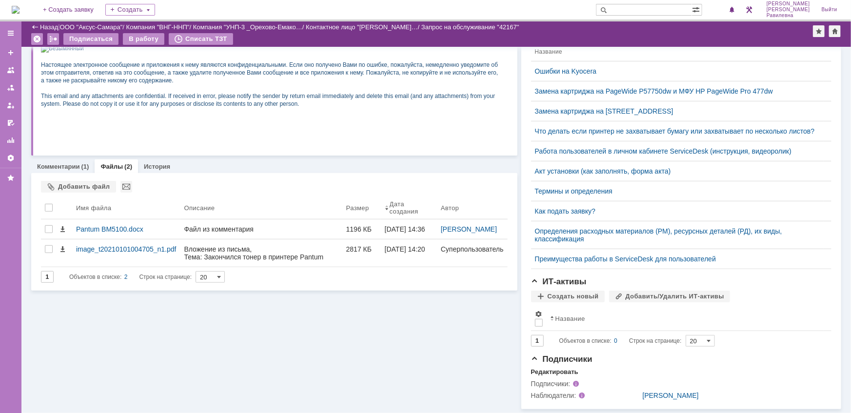
scroll to position [301, 0]
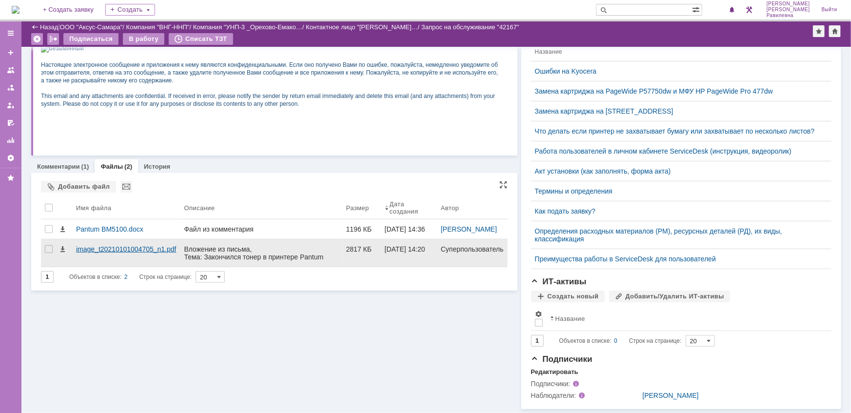
click at [124, 245] on div "image_t20210101004705_n1.pdf" at bounding box center [126, 249] width 100 height 8
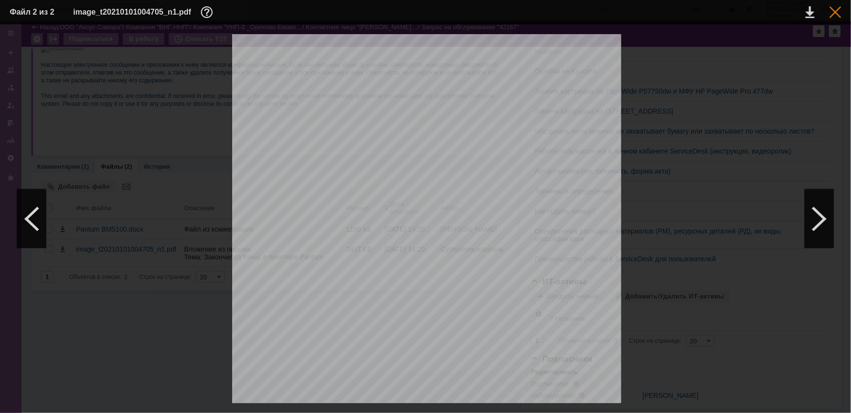
click at [834, 13] on div at bounding box center [835, 12] width 12 height 12
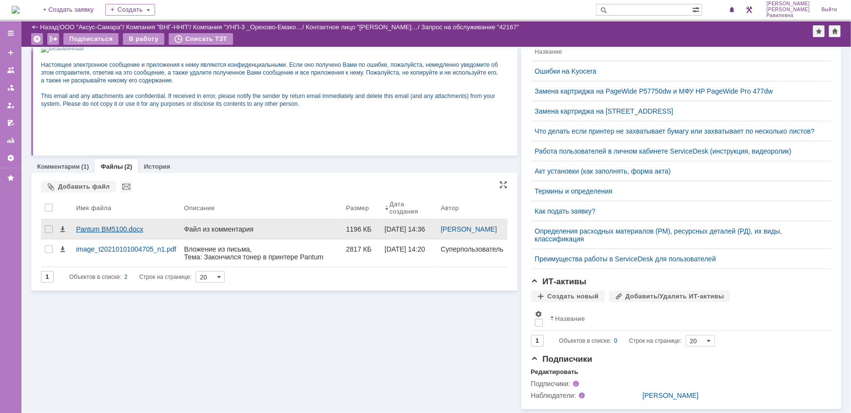
click at [110, 225] on div "Pantum BM5100.docx" at bounding box center [126, 229] width 100 height 8
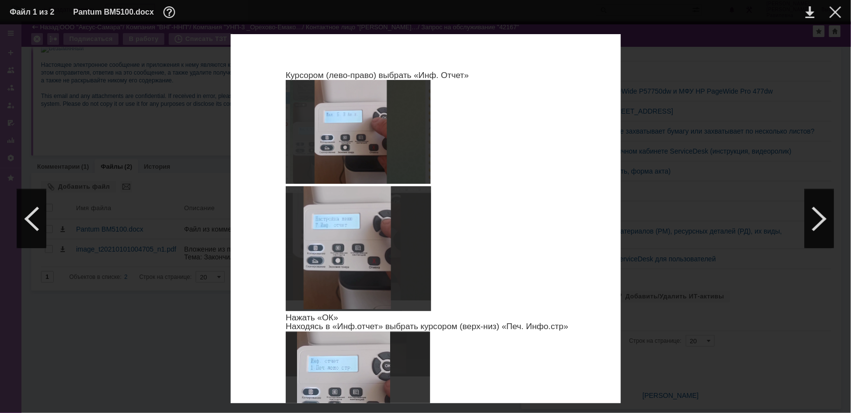
scroll to position [477, 0]
click at [834, 18] on div at bounding box center [835, 12] width 12 height 12
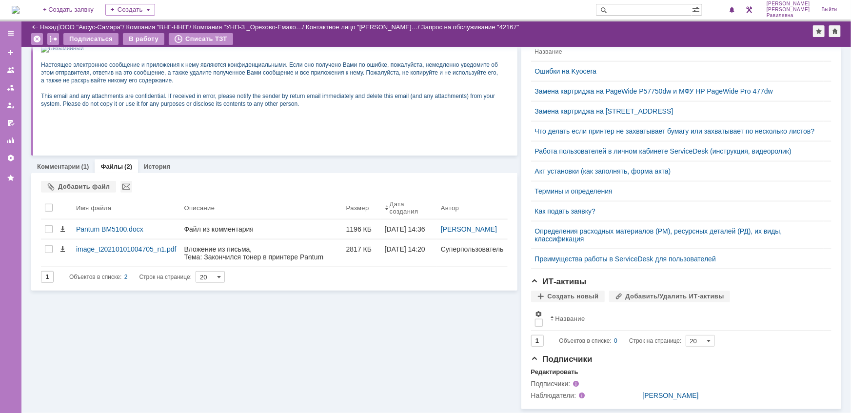
click at [92, 23] on link "ООО "Аксус-Самара"" at bounding box center [91, 26] width 63 height 7
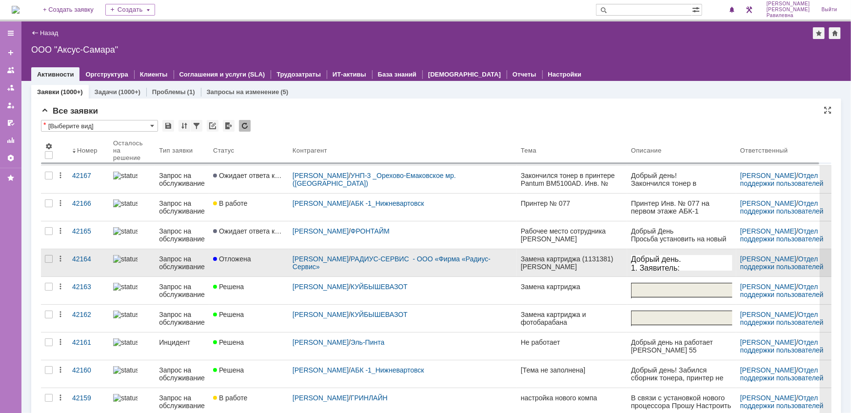
click at [170, 261] on div "Запрос на обслуживание" at bounding box center [182, 263] width 46 height 16
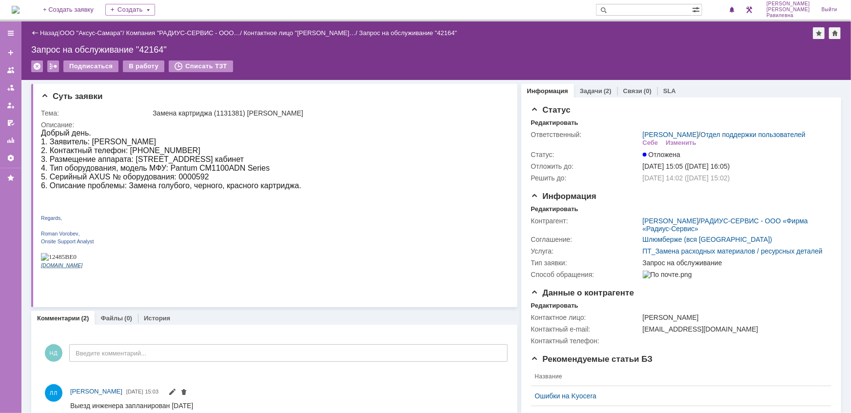
click at [47, 31] on link "Назад" at bounding box center [49, 32] width 18 height 7
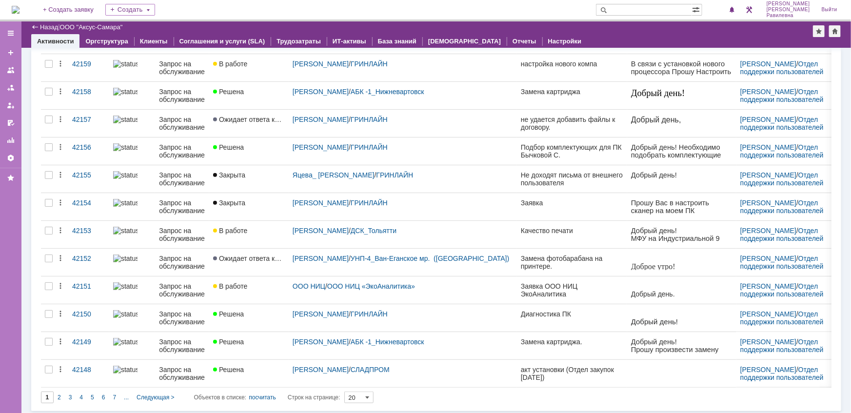
click at [62, 397] on div "2" at bounding box center [59, 397] width 11 height 12
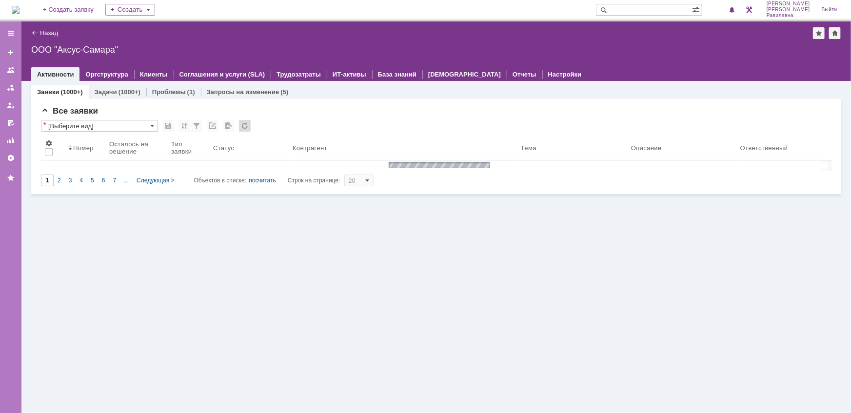
type input "2"
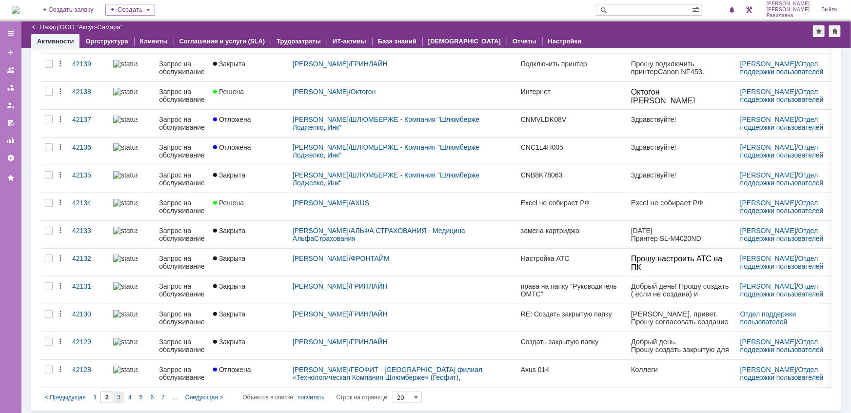
click at [123, 395] on div "3" at bounding box center [118, 397] width 11 height 12
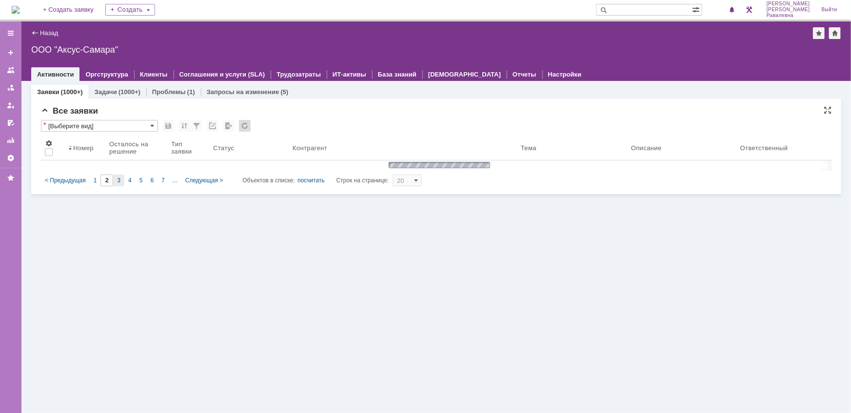
type input "3"
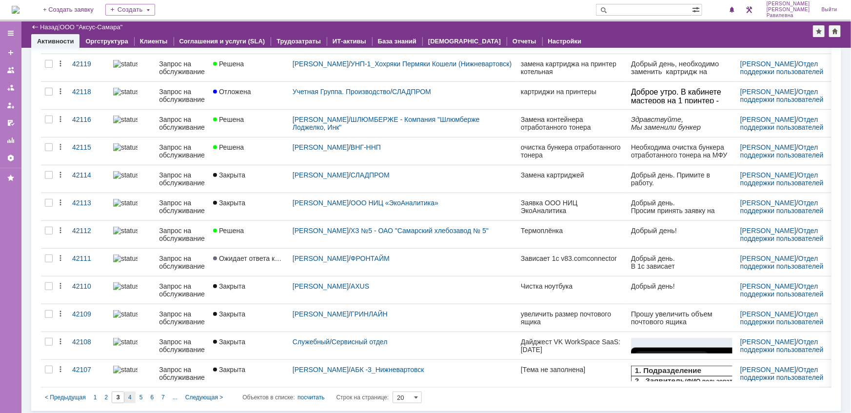
click at [132, 395] on div "4" at bounding box center [129, 397] width 11 height 12
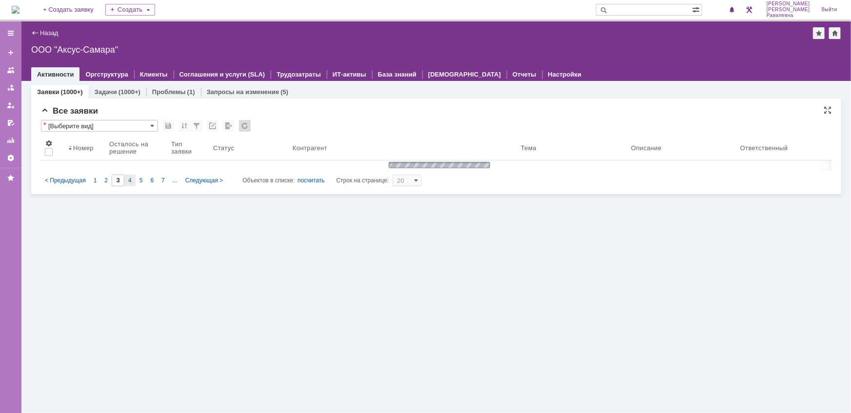
type input "4"
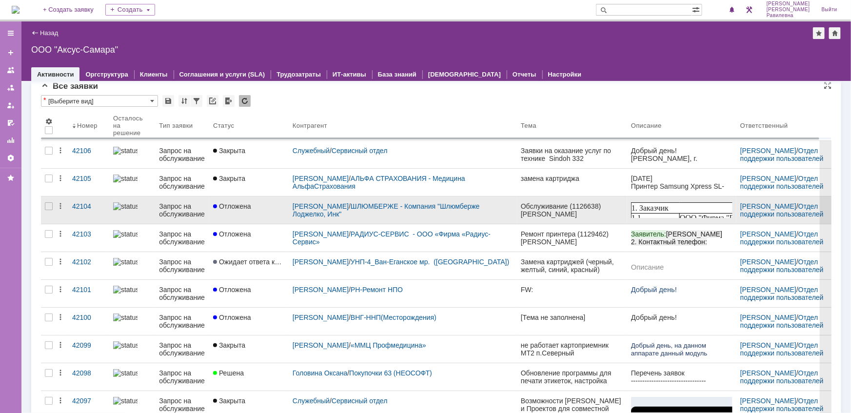
click at [168, 209] on div "Запрос на обслуживание" at bounding box center [182, 210] width 46 height 16
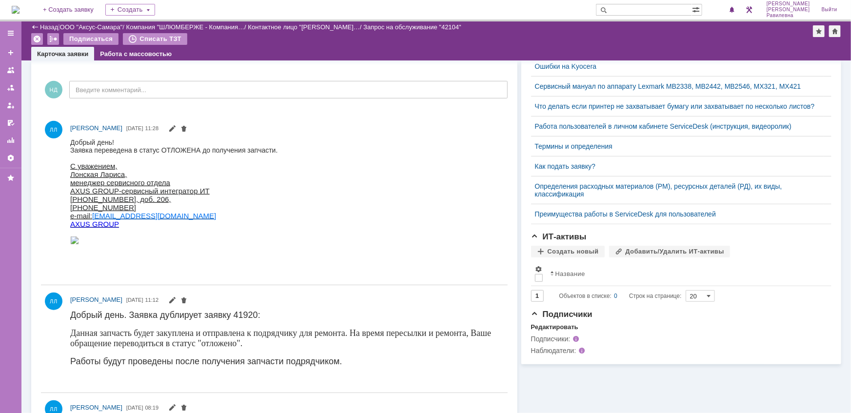
click at [38, 25] on div "Назад" at bounding box center [44, 26] width 27 height 7
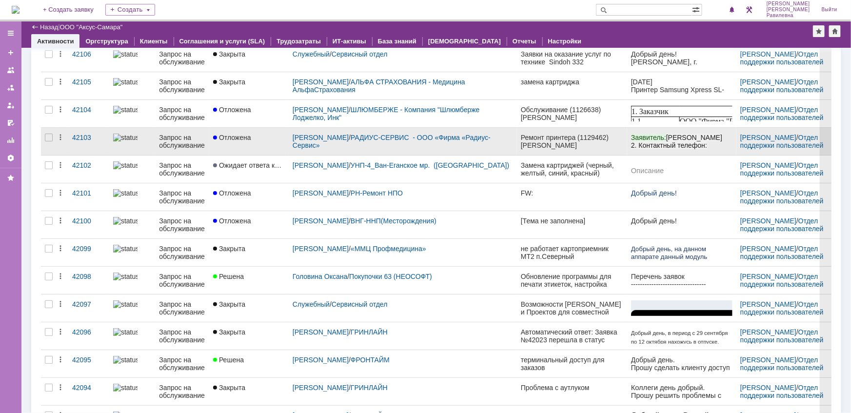
click at [171, 138] on div "Запрос на обслуживание" at bounding box center [182, 142] width 46 height 16
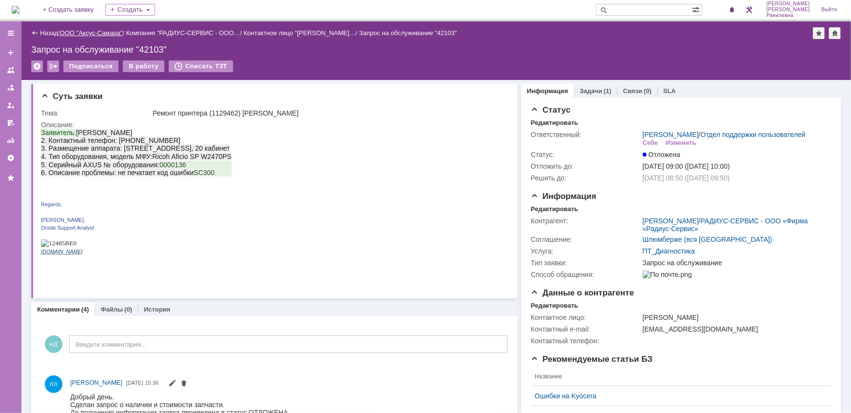
click at [112, 35] on link "ООО "Аксус-Самара"" at bounding box center [91, 32] width 63 height 7
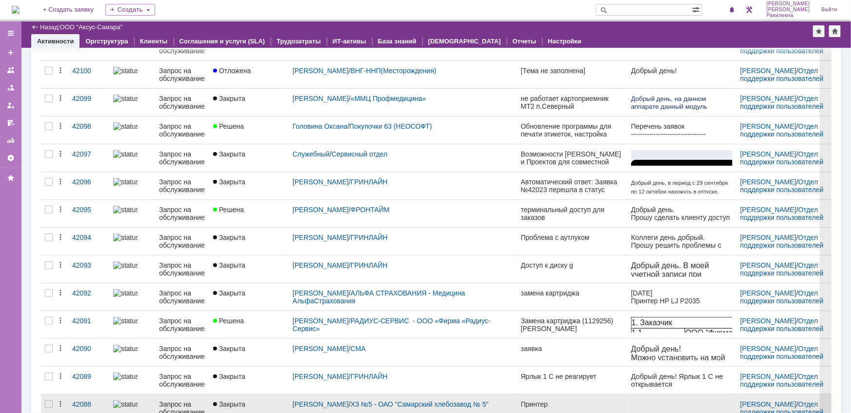
scroll to position [301, 0]
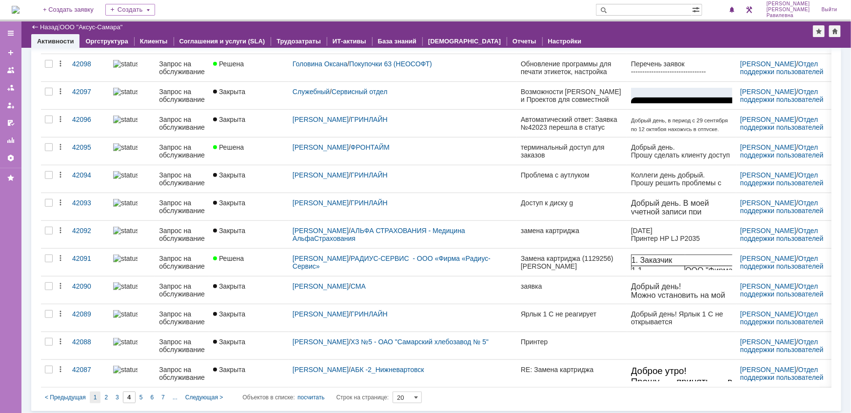
click at [98, 391] on div "1" at bounding box center [95, 397] width 11 height 12
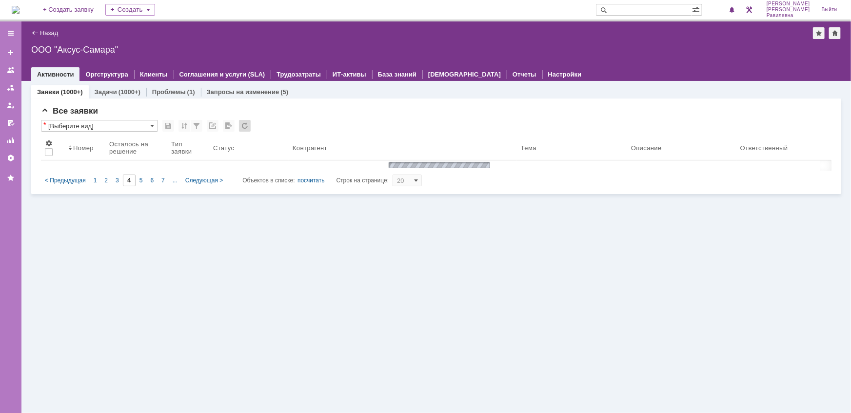
type input "1"
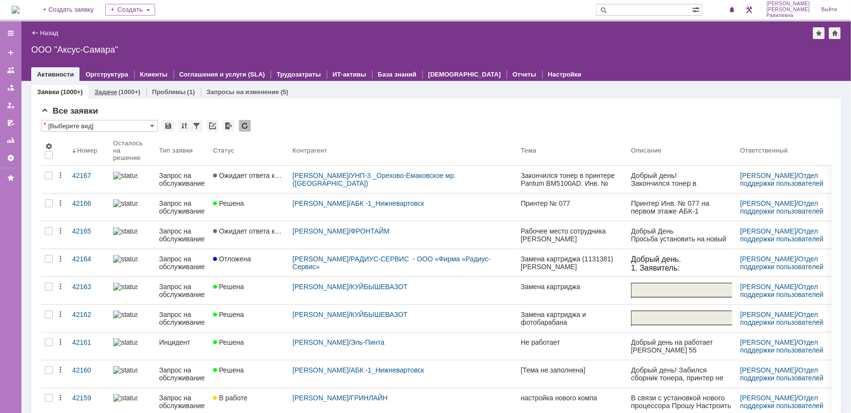
click at [105, 95] on link "Задачи" at bounding box center [106, 91] width 22 height 7
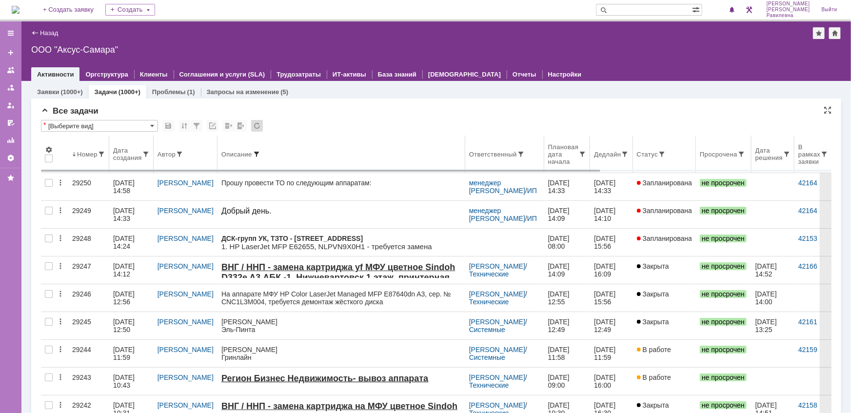
click at [253, 151] on span at bounding box center [256, 154] width 8 height 8
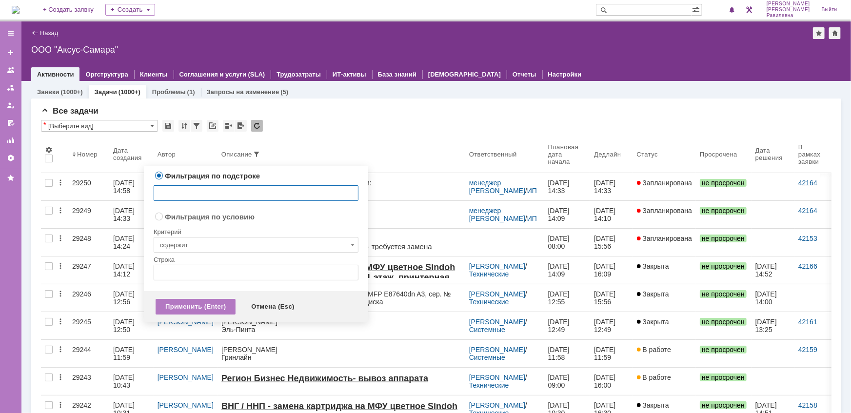
click at [247, 191] on input "text" at bounding box center [256, 193] width 205 height 16
type input "сдг"
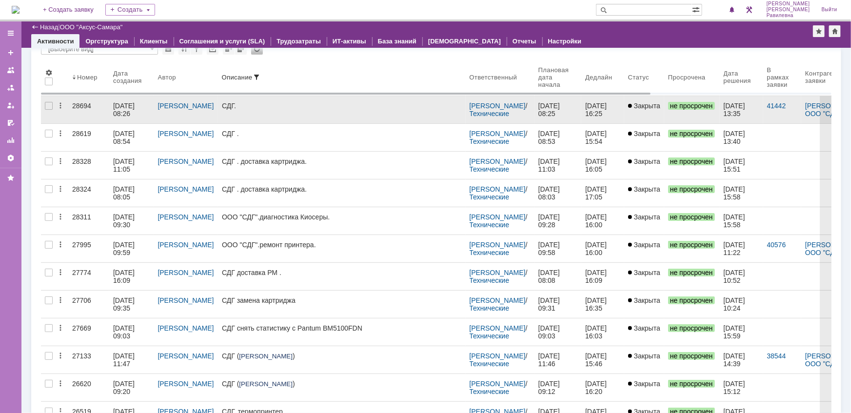
click at [118, 103] on div "25.08.2025 08:26" at bounding box center [124, 110] width 23 height 16
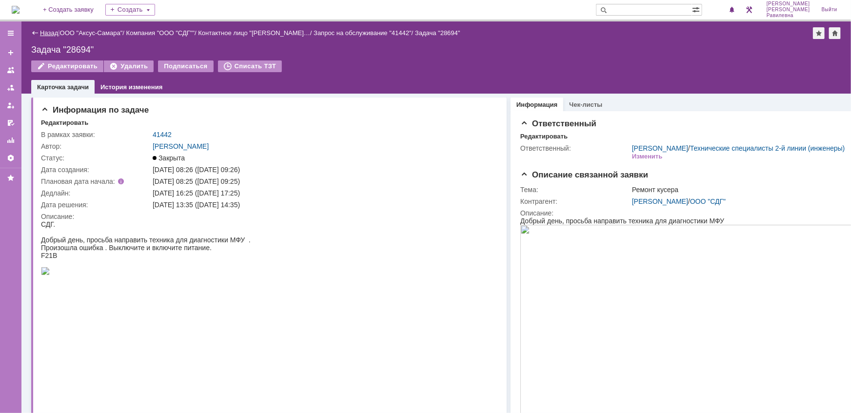
click at [43, 33] on link "Назад" at bounding box center [49, 32] width 18 height 7
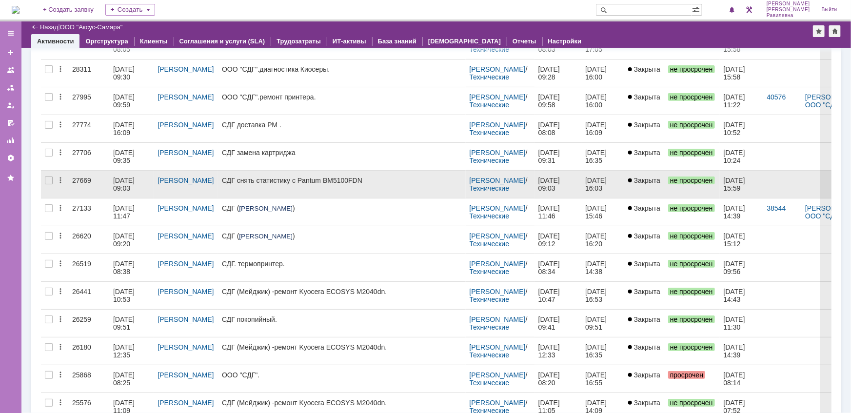
click at [133, 180] on div "30.05.2025 09:03" at bounding box center [124, 184] width 23 height 16
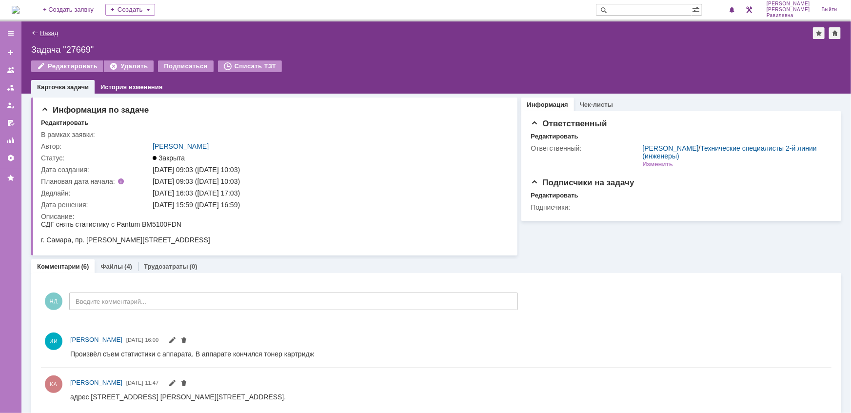
click at [45, 30] on link "Назад" at bounding box center [49, 32] width 18 height 7
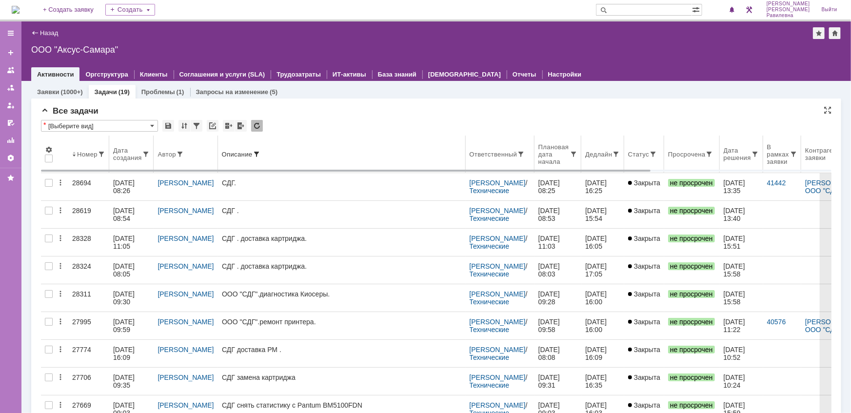
click at [253, 151] on span at bounding box center [257, 154] width 8 height 8
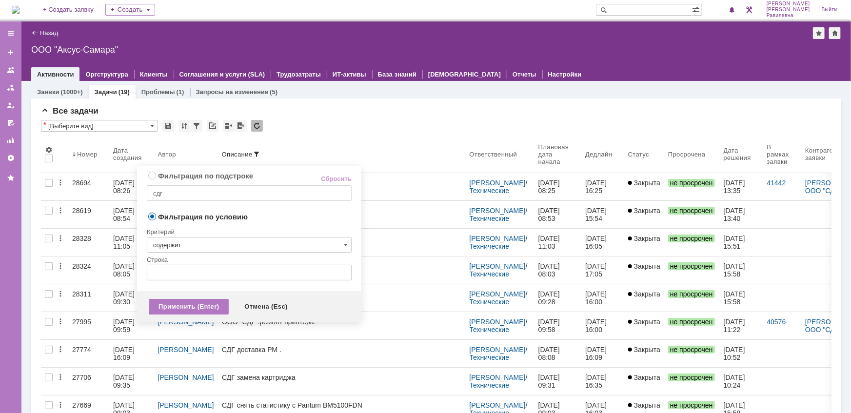
radio input "true"
click at [207, 190] on input "сдг" at bounding box center [249, 193] width 205 height 16
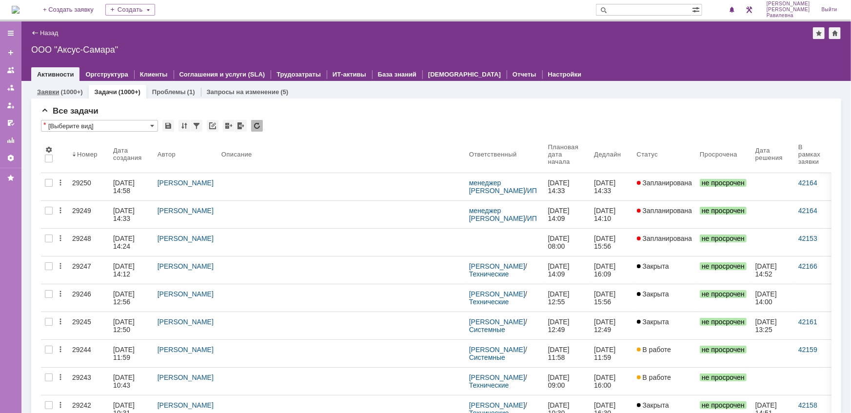
click at [68, 90] on div "(1000+)" at bounding box center [71, 91] width 22 height 7
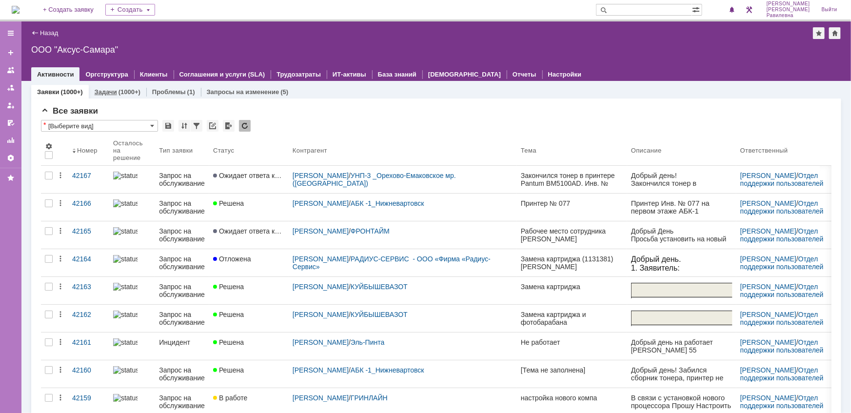
click at [109, 93] on link "Задачи" at bounding box center [106, 91] width 22 height 7
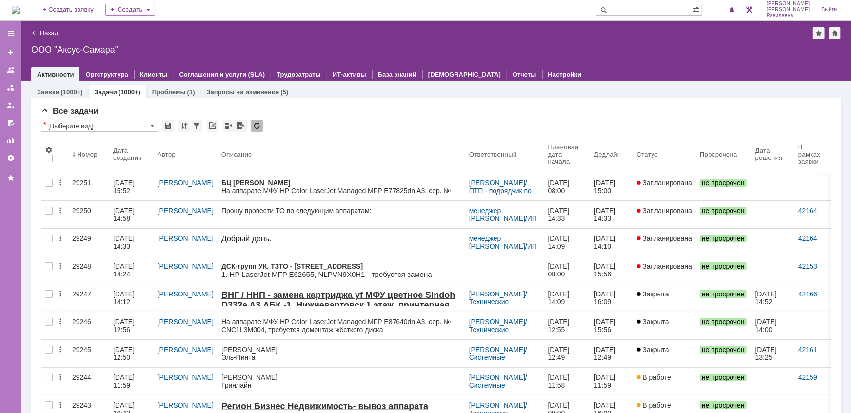
click at [55, 91] on link "Заявки" at bounding box center [48, 91] width 22 height 7
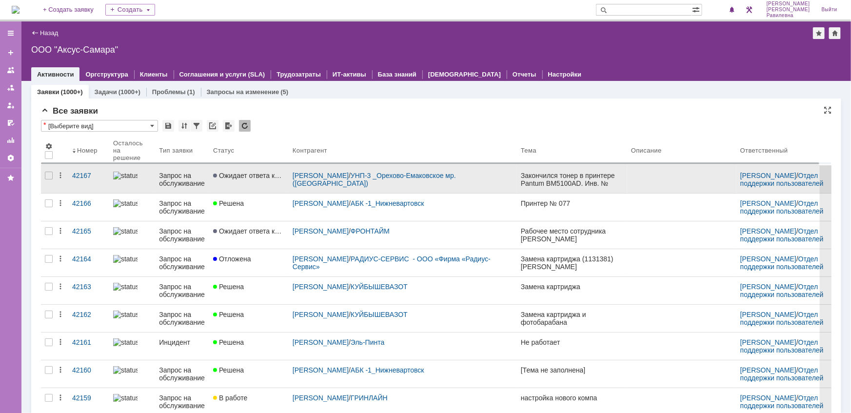
click at [183, 183] on div "Запрос на обслуживание" at bounding box center [182, 180] width 46 height 16
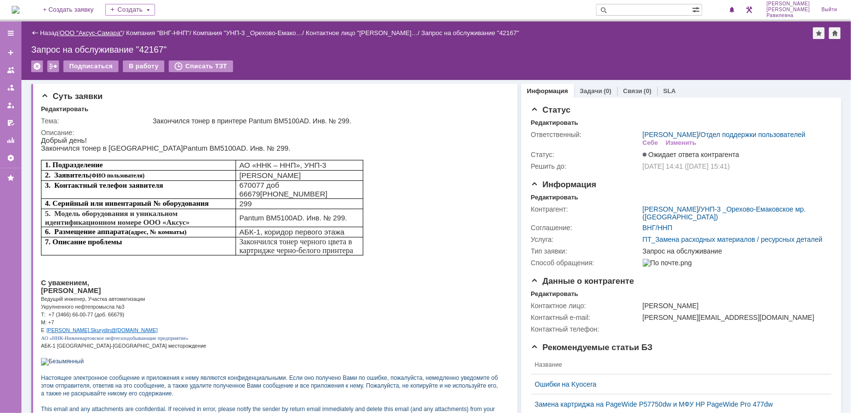
click at [107, 33] on link "ООО "Аксус-Самара"" at bounding box center [91, 32] width 63 height 7
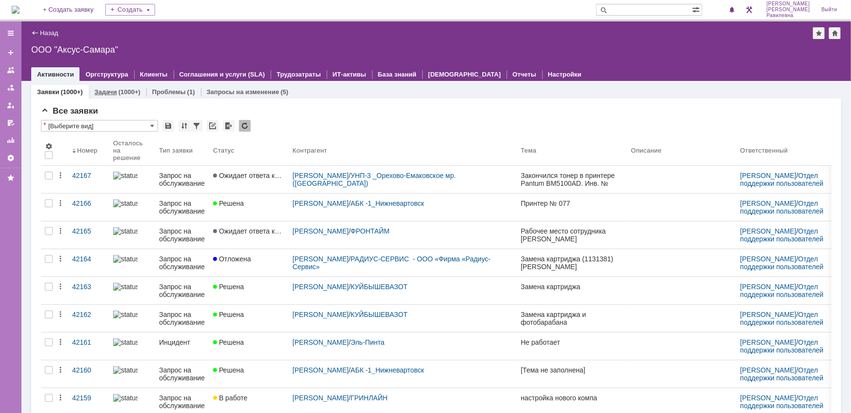
click at [115, 93] on link "Задачи" at bounding box center [106, 91] width 22 height 7
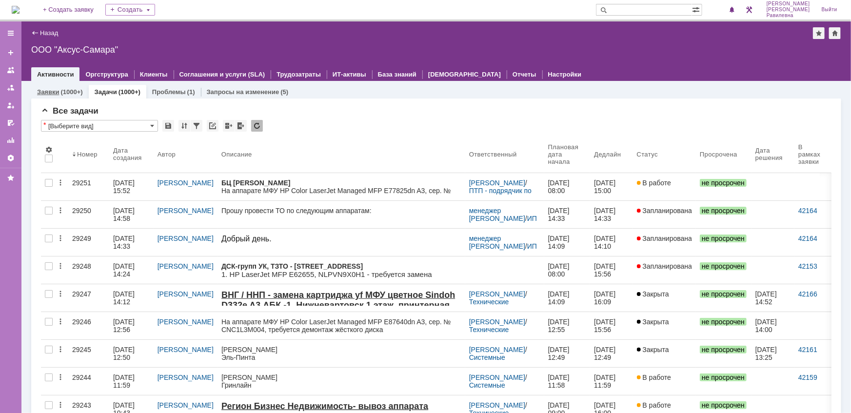
click at [58, 89] on link "Заявки" at bounding box center [48, 91] width 22 height 7
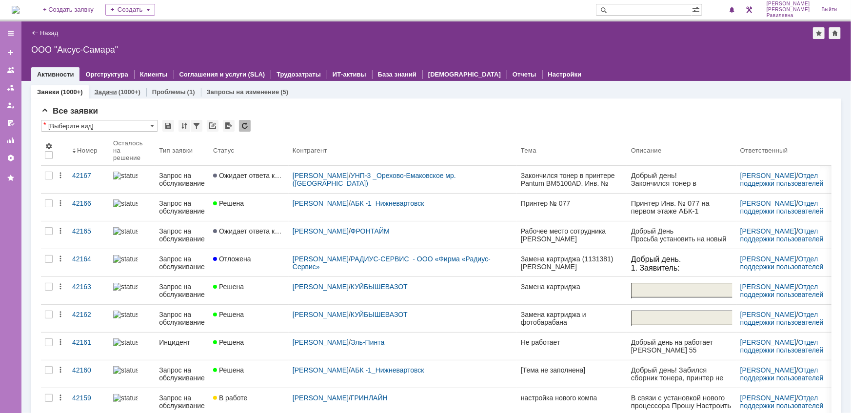
click at [116, 94] on link "Задачи" at bounding box center [106, 91] width 22 height 7
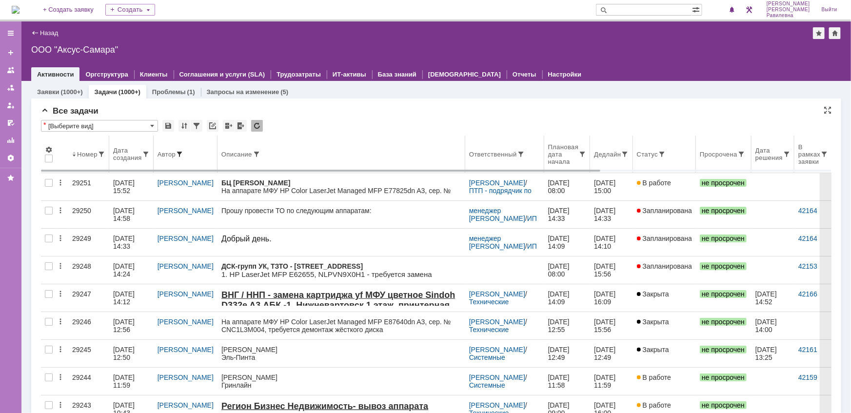
click at [181, 151] on span at bounding box center [179, 154] width 8 height 8
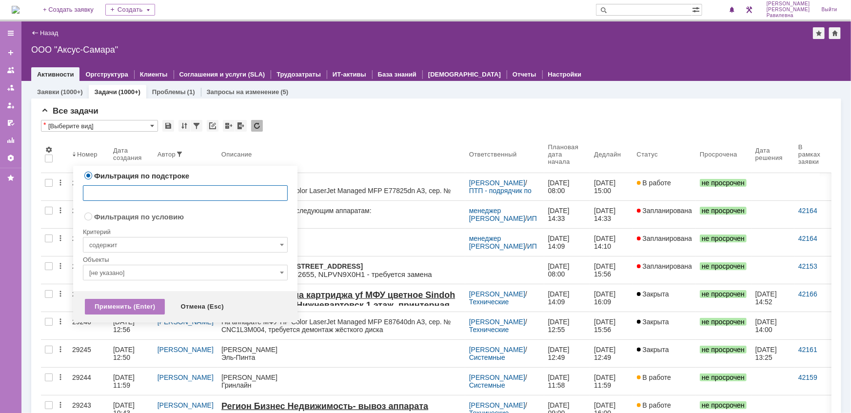
click at [148, 192] on input "text" at bounding box center [185, 193] width 205 height 16
type input "никитина"
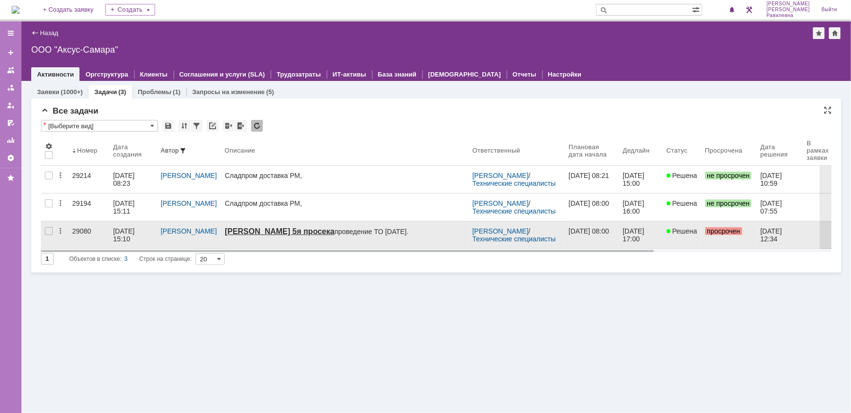
click at [127, 227] on div "23.09.2025 15:10" at bounding box center [124, 235] width 23 height 16
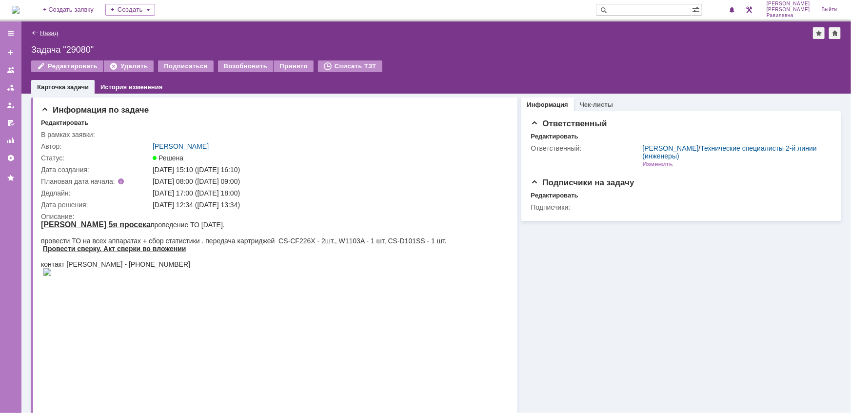
click at [42, 33] on link "Назад" at bounding box center [49, 32] width 18 height 7
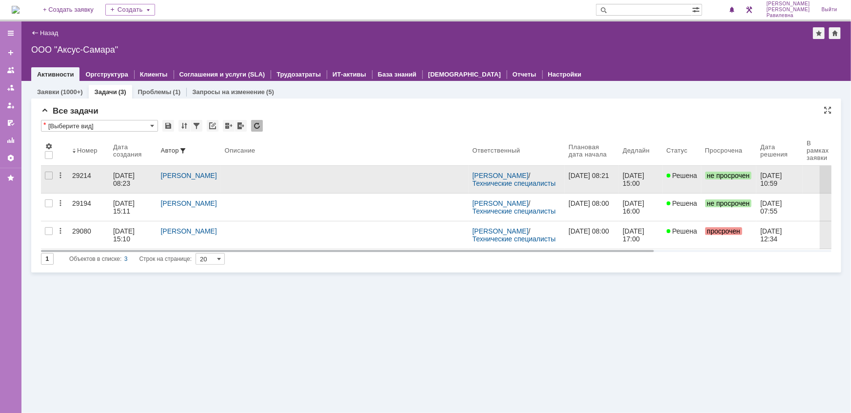
click at [127, 175] on div "06.10.2025 08:23" at bounding box center [124, 180] width 23 height 16
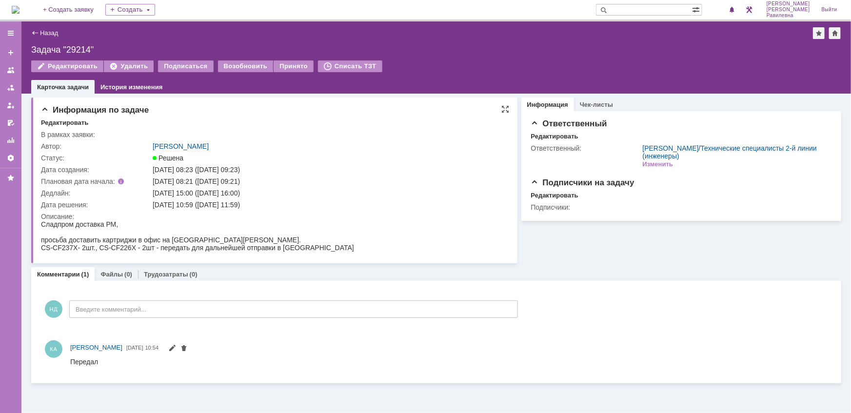
drag, startPoint x: 40, startPoint y: 223, endPoint x: 338, endPoint y: 246, distance: 298.2
click at [52, 226] on div "Сладпром доставка РМ," at bounding box center [196, 224] width 313 height 8
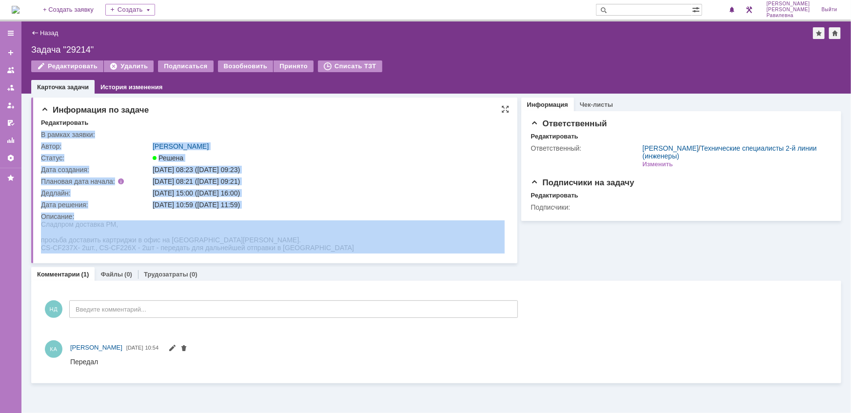
drag, startPoint x: 80, startPoint y: 444, endPoint x: 70, endPoint y: 224, distance: 220.1
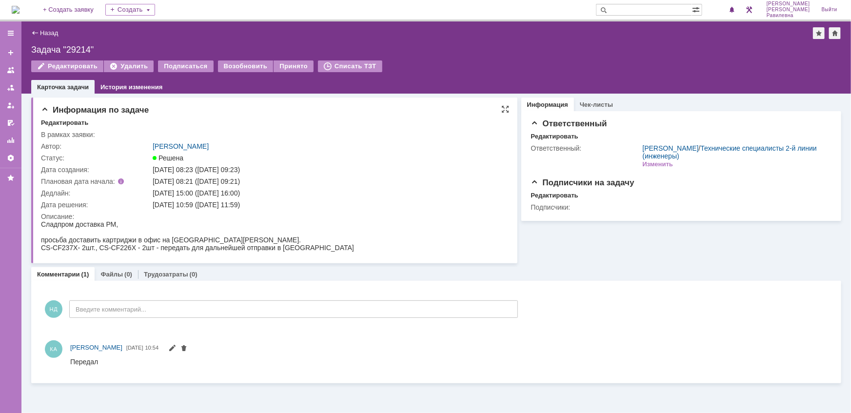
click at [53, 225] on div "Сладпром доставка РМ," at bounding box center [196, 224] width 313 height 8
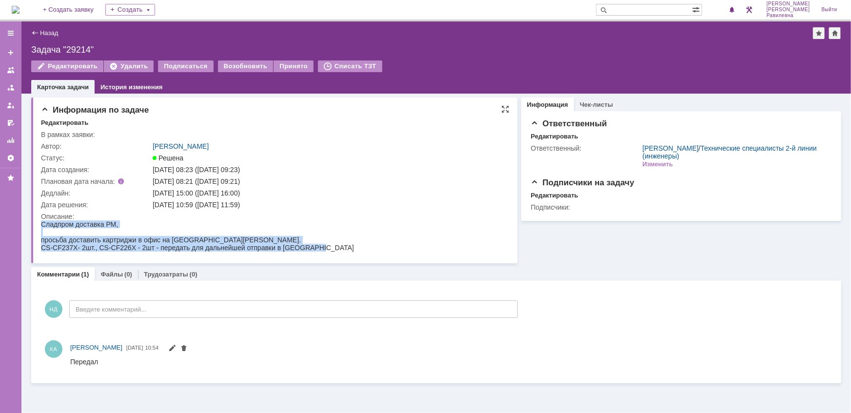
drag, startPoint x: 40, startPoint y: 222, endPoint x: 326, endPoint y: 247, distance: 286.2
click at [326, 247] on html "Сладпром доставка РМ, просьба доставить картриджи в офис на Кирова Оксане Химен…" at bounding box center [272, 235] width 464 height 31
copy body "Сладпром доставка РМ, просьба доставить картриджи в офис на Кирова Оксане Химен…"
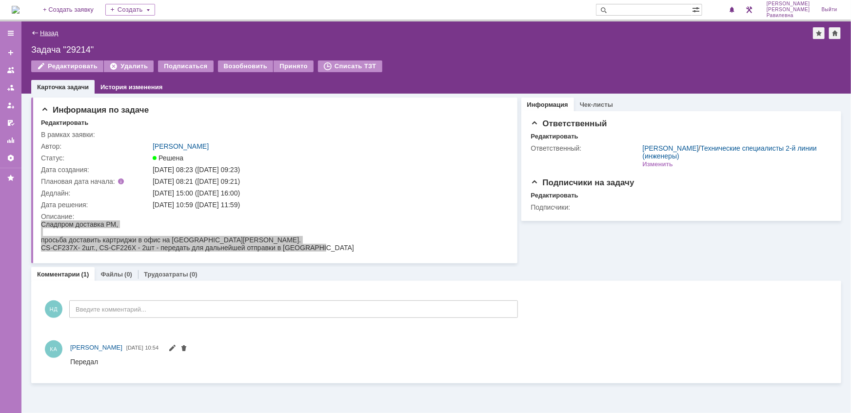
click at [50, 34] on link "Назад" at bounding box center [49, 32] width 18 height 7
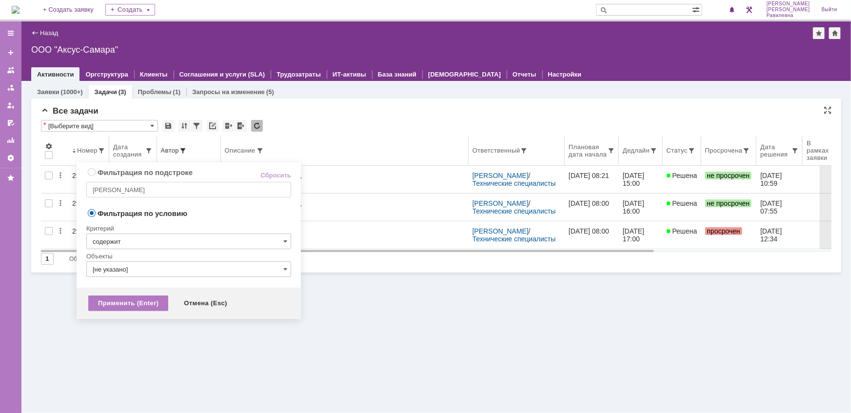
click at [185, 150] on span at bounding box center [183, 151] width 8 height 8
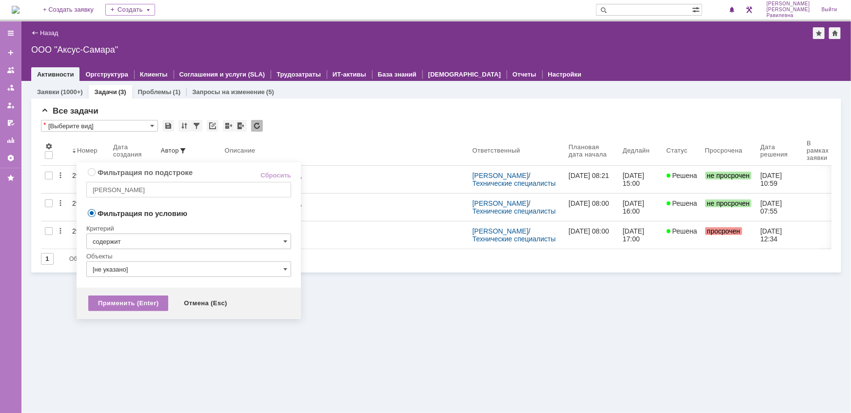
radio input "true"
click at [172, 189] on input "никитина" at bounding box center [188, 190] width 205 height 16
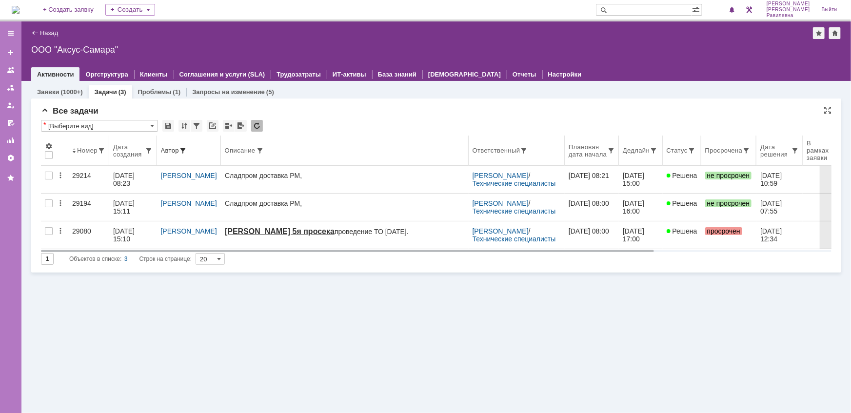
click at [341, 141] on th "Описание" at bounding box center [345, 151] width 248 height 30
click at [256, 151] on span at bounding box center [260, 151] width 8 height 8
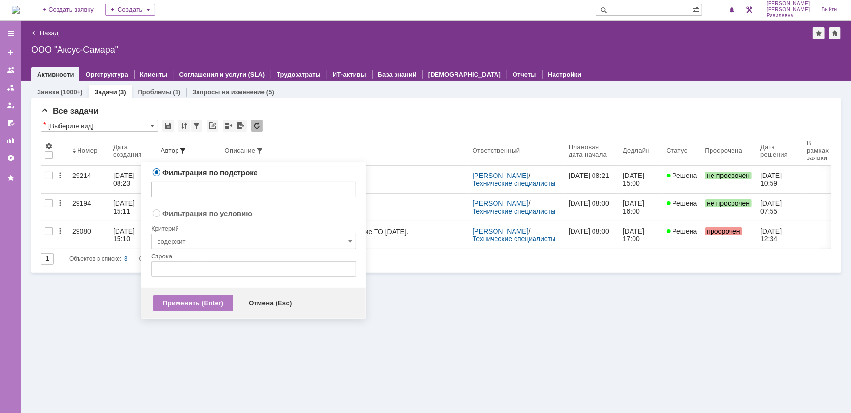
click at [231, 183] on input "text" at bounding box center [253, 190] width 205 height 16
type input "косма"
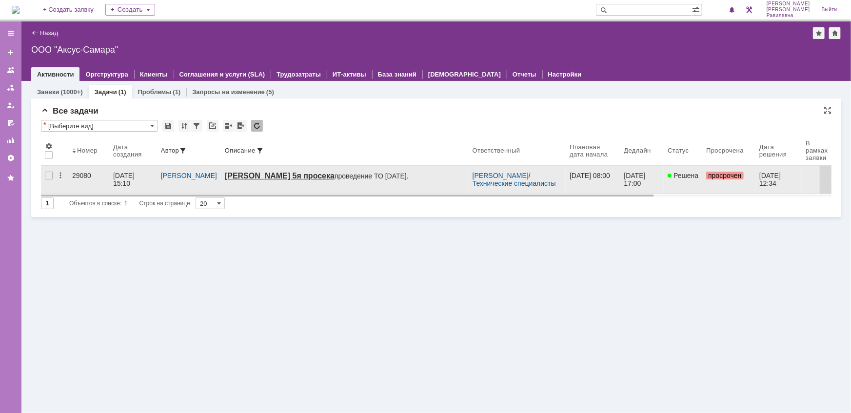
click at [119, 174] on div "23.09.2025 15:10" at bounding box center [124, 180] width 23 height 16
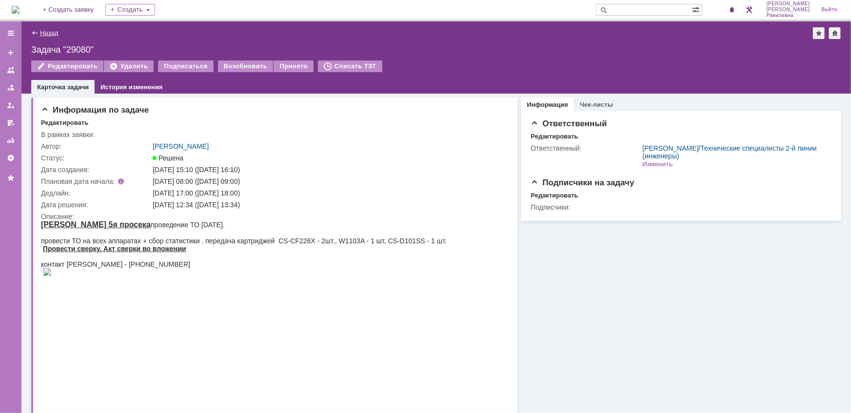
click at [56, 32] on link "Назад" at bounding box center [49, 32] width 18 height 7
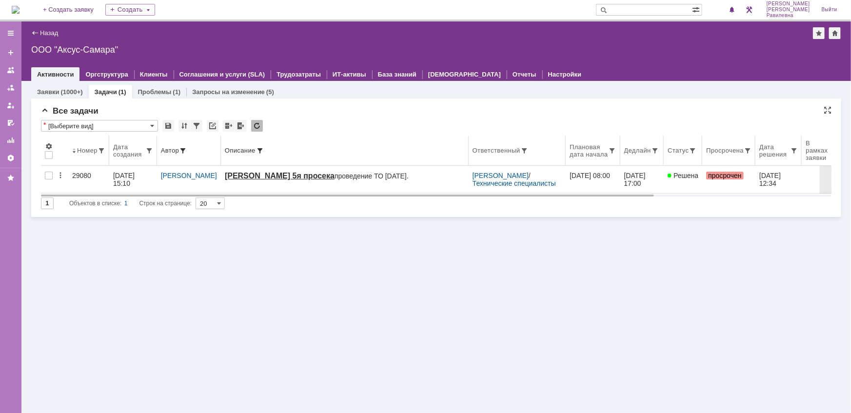
click at [185, 148] on span at bounding box center [183, 151] width 8 height 8
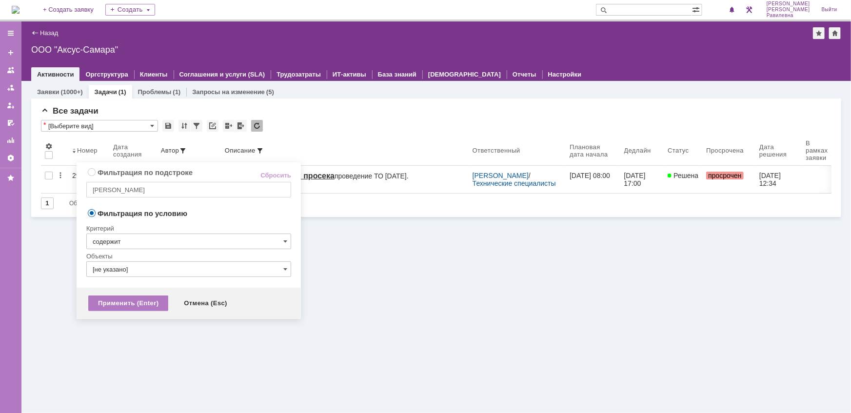
radio input "true"
click at [151, 187] on input "никитина" at bounding box center [188, 190] width 205 height 16
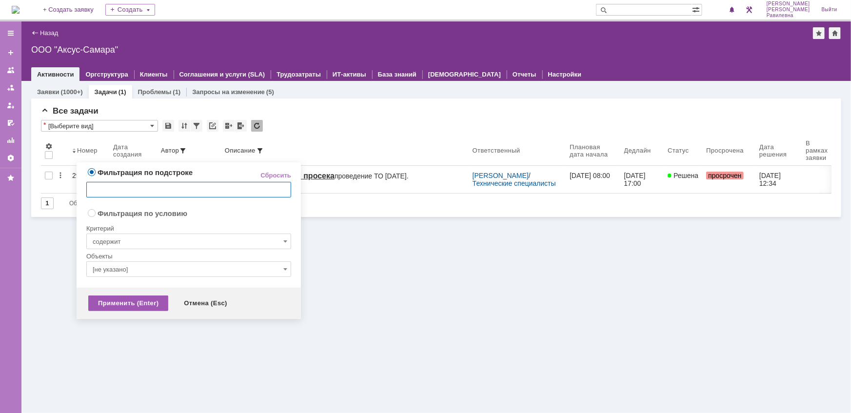
click at [141, 302] on div "Применить (Enter)" at bounding box center [128, 303] width 80 height 16
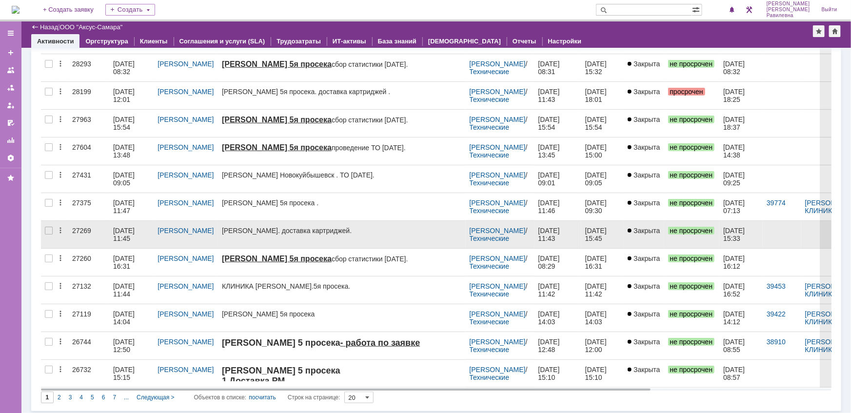
click at [131, 229] on div "28.04.2025 11:45" at bounding box center [124, 235] width 23 height 16
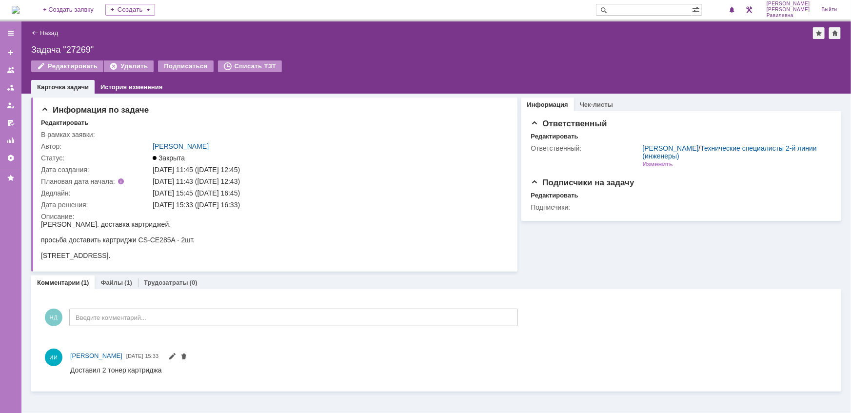
drag, startPoint x: 41, startPoint y: 223, endPoint x: 155, endPoint y: 256, distance: 119.3
click at [155, 256] on body "Косма Новосадовая. доставка картриджей. просьба доставить картриджи CS-CE285A -…" at bounding box center [117, 239] width 154 height 39
copy body "Косма Новосадовая. доставка картриджей. просьба доставить картриджи CS-CE285A -…"
click at [46, 34] on link "Назад" at bounding box center [49, 32] width 18 height 7
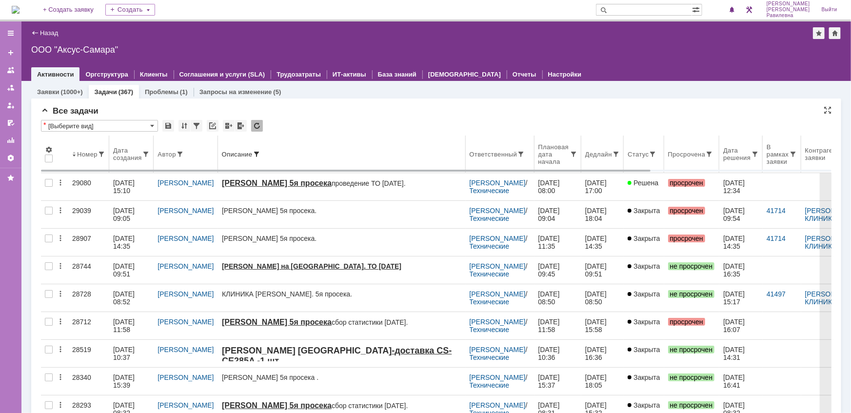
click at [253, 152] on span at bounding box center [257, 154] width 8 height 8
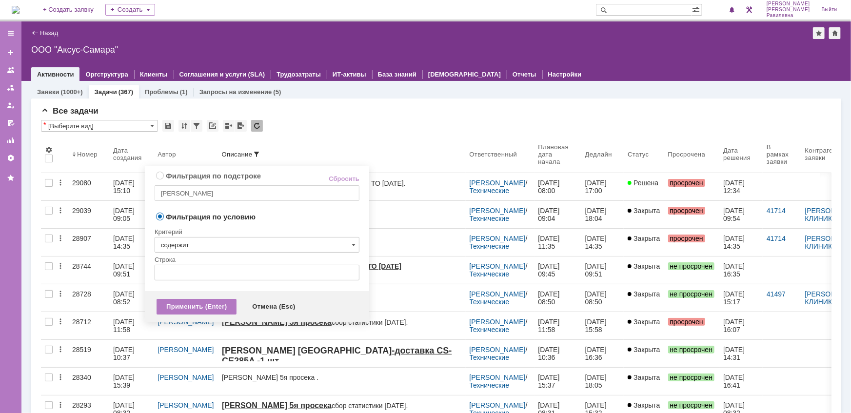
radio input "true"
click at [222, 188] on input "косма" at bounding box center [257, 193] width 205 height 16
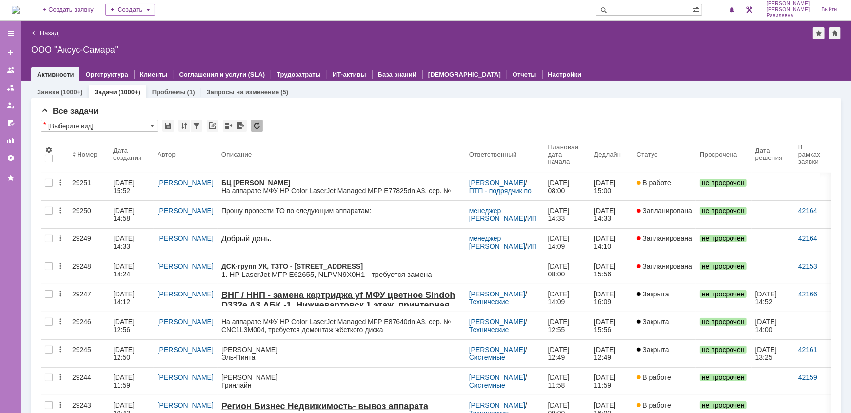
click at [62, 90] on div "(1000+)" at bounding box center [71, 91] width 22 height 7
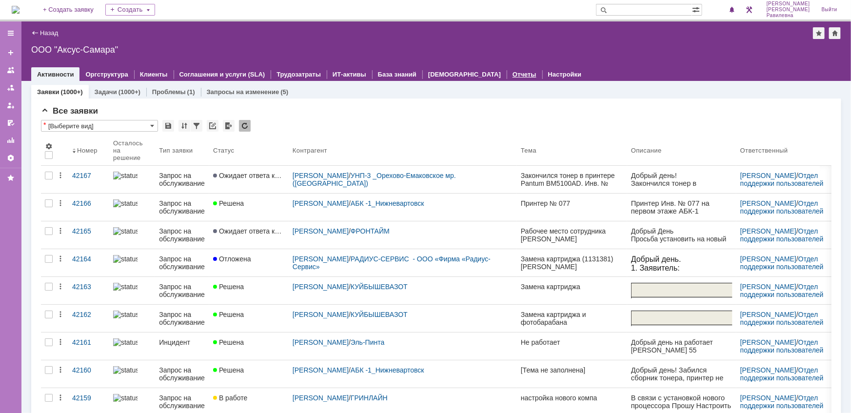
click at [512, 76] on link "Отчеты" at bounding box center [524, 74] width 24 height 7
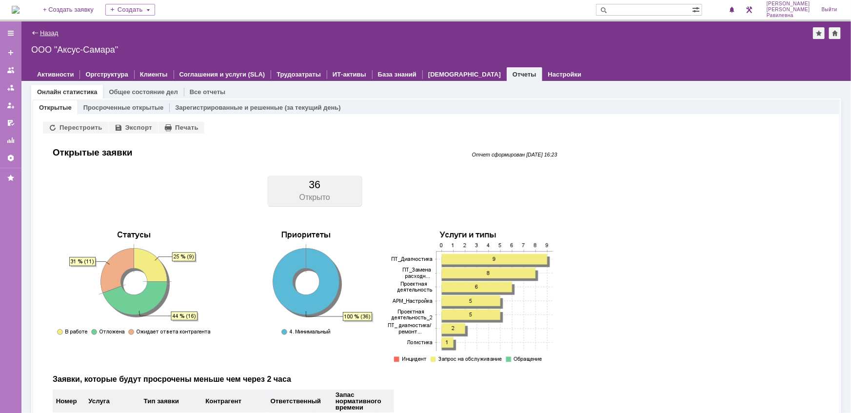
click at [49, 33] on link "Назад" at bounding box center [49, 32] width 18 height 7
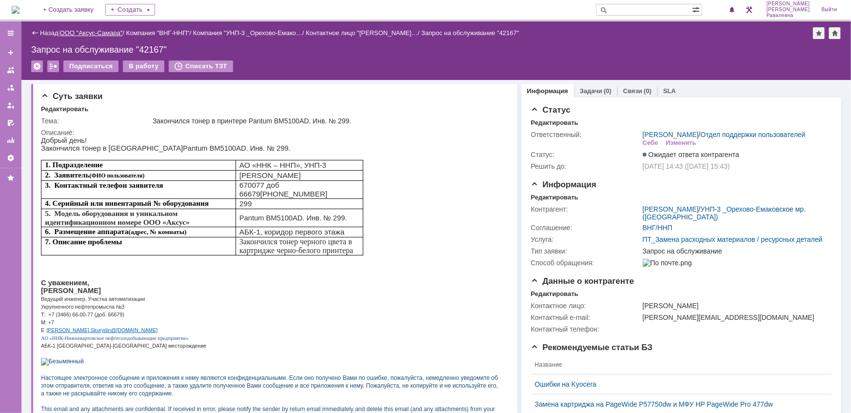
click at [100, 34] on link "ООО "Аксус-Самара"" at bounding box center [91, 32] width 63 height 7
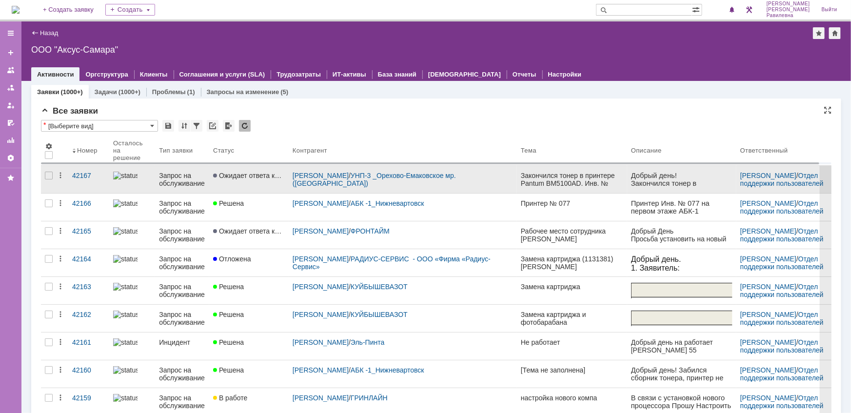
click at [166, 169] on link "Запрос на обслуживание" at bounding box center [182, 179] width 54 height 27
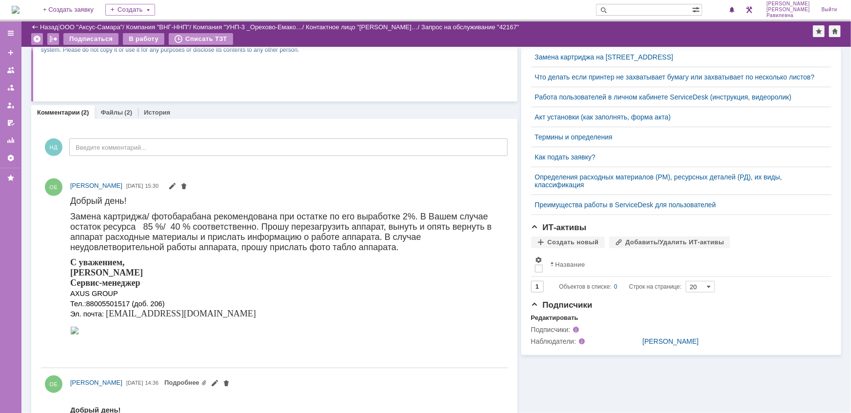
scroll to position [260, 0]
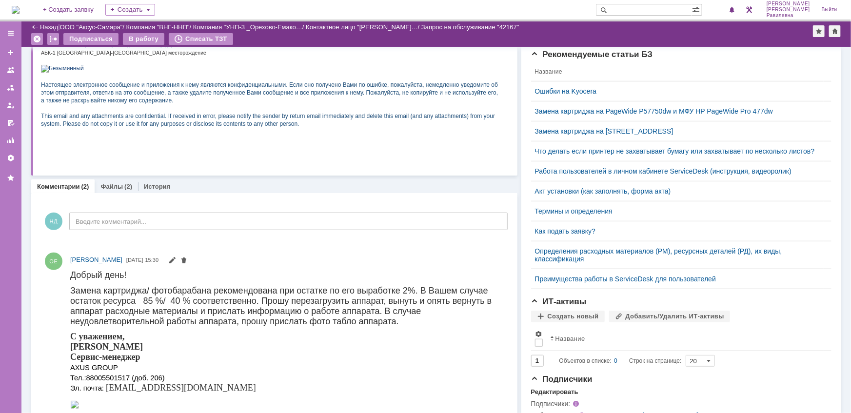
click at [100, 24] on link "ООО "Аксус-Самара"" at bounding box center [91, 26] width 63 height 7
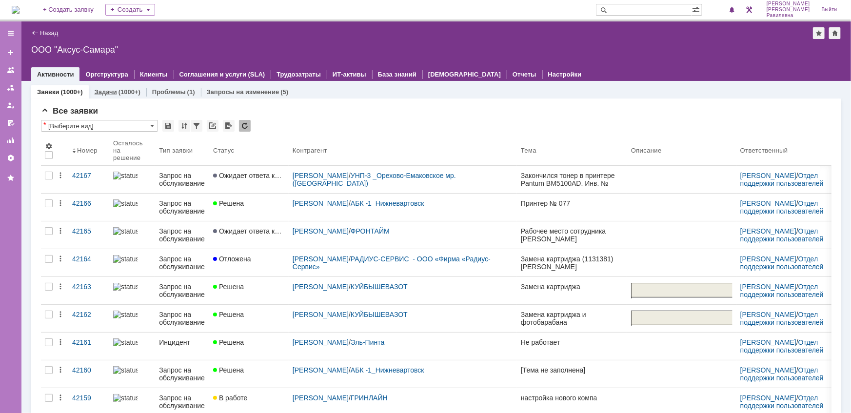
click at [117, 90] on div "Задачи (1000+)" at bounding box center [118, 92] width 46 height 6
